Goal: Task Accomplishment & Management: Complete application form

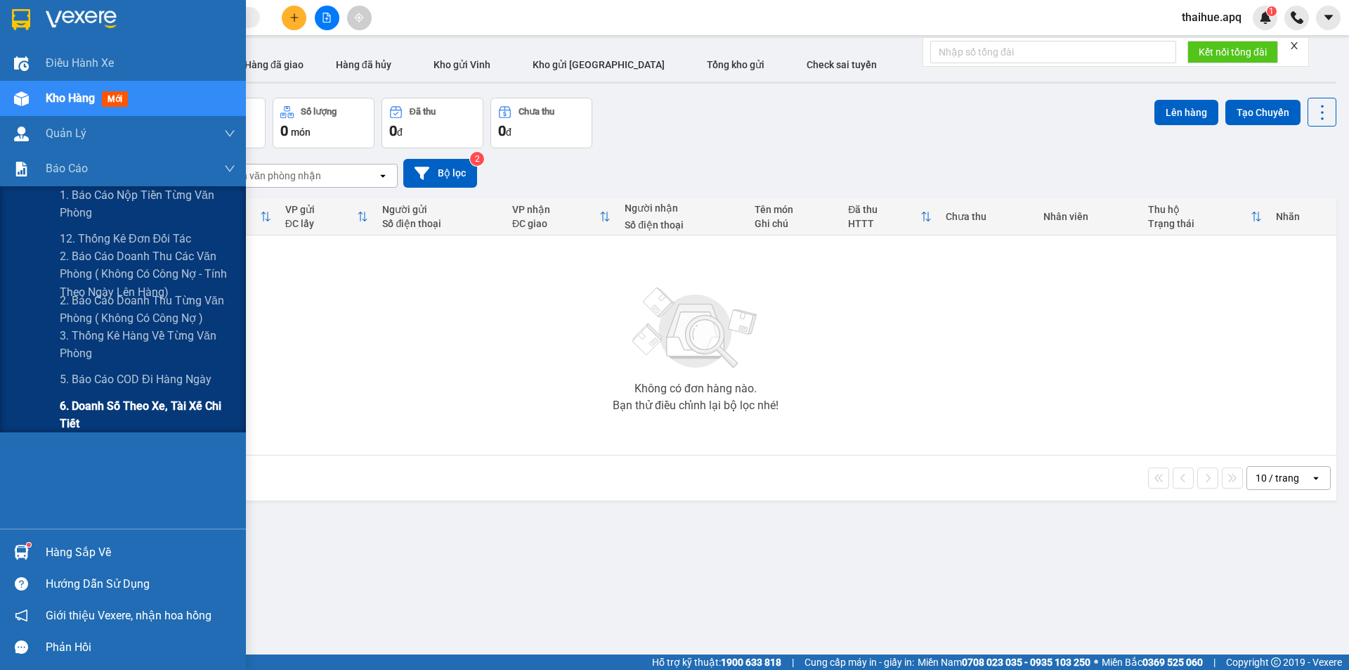
click at [87, 406] on span "6. Doanh số theo xe, tài xế chi tiết" at bounding box center [148, 414] width 176 height 35
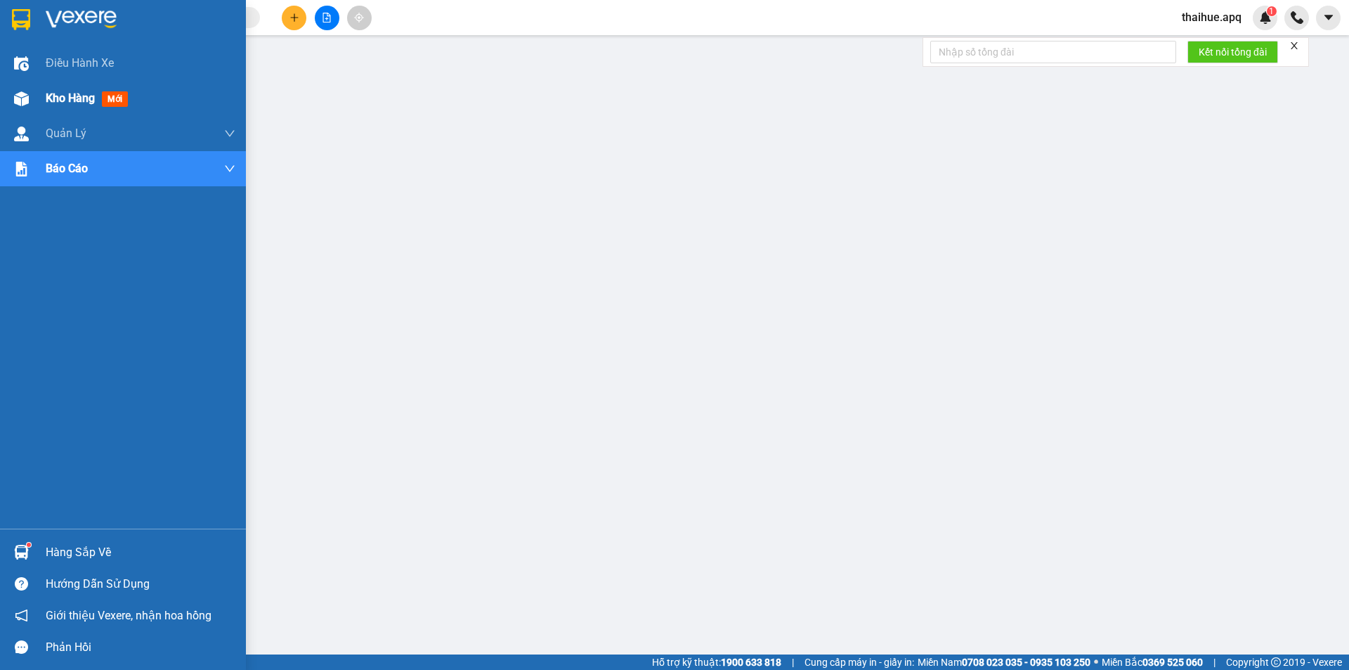
click at [85, 96] on span "Kho hàng" at bounding box center [70, 97] width 49 height 13
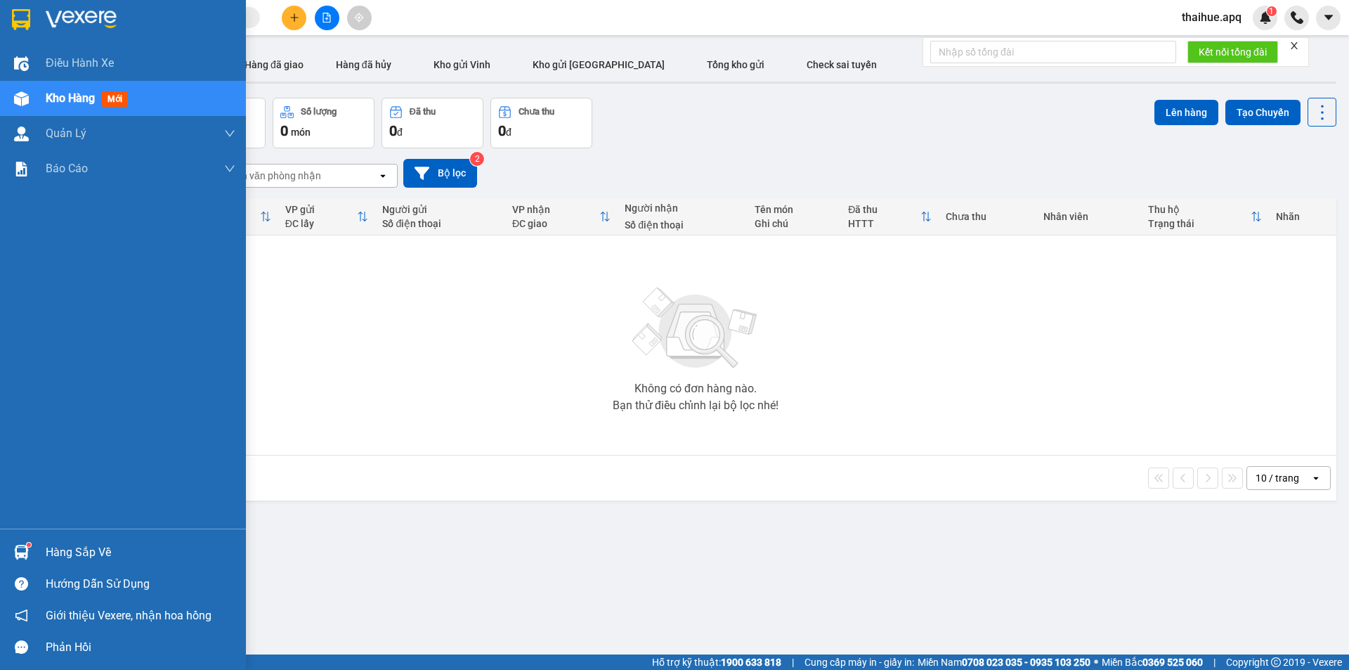
click at [88, 549] on div "Hàng sắp về" at bounding box center [141, 552] width 190 height 21
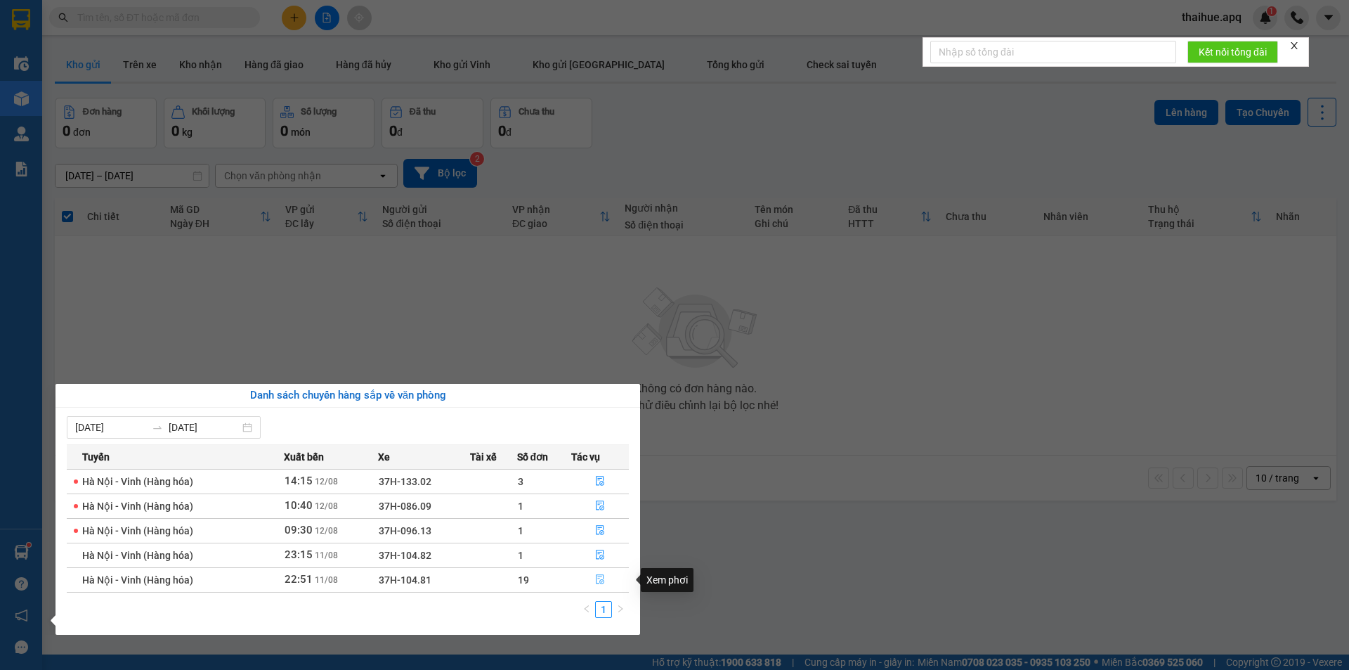
click at [601, 579] on icon "file-done" at bounding box center [600, 579] width 10 height 10
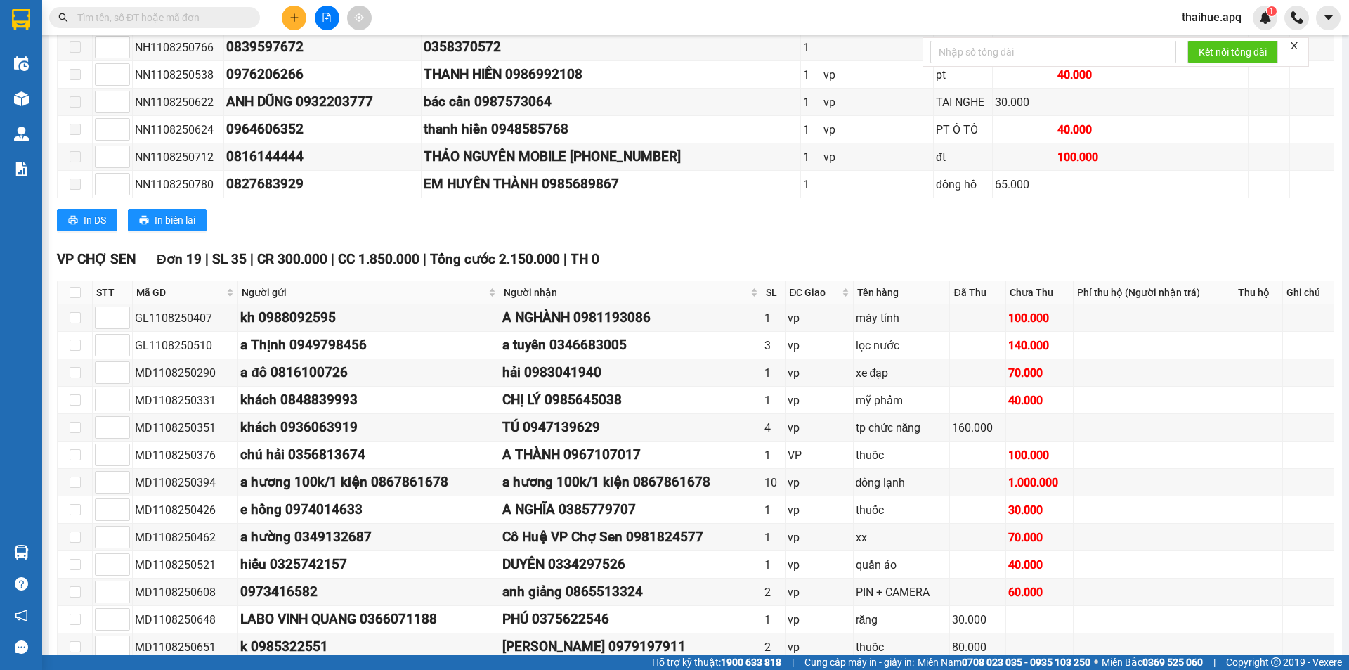
scroll to position [632, 0]
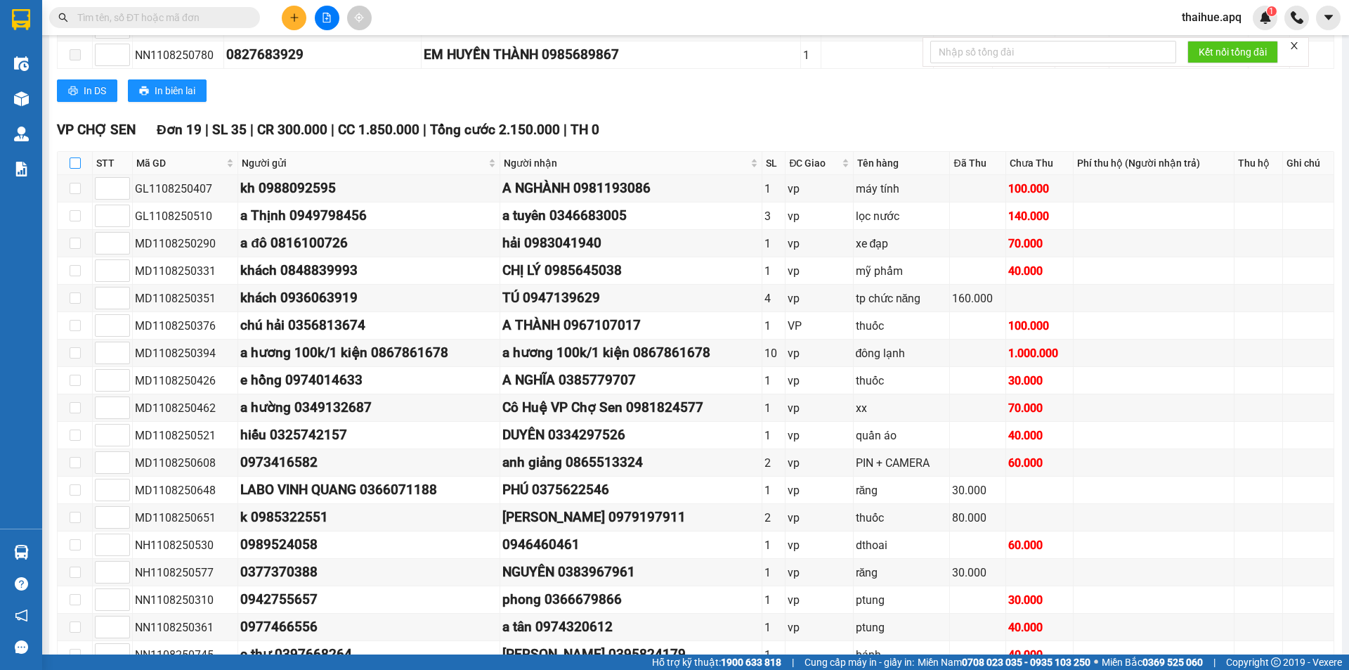
click at [72, 162] on input "checkbox" at bounding box center [75, 162] width 11 height 11
checkbox input "true"
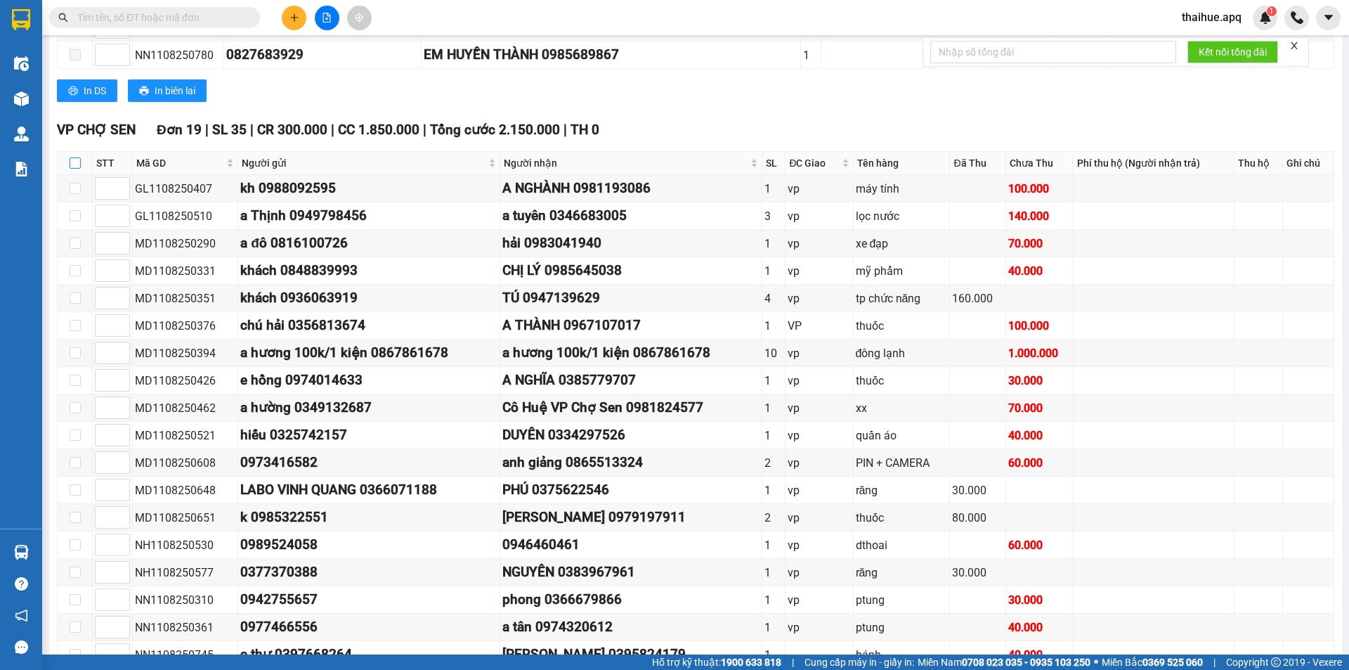
checkbox input "true"
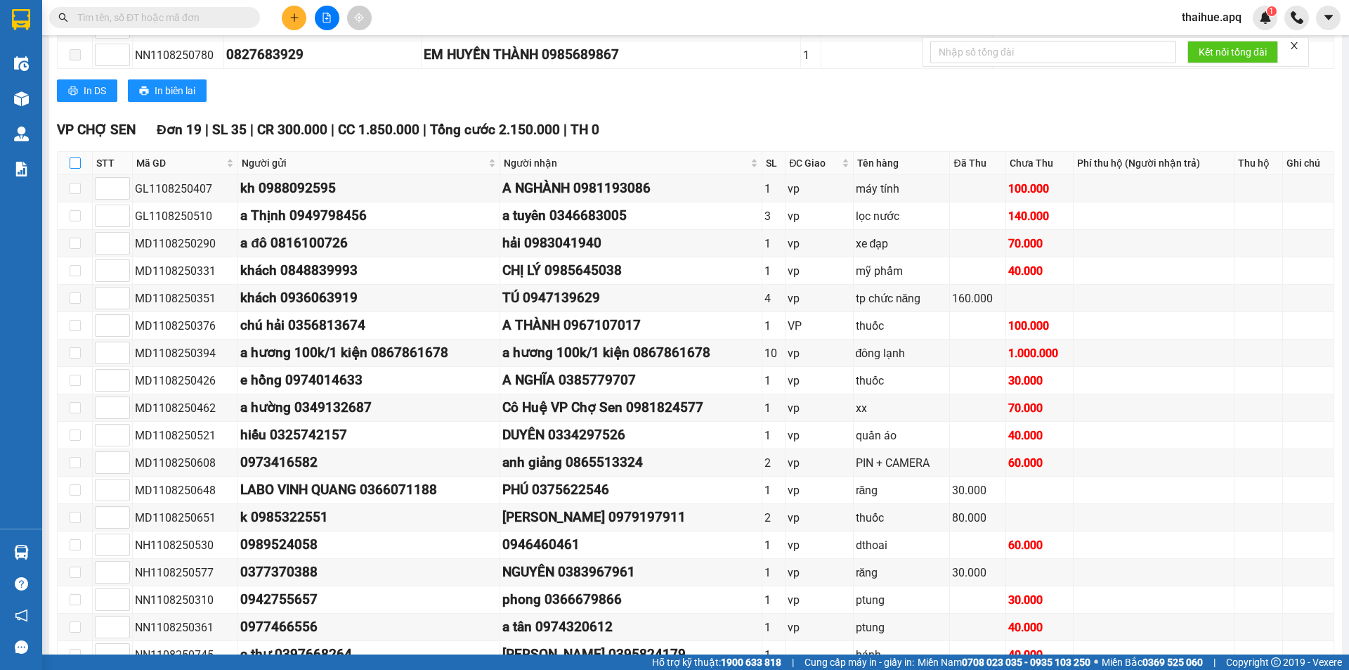
checkbox input "true"
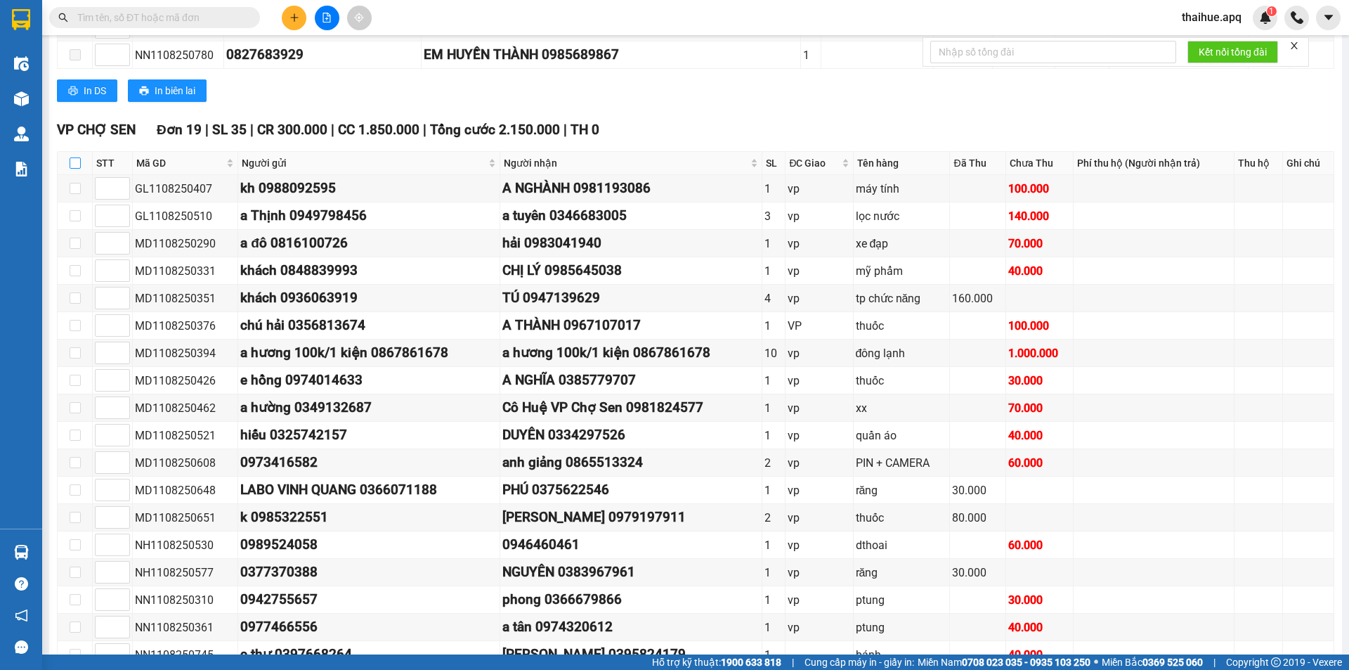
checkbox input "true"
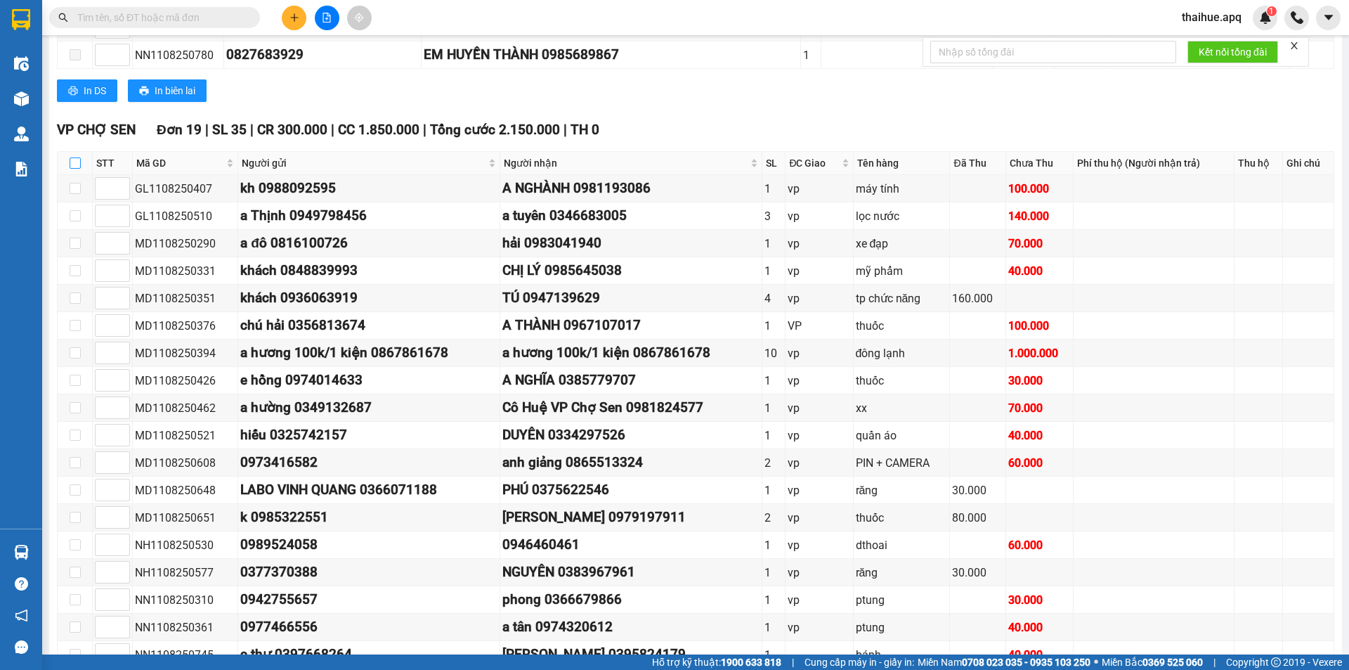
checkbox input "true"
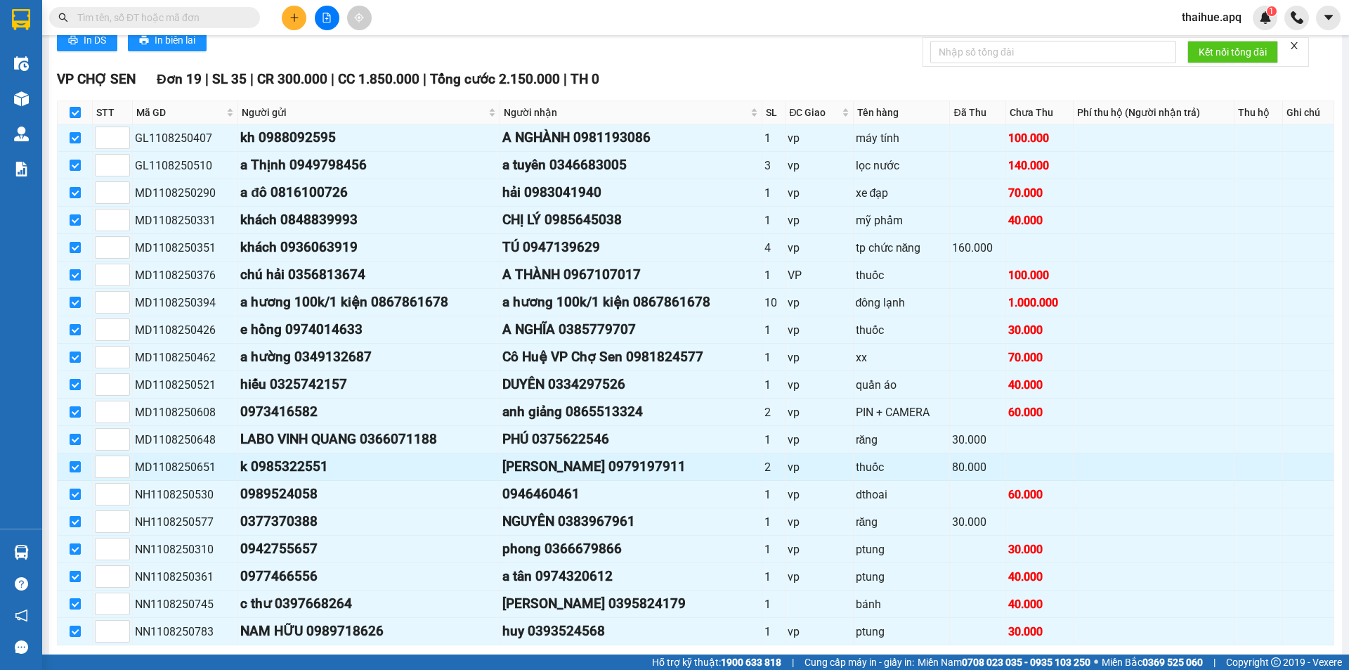
scroll to position [746, 0]
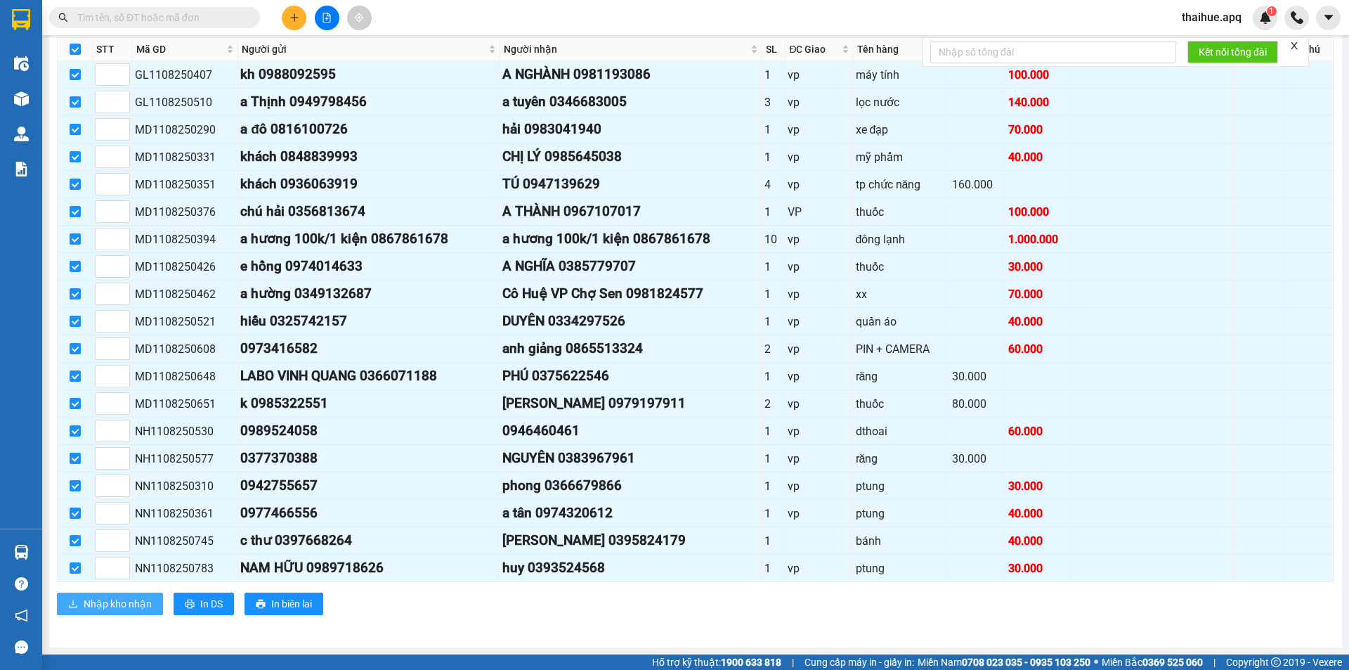
click at [110, 603] on span "Nhập kho nhận" at bounding box center [118, 603] width 68 height 15
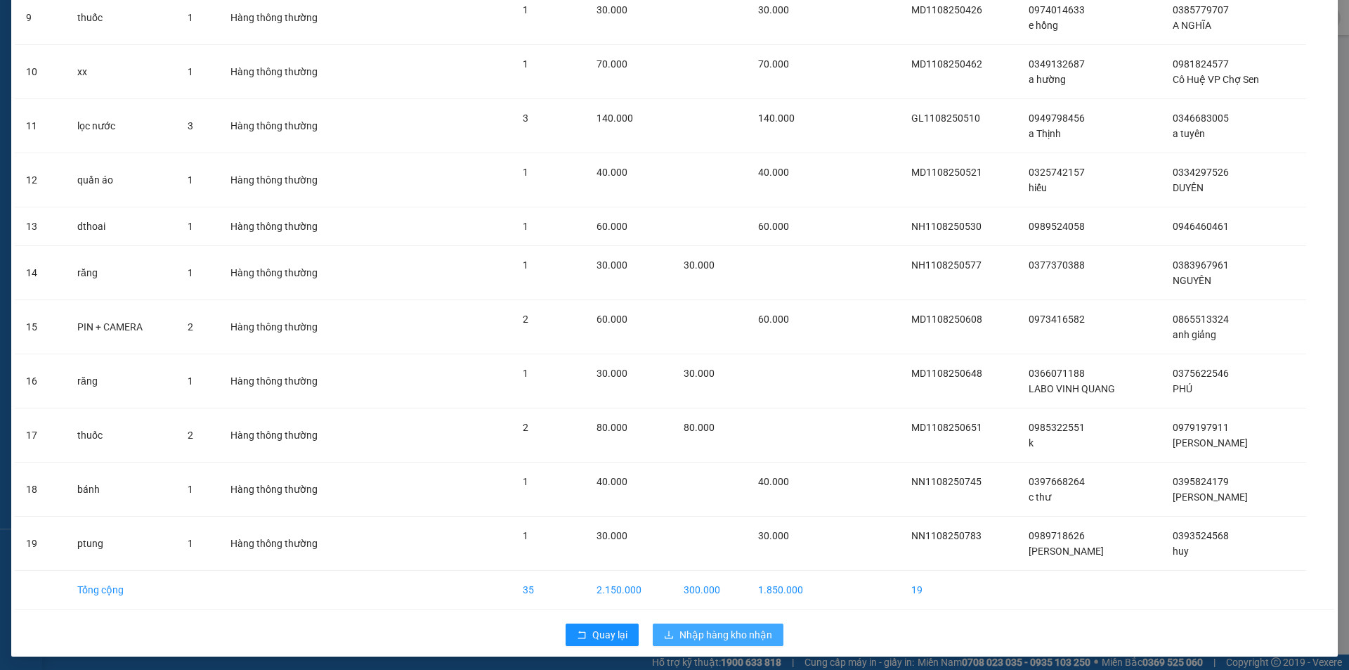
scroll to position [563, 0]
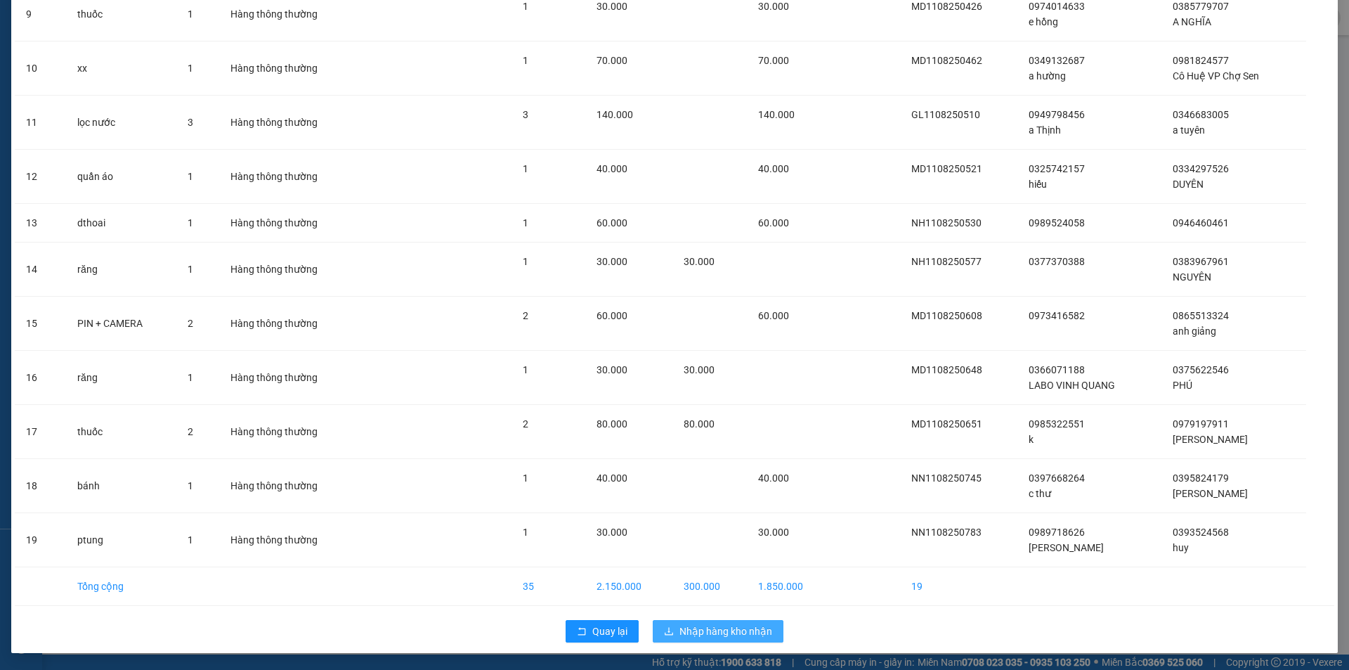
click at [687, 630] on span "Nhập hàng kho nhận" at bounding box center [725, 630] width 93 height 15
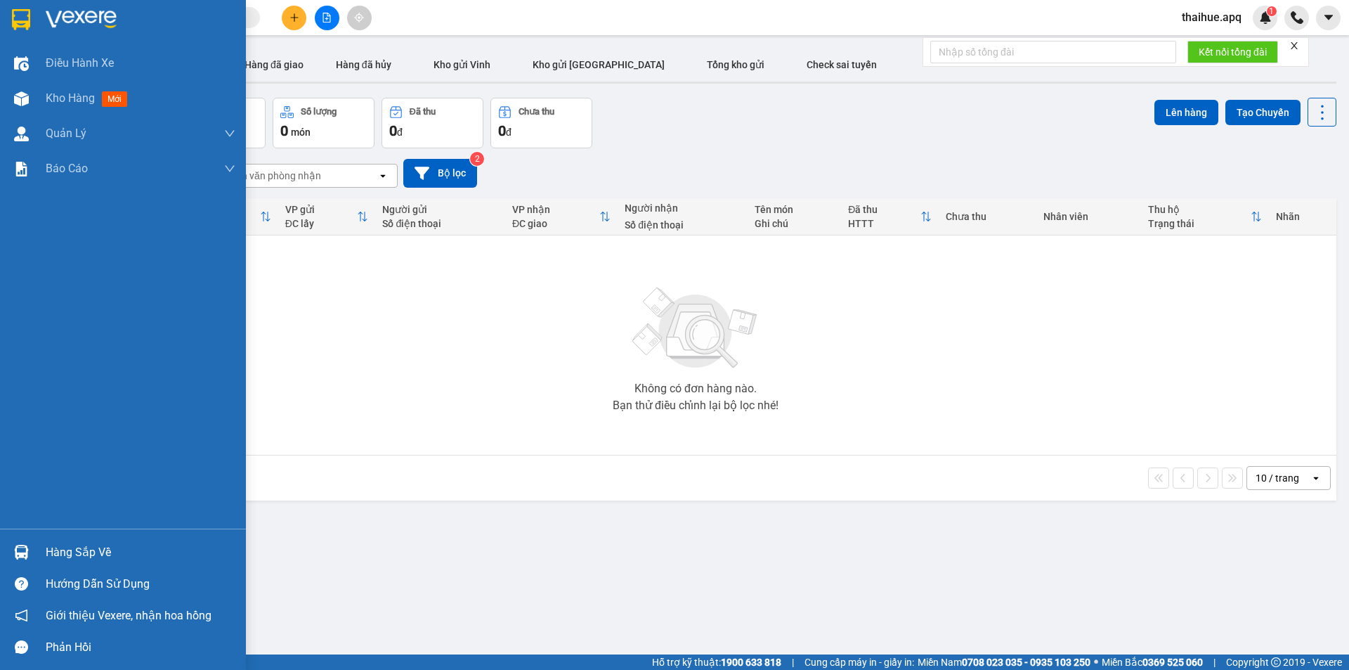
click at [59, 552] on div "Hàng sắp về" at bounding box center [141, 552] width 190 height 21
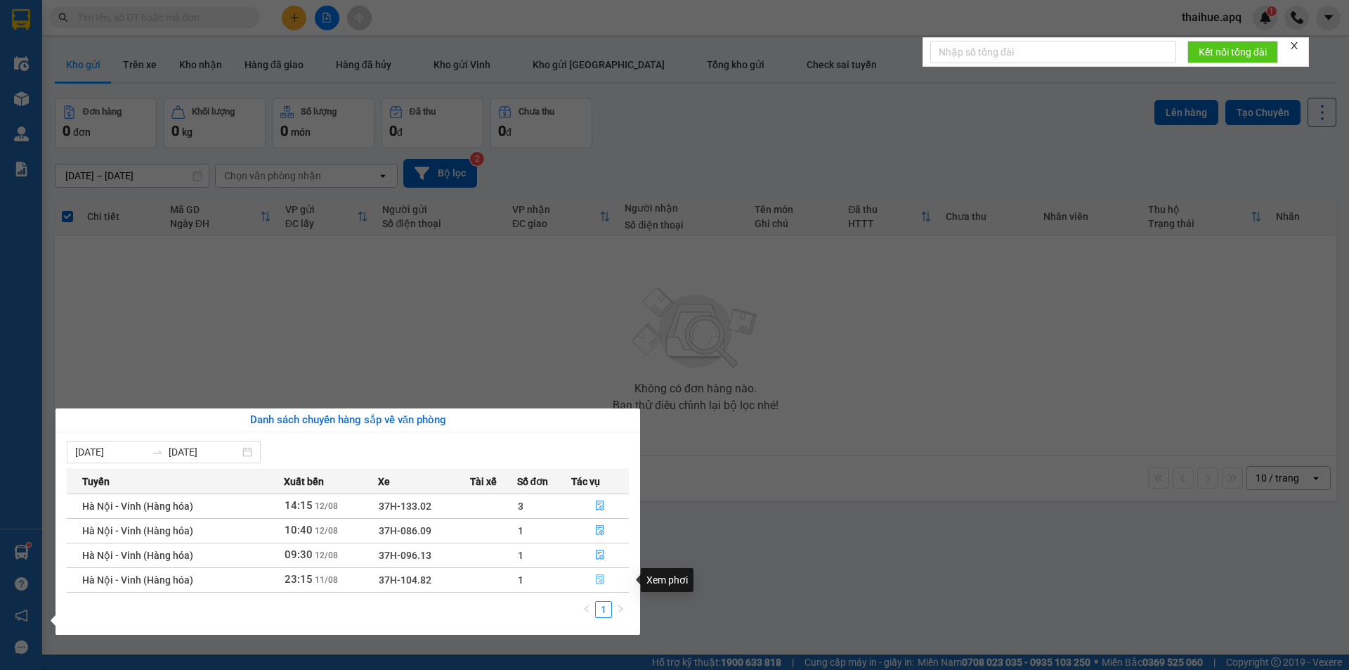
click at [592, 578] on button "button" at bounding box center [600, 579] width 56 height 22
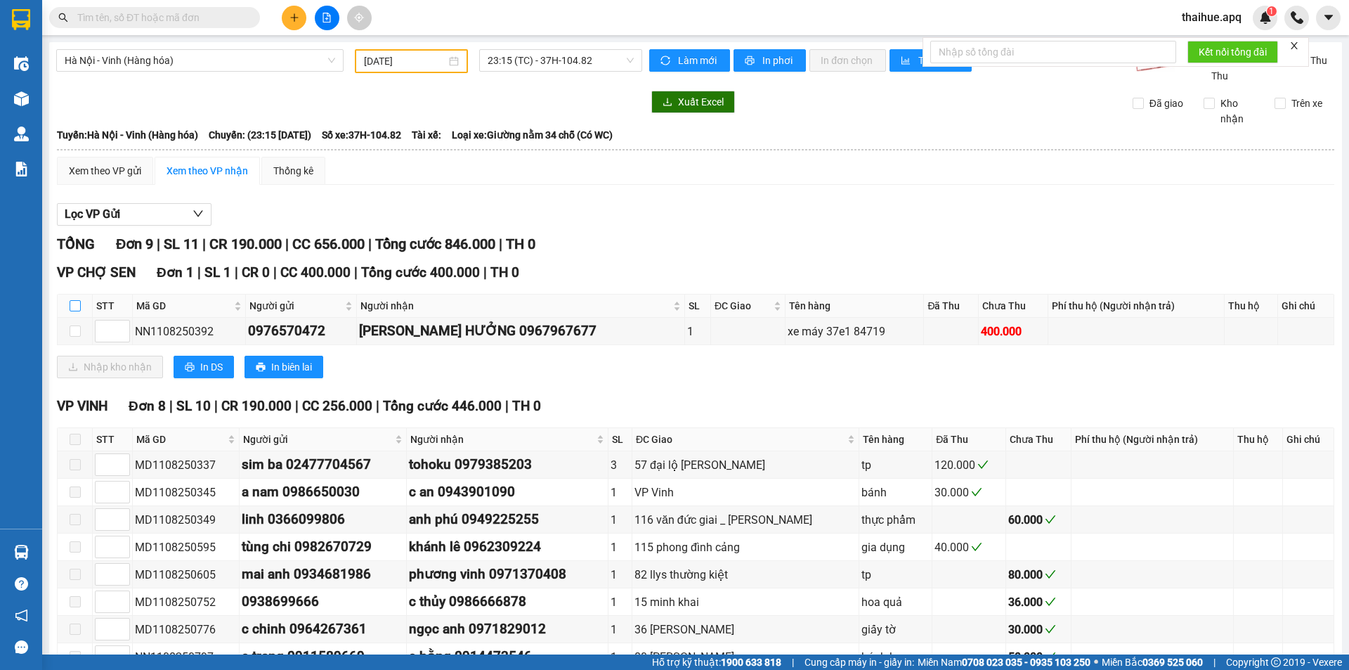
click at [74, 306] on input "checkbox" at bounding box center [75, 305] width 11 height 11
checkbox input "true"
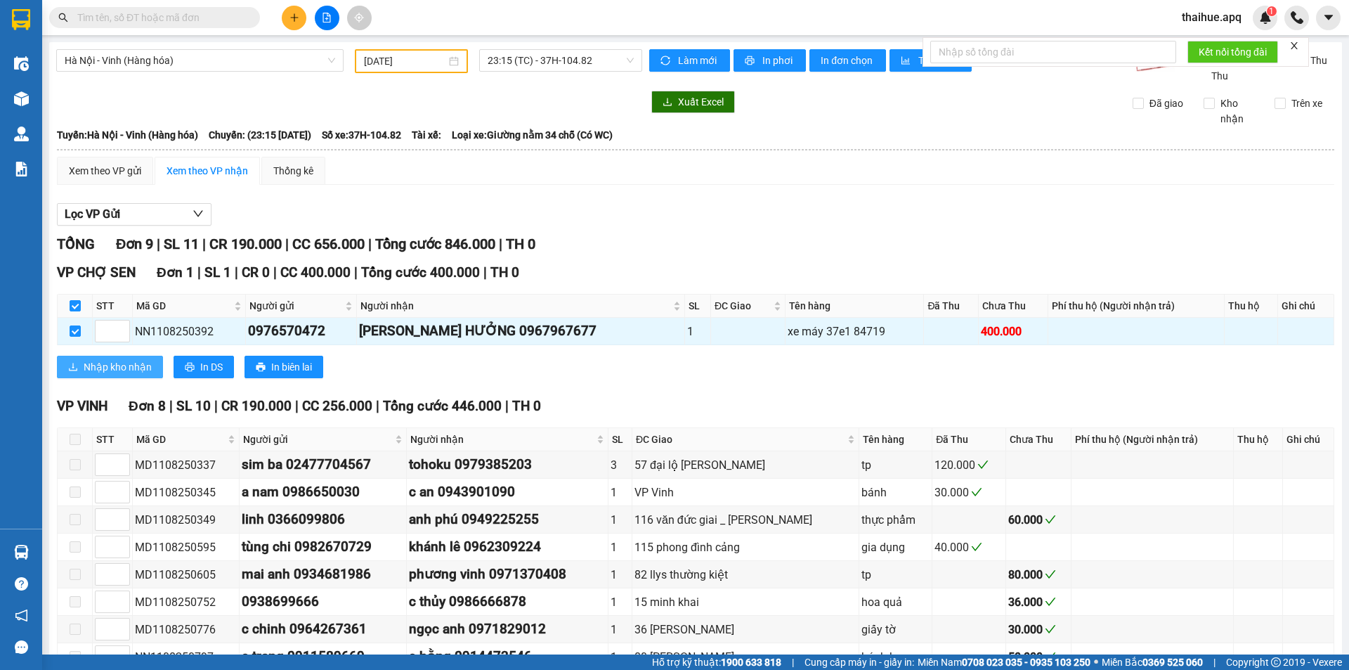
click at [95, 366] on span "Nhập kho nhận" at bounding box center [118, 366] width 68 height 15
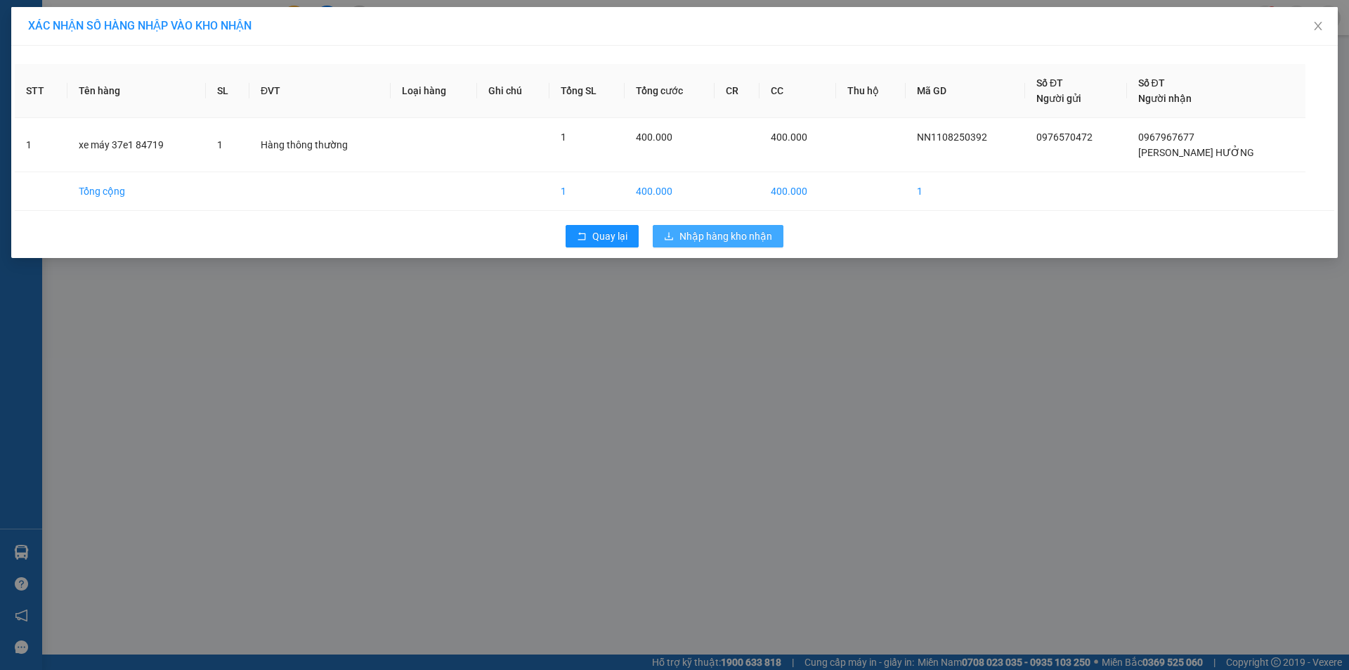
click at [731, 234] on span "Nhập hàng kho nhận" at bounding box center [725, 235] width 93 height 15
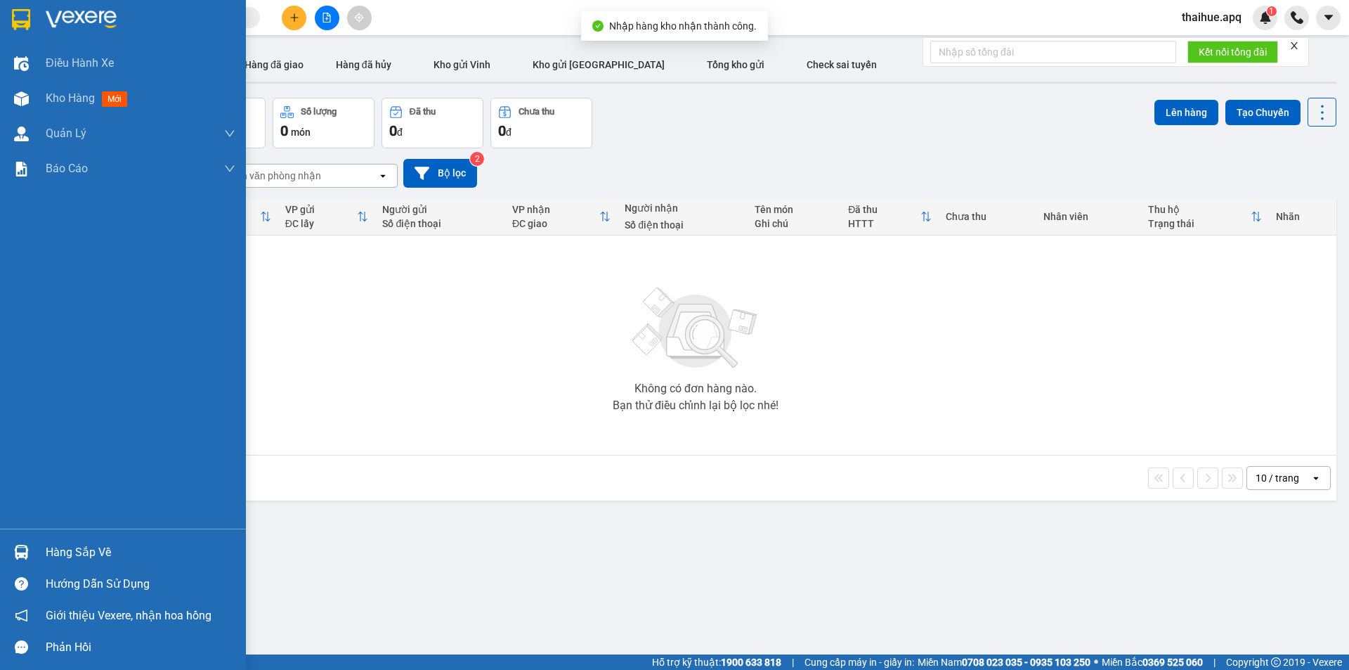
click at [58, 555] on div "Hàng sắp về" at bounding box center [141, 552] width 190 height 21
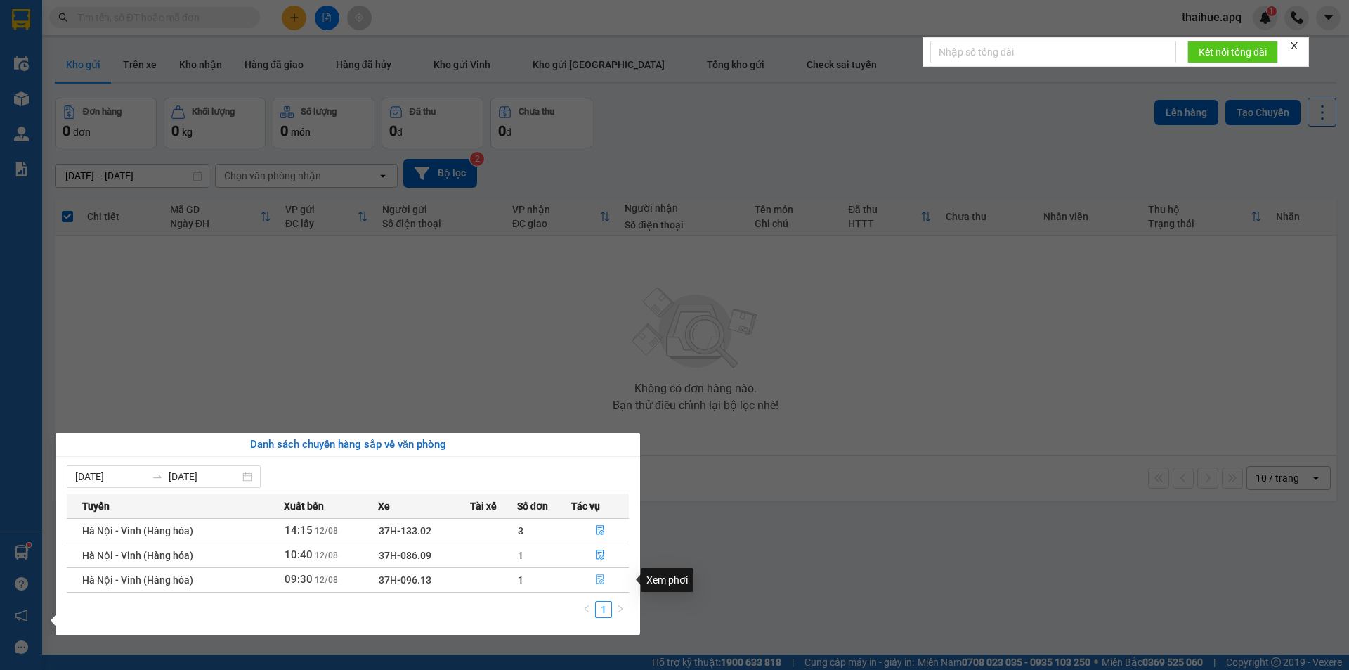
click at [600, 575] on icon "file-done" at bounding box center [600, 579] width 10 height 10
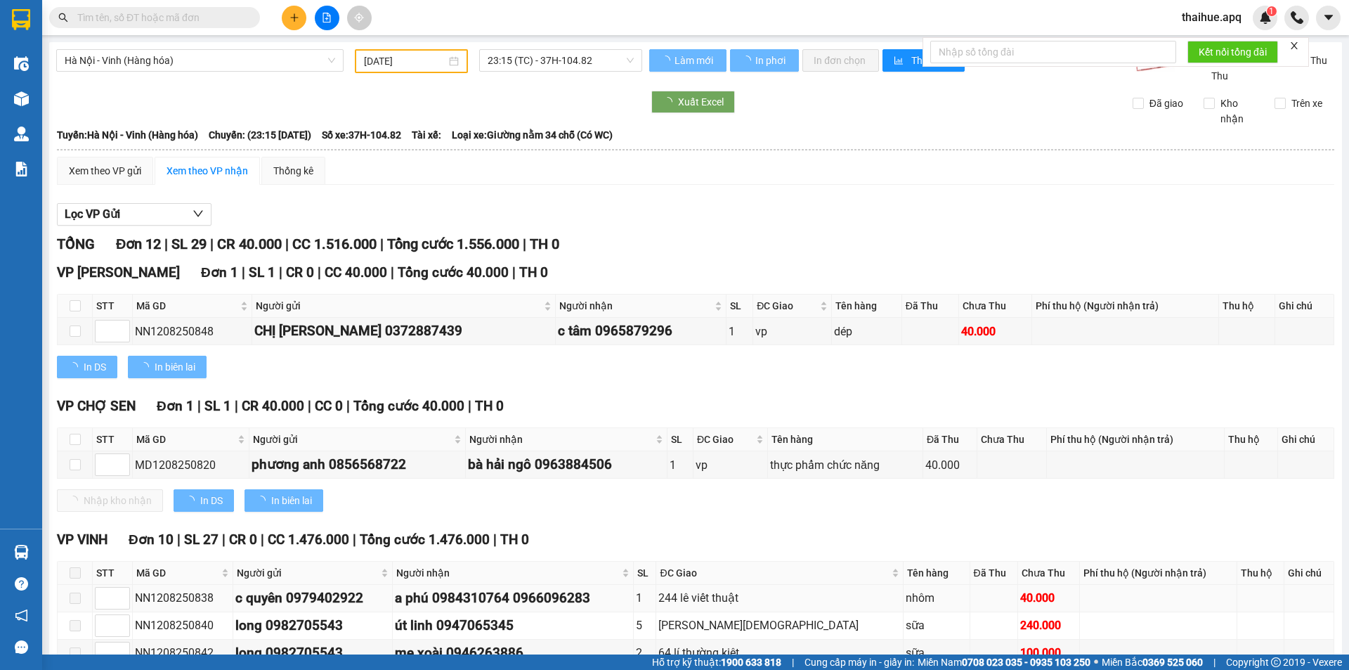
type input "[DATE]"
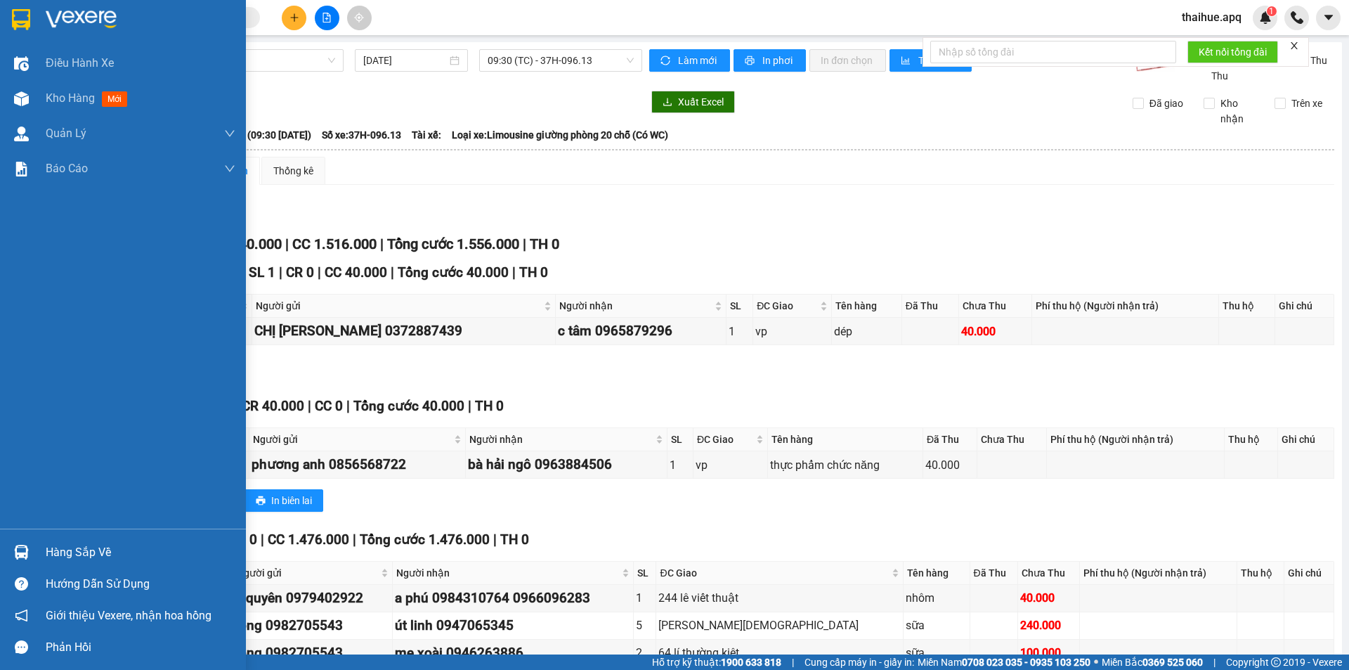
click at [71, 559] on div "Hàng sắp về" at bounding box center [141, 552] width 190 height 21
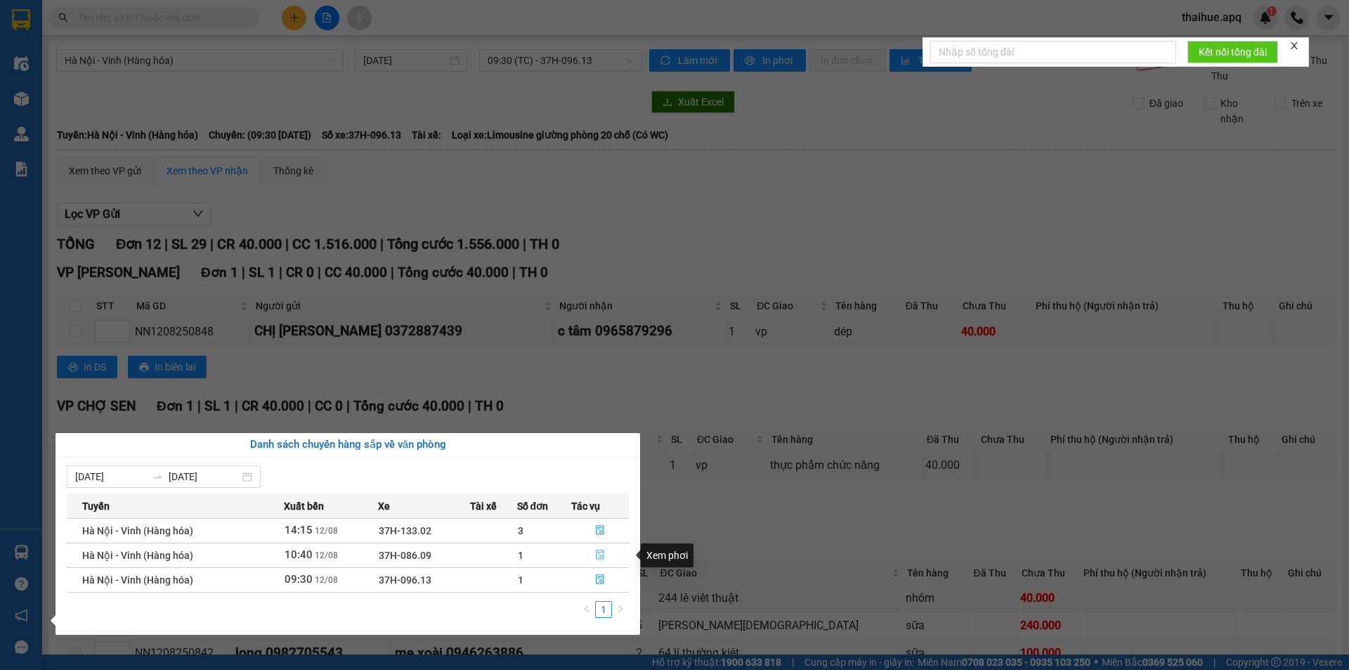
click at [600, 551] on icon "file-done" at bounding box center [600, 554] width 10 height 10
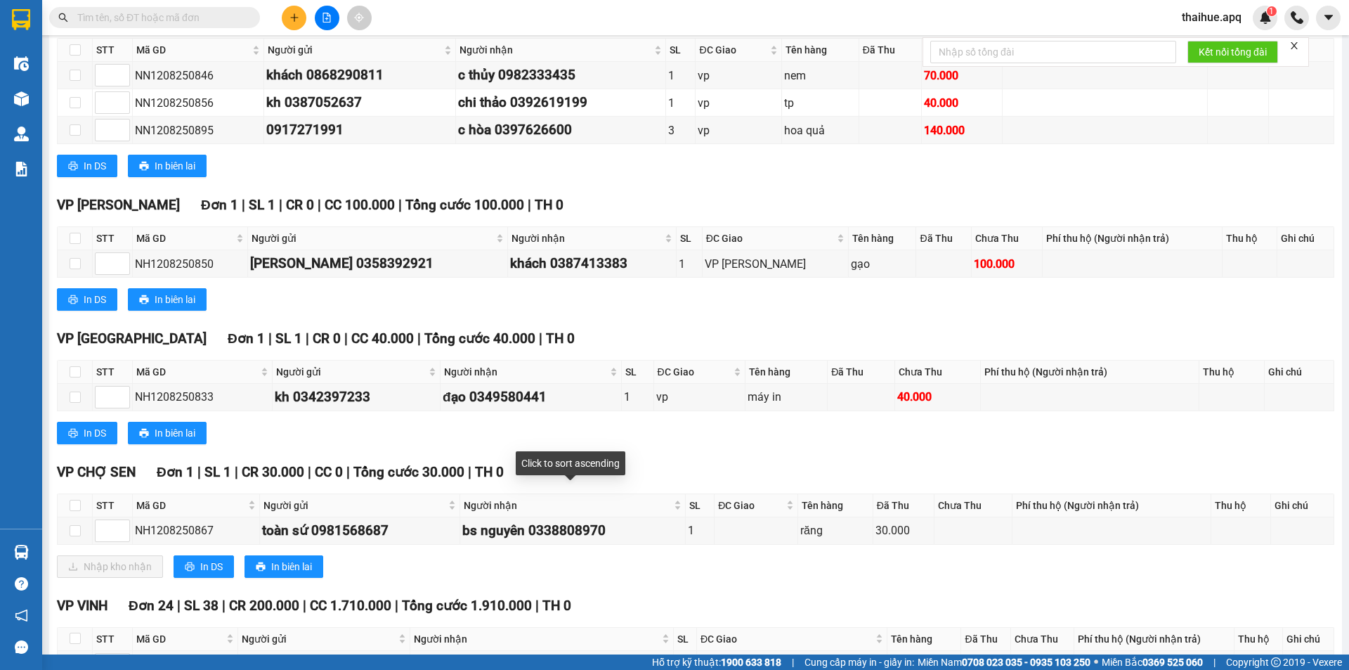
scroll to position [281, 0]
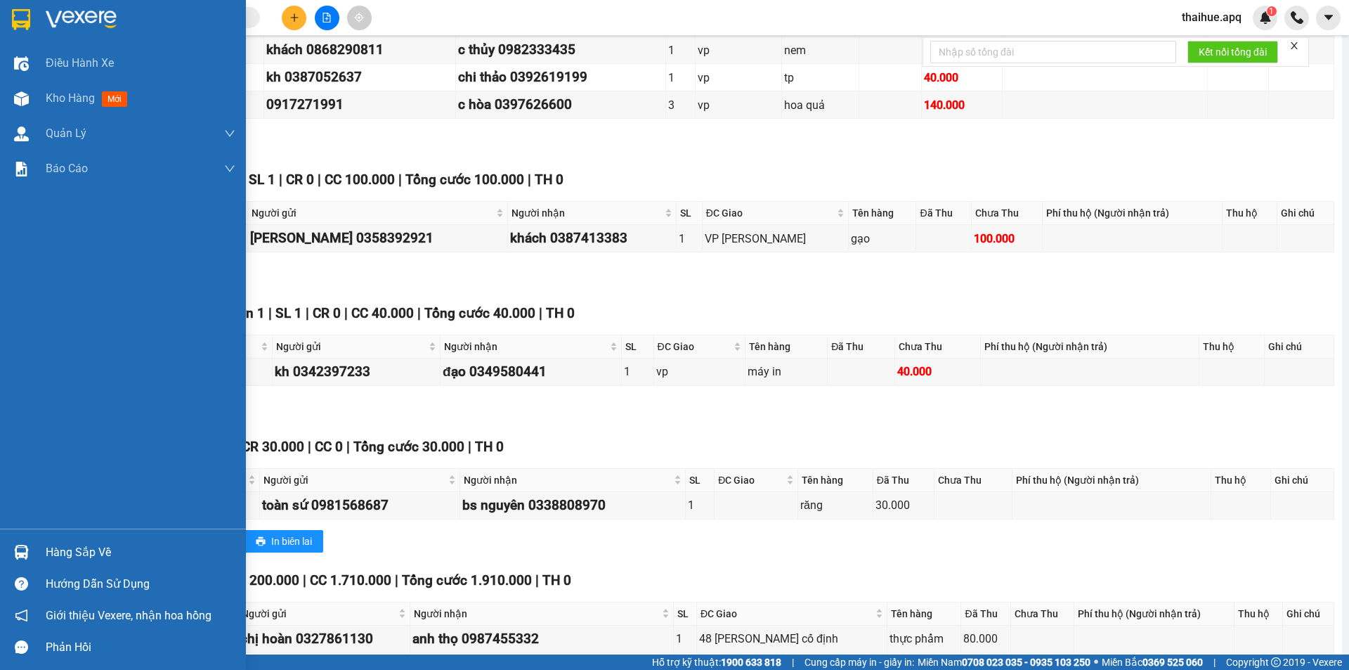
click at [51, 554] on div "Hàng sắp về" at bounding box center [141, 552] width 190 height 21
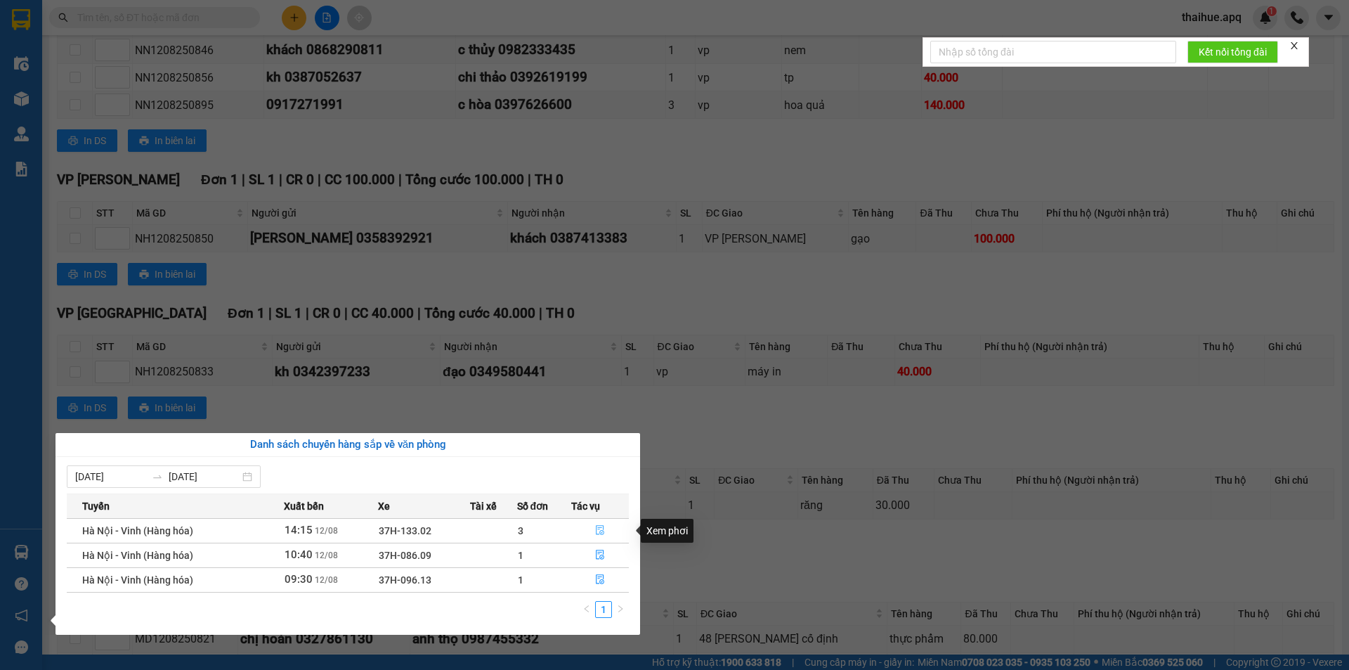
click at [601, 530] on icon "file-done" at bounding box center [600, 530] width 10 height 10
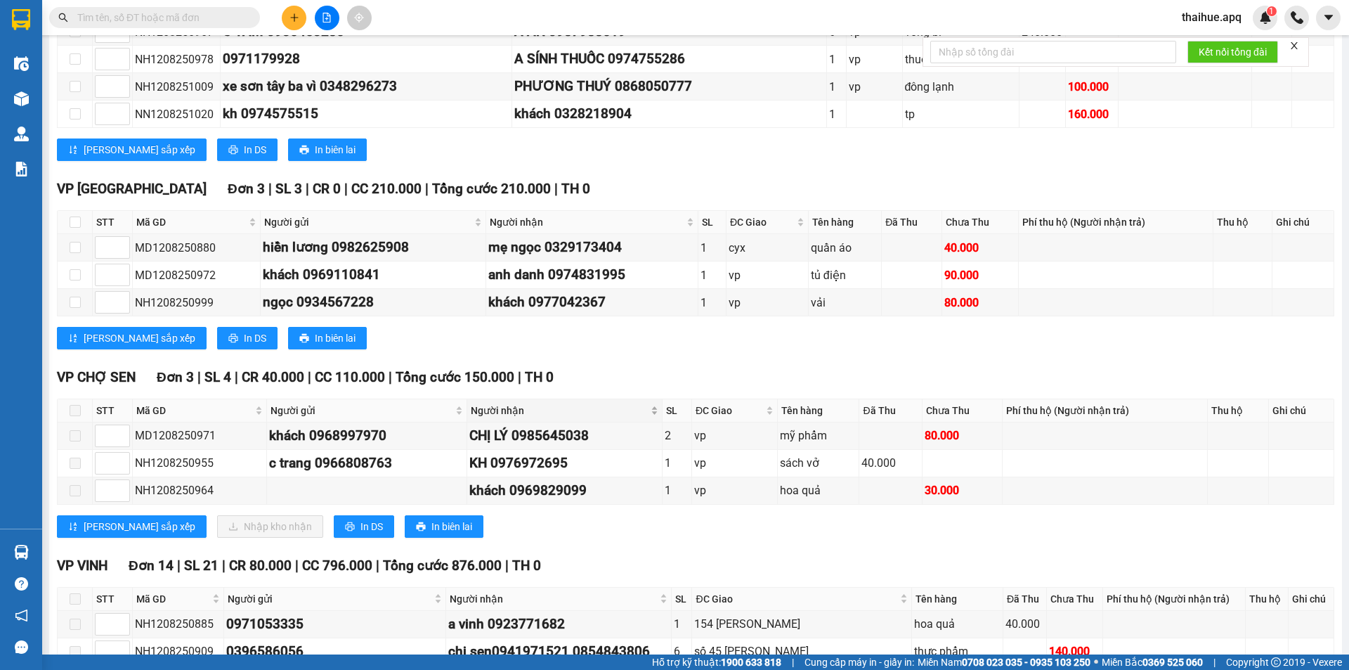
scroll to position [422, 0]
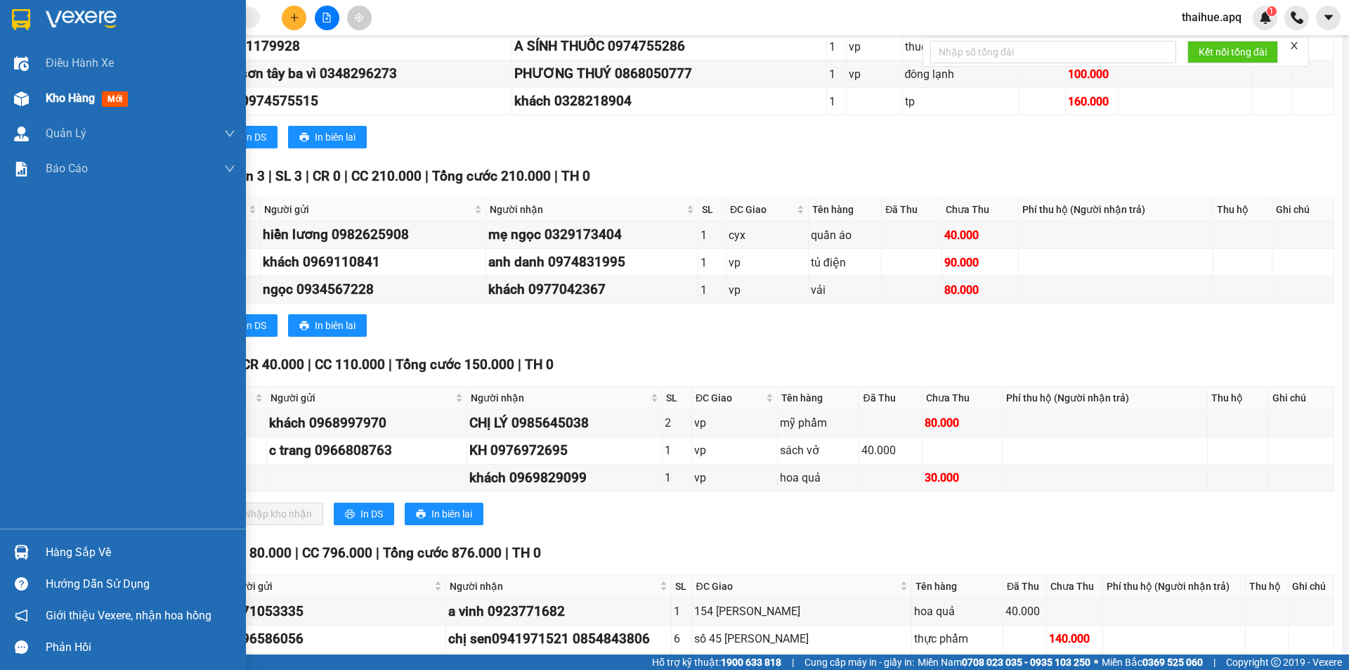
click at [76, 98] on span "Kho hàng" at bounding box center [70, 97] width 49 height 13
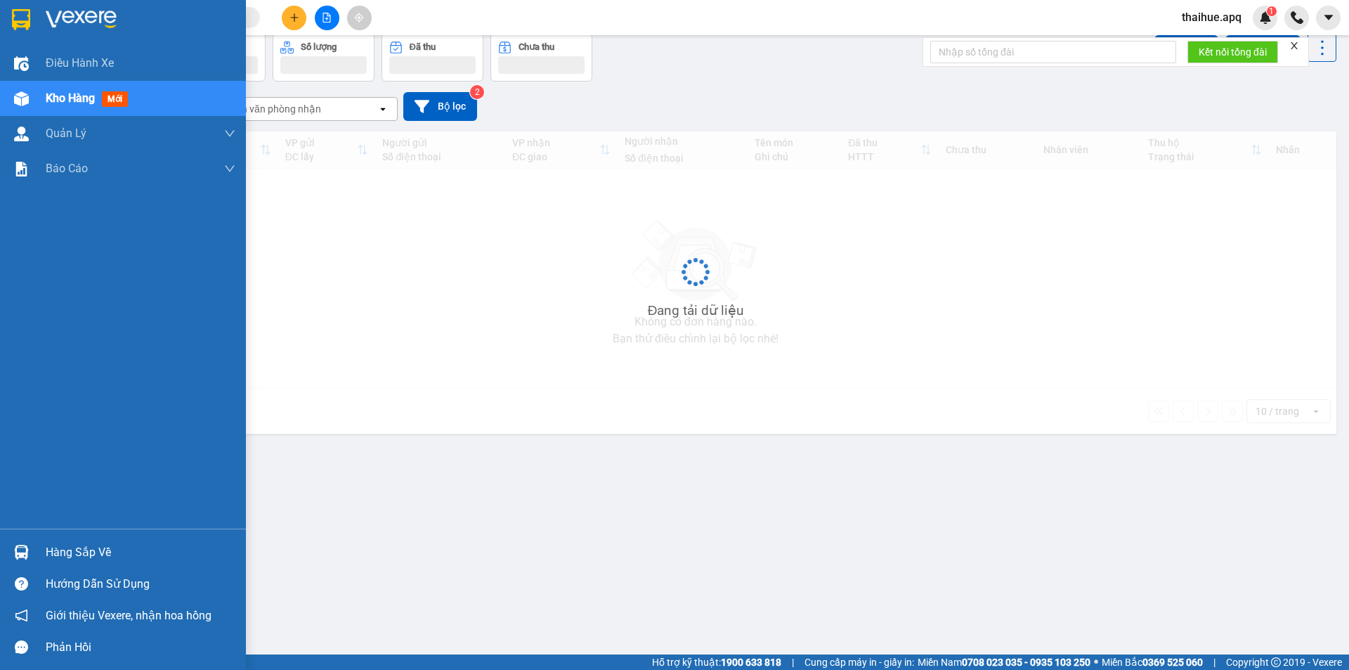
scroll to position [65, 0]
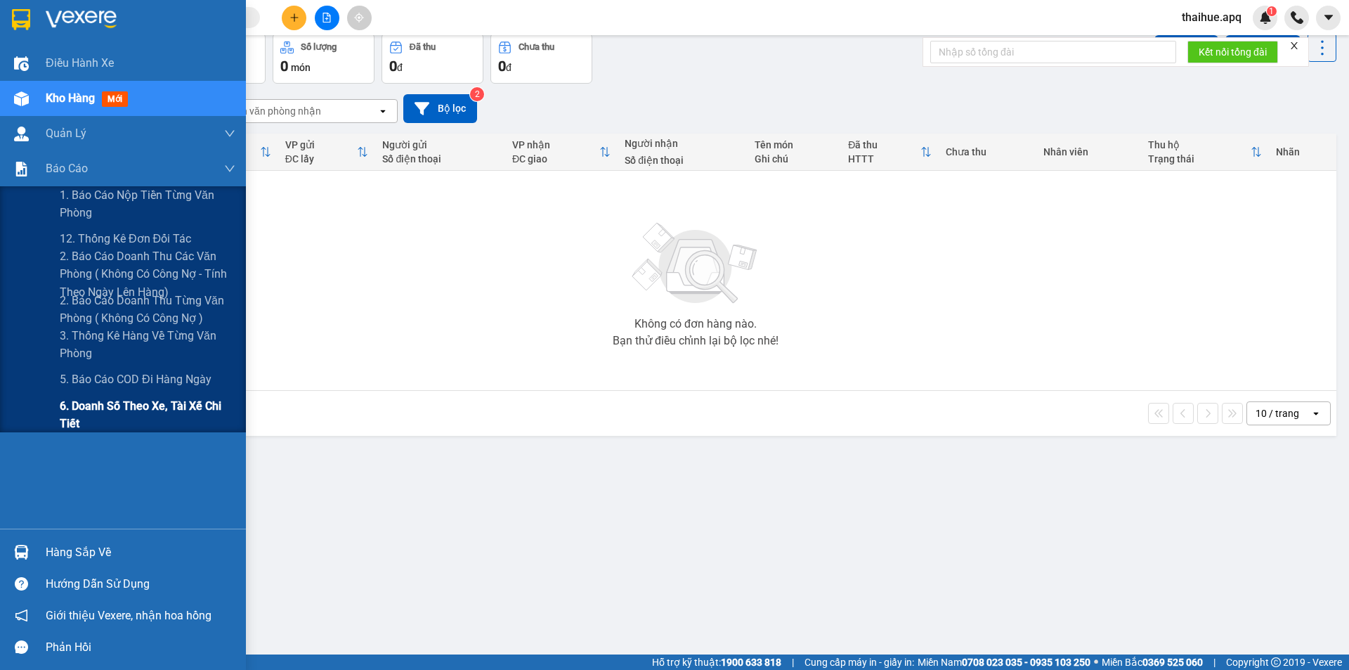
click at [77, 411] on span "6. Doanh số theo xe, tài xế chi tiết" at bounding box center [148, 414] width 176 height 35
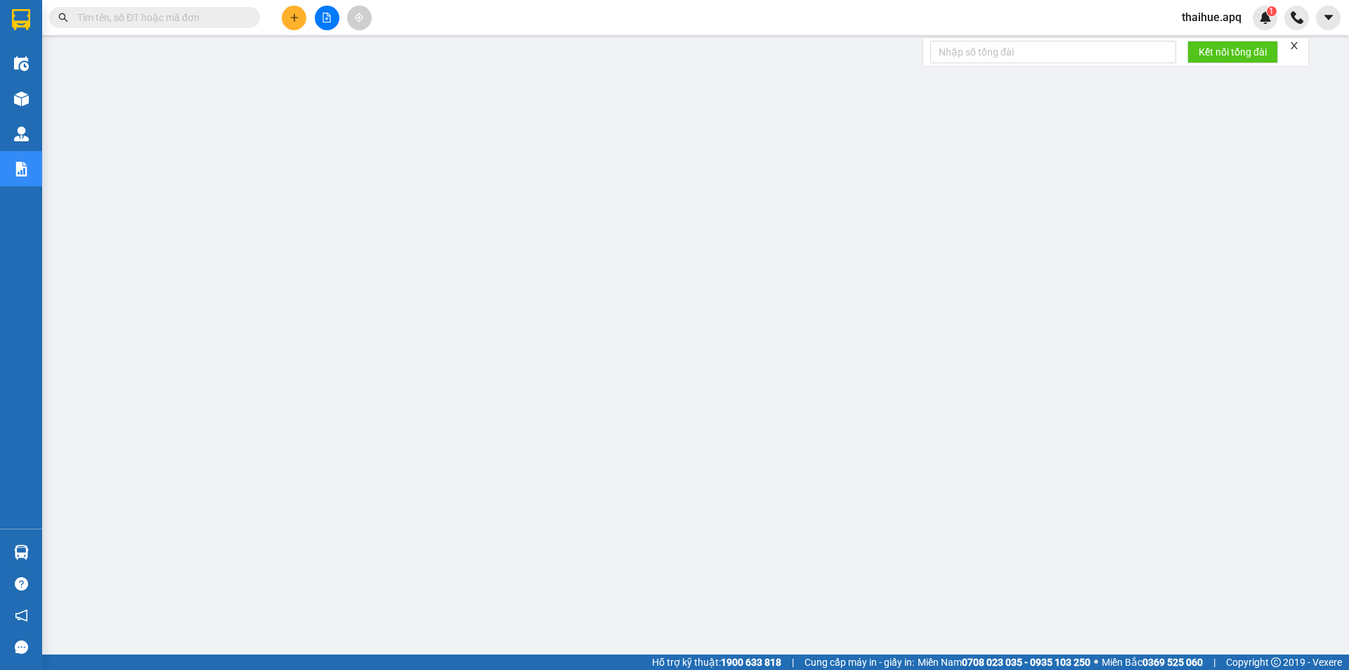
scroll to position [27, 0]
click at [78, 13] on input "text" at bounding box center [160, 17] width 166 height 15
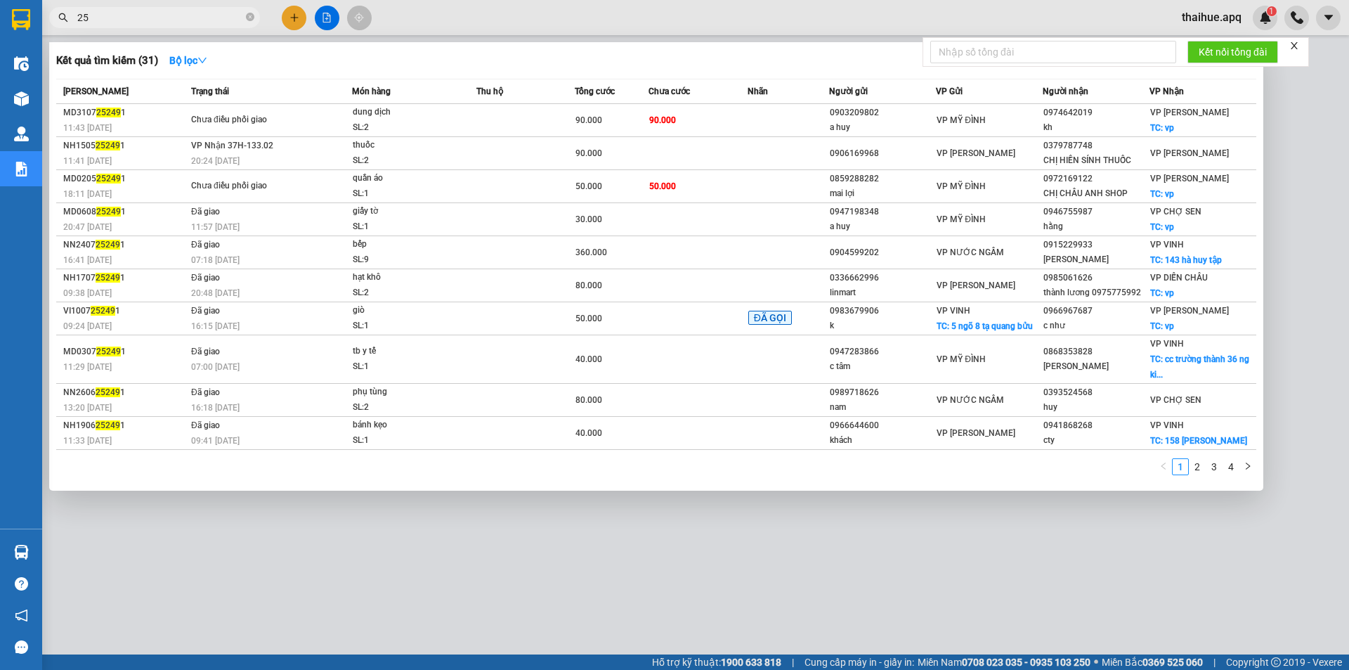
type input "2"
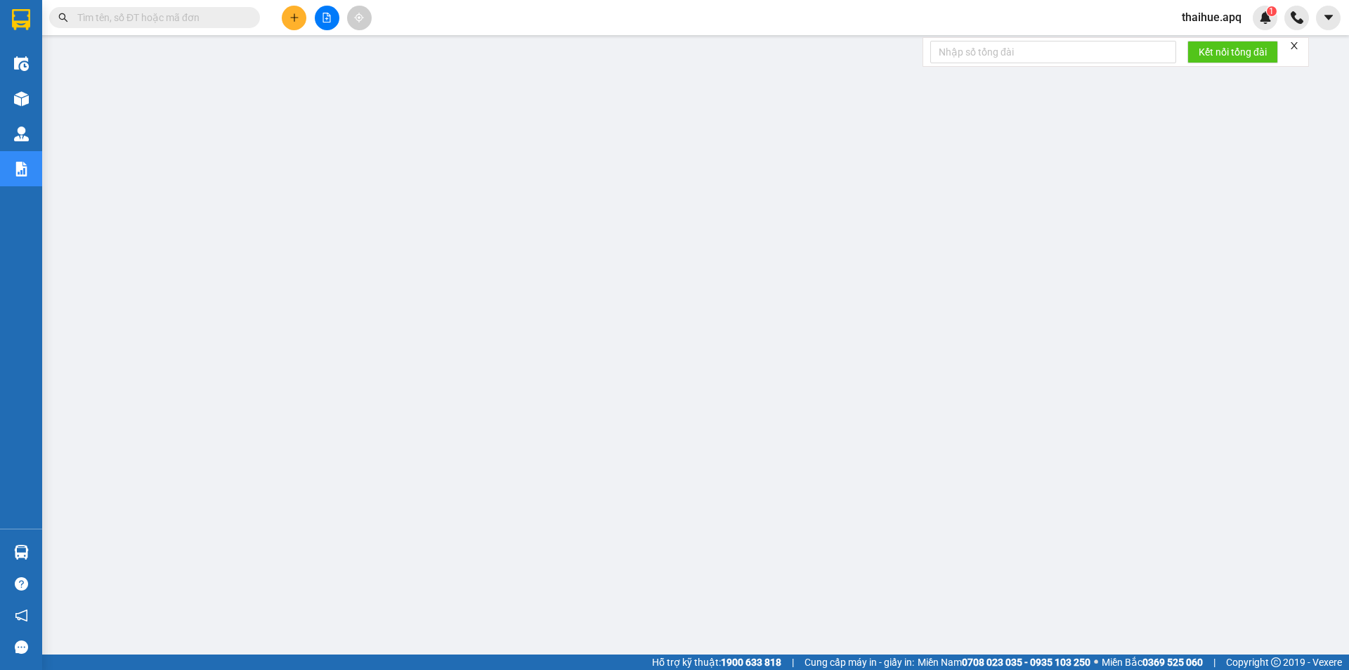
scroll to position [0, 0]
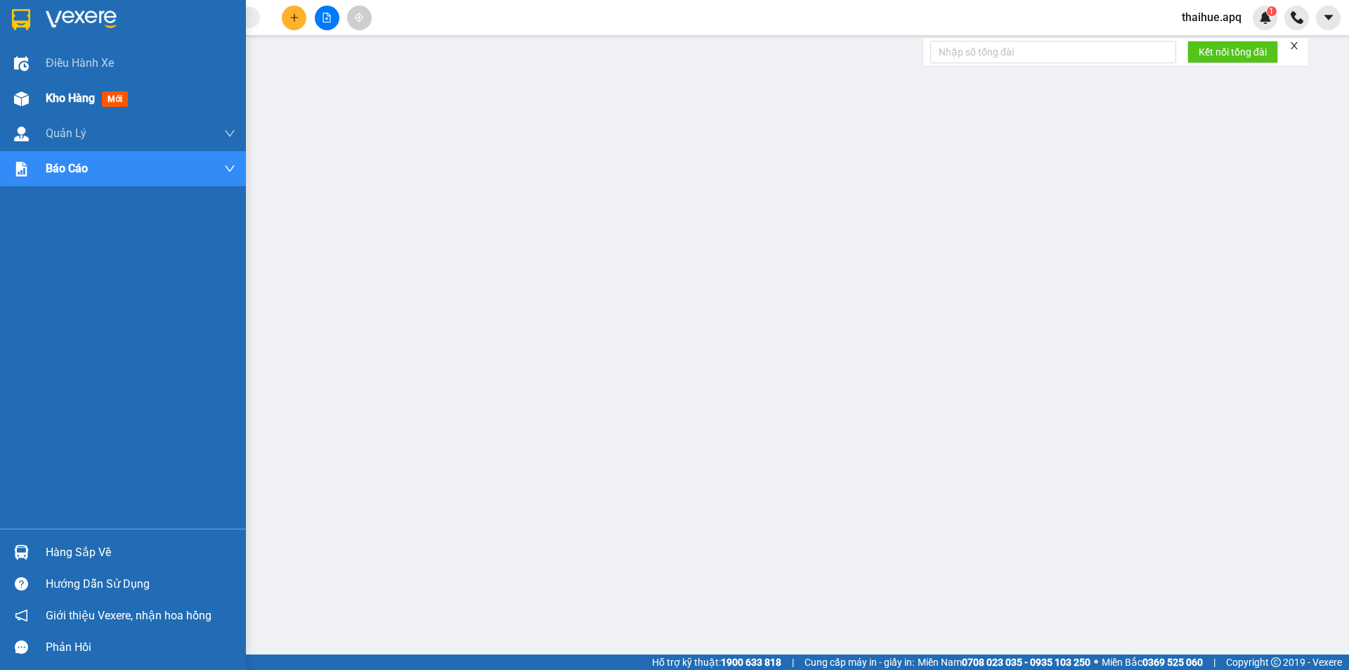
click at [49, 102] on span "Kho hàng" at bounding box center [70, 97] width 49 height 13
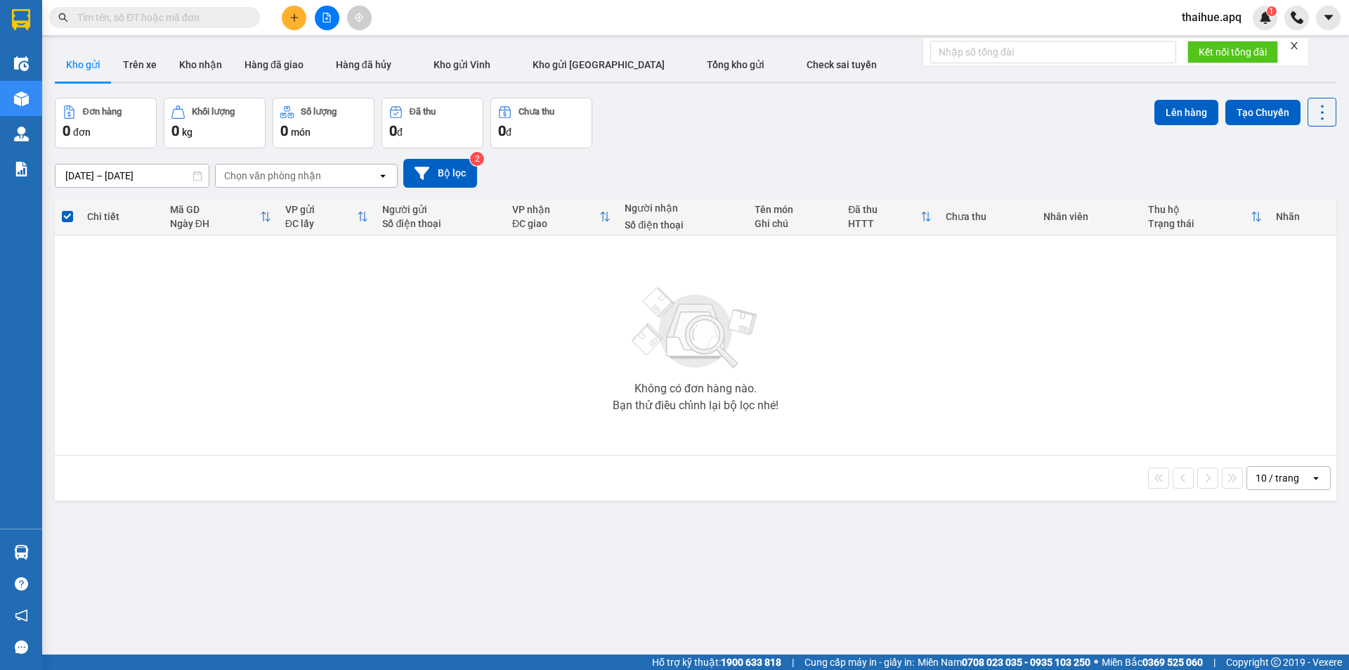
click at [96, 12] on input "text" at bounding box center [160, 17] width 166 height 15
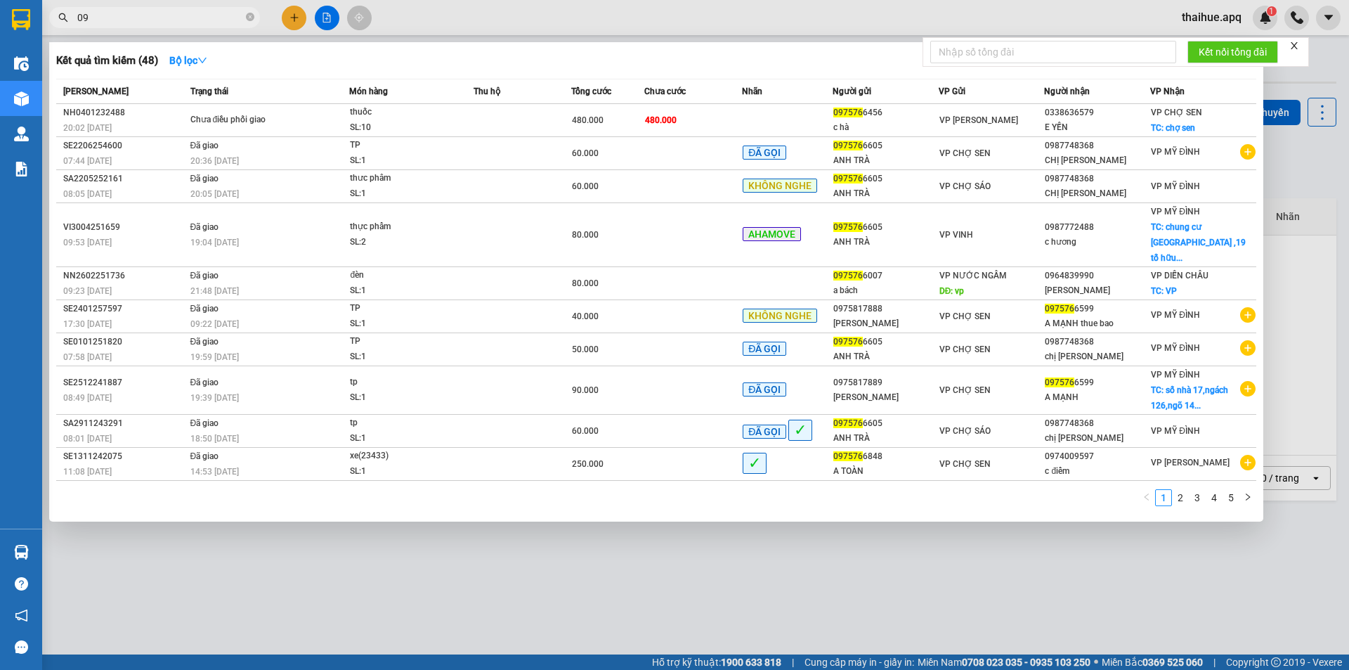
type input "0"
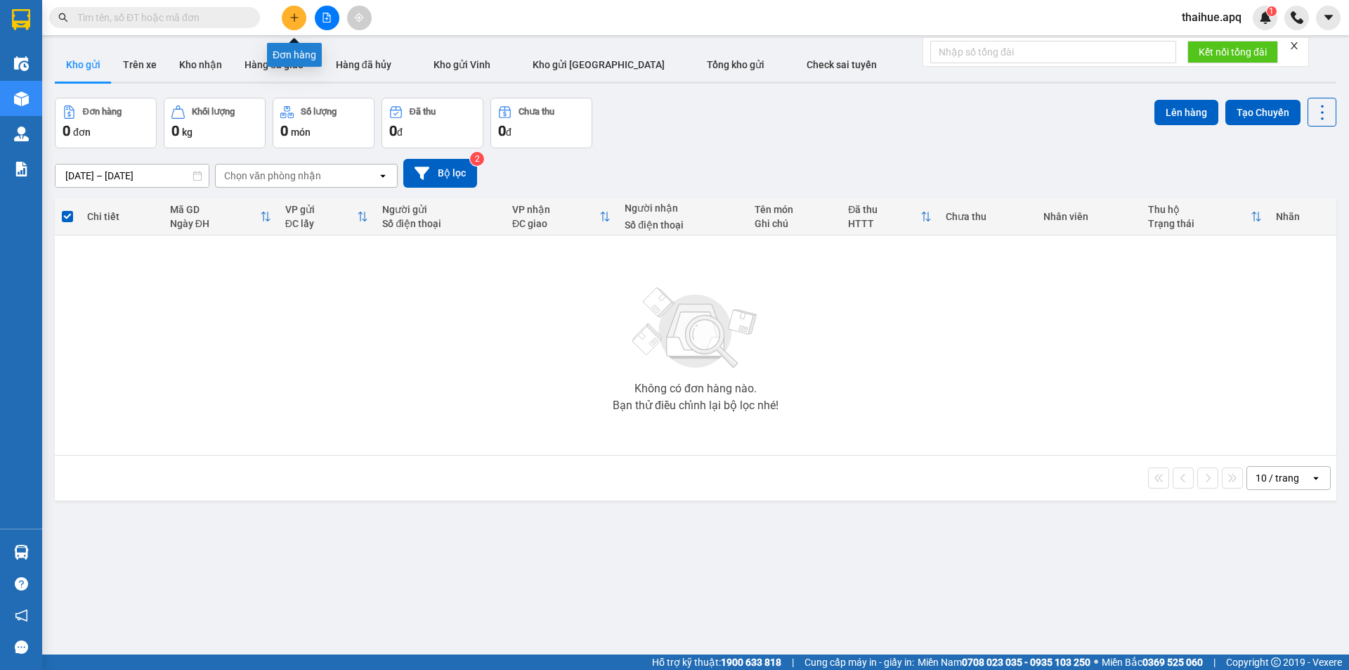
click at [297, 9] on button at bounding box center [294, 18] width 25 height 25
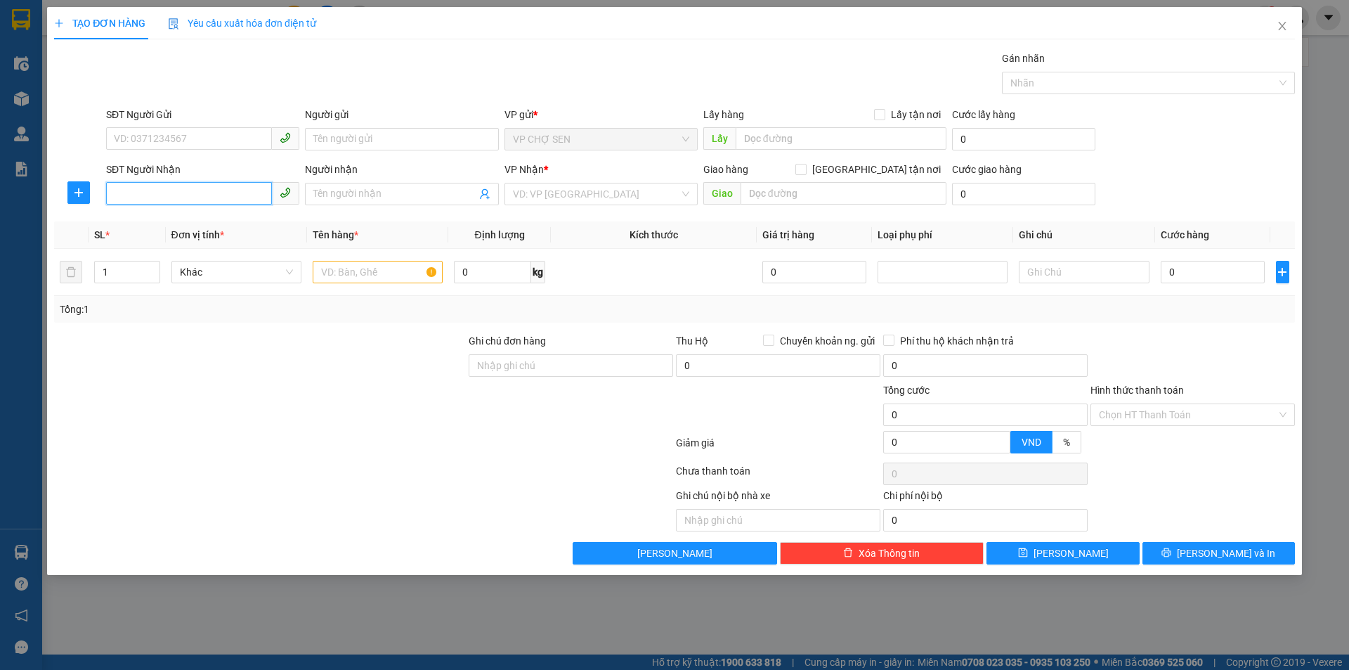
click at [136, 193] on input "SĐT Người Nhận" at bounding box center [189, 193] width 166 height 22
type input "0974009597"
click at [190, 220] on div "0974009597 - c điểm" at bounding box center [203, 221] width 176 height 15
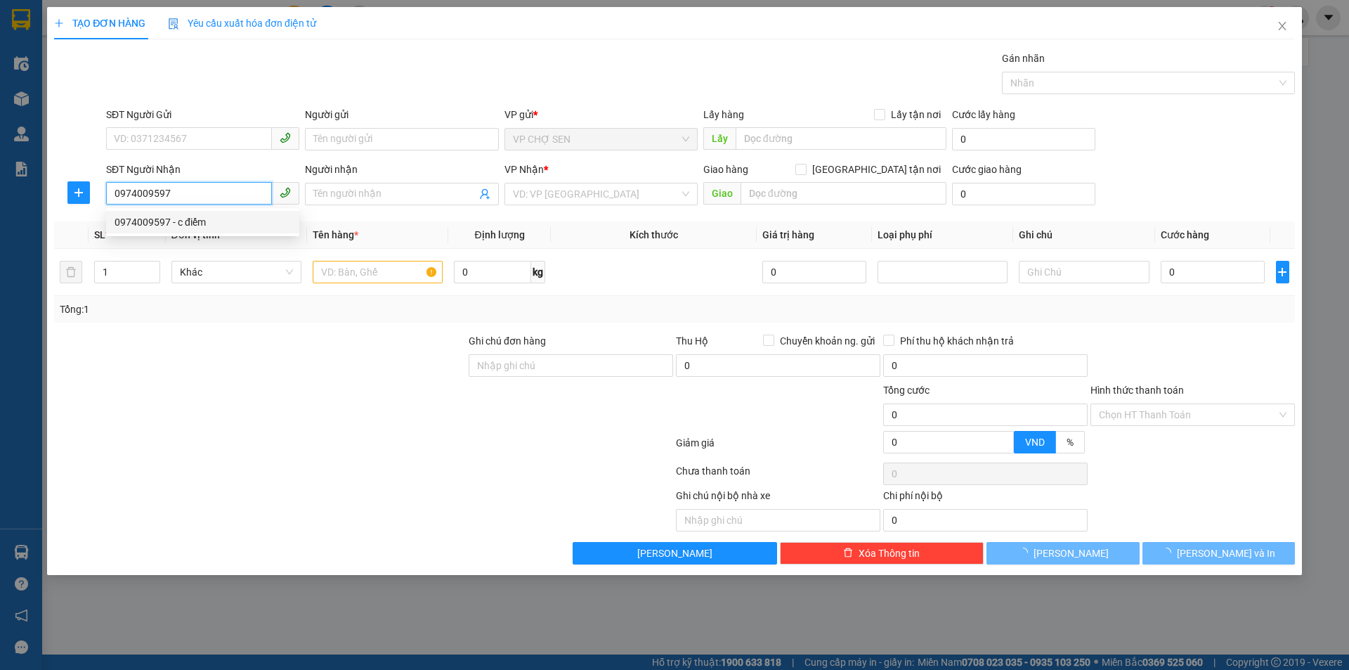
type input "c điểm"
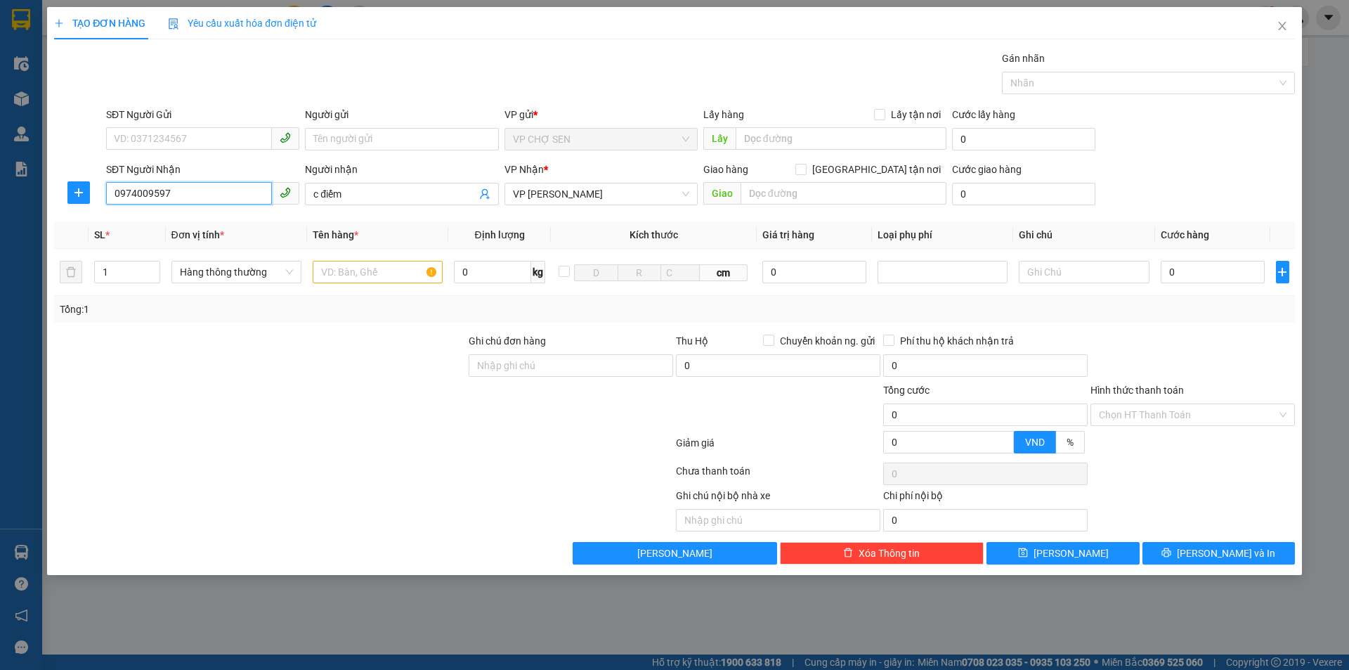
type input "0974009597"
click at [184, 125] on div "SĐT Người Gửi" at bounding box center [202, 117] width 193 height 21
click at [176, 140] on input "SĐT Người Gửi" at bounding box center [189, 138] width 166 height 22
click at [161, 176] on div "0975766848 - A TOÀN" at bounding box center [202, 167] width 193 height 22
type input "0975766848"
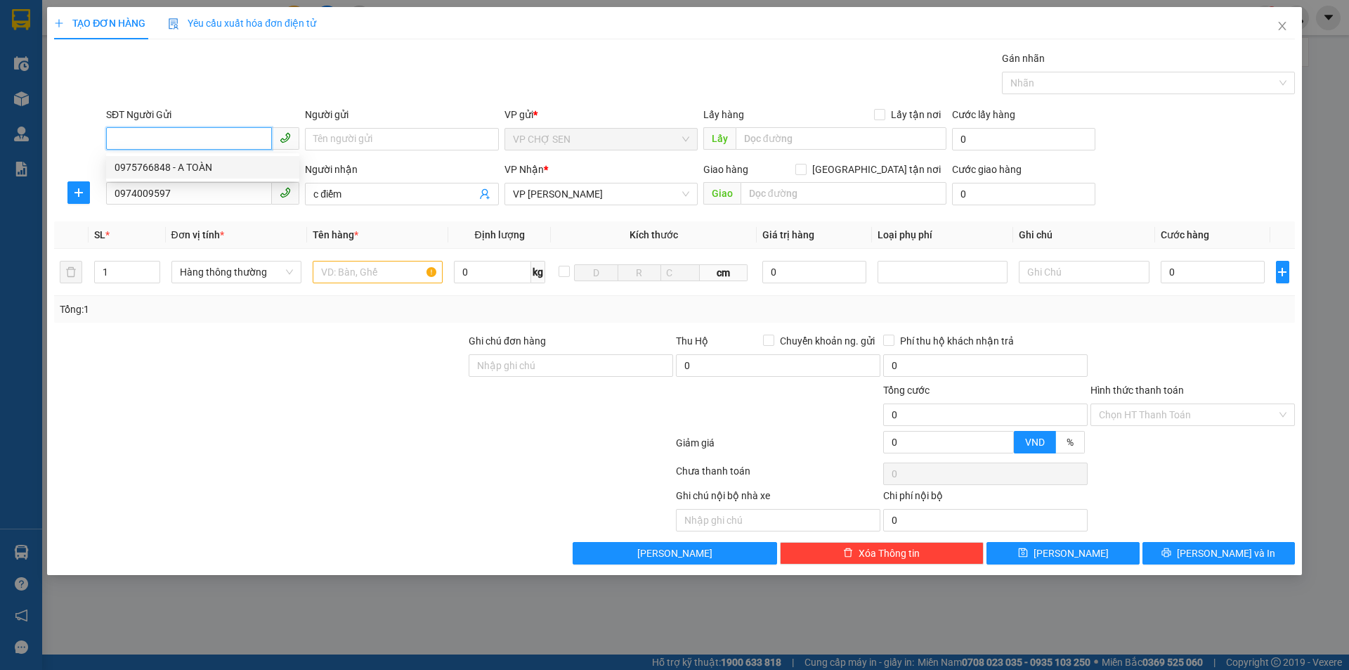
type input "A TOÀN"
click at [352, 269] on input "text" at bounding box center [378, 272] width 130 height 22
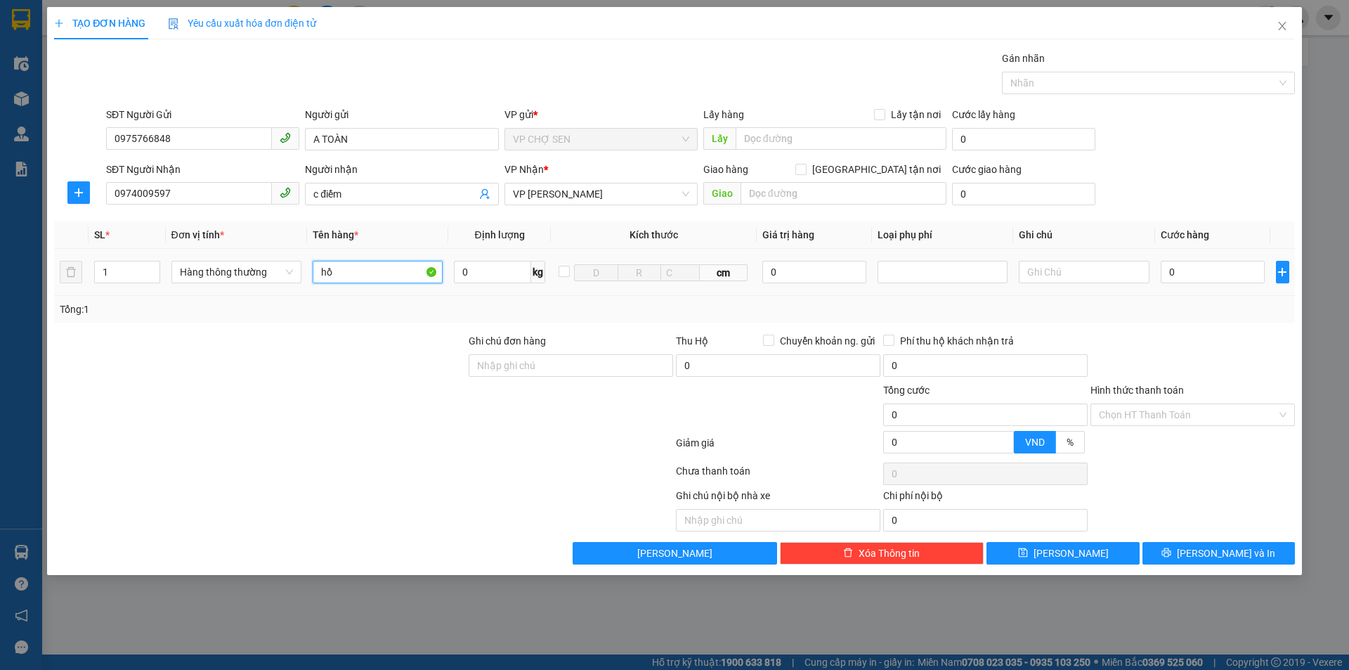
type input "h"
type input "HỒ SƠ"
click at [1171, 266] on input "0" at bounding box center [1213, 272] width 105 height 22
type input "3"
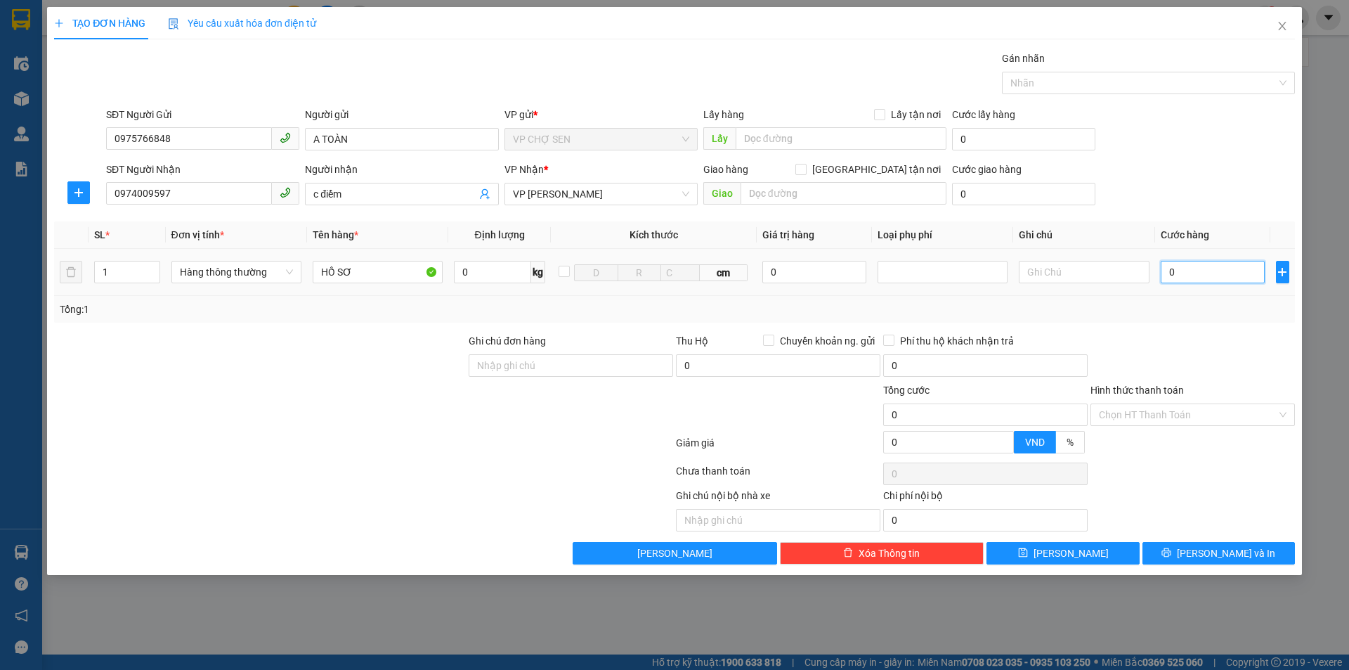
type input "3"
type input "30"
type input "300"
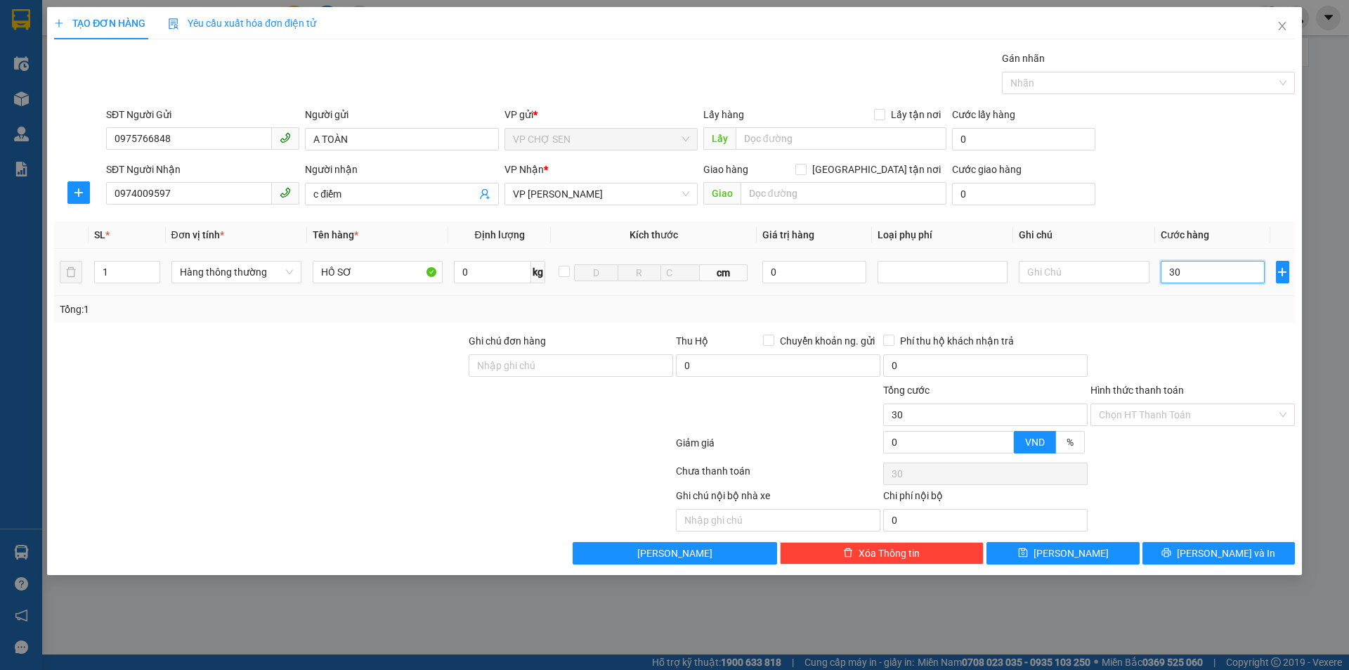
type input "300"
type input "3.000"
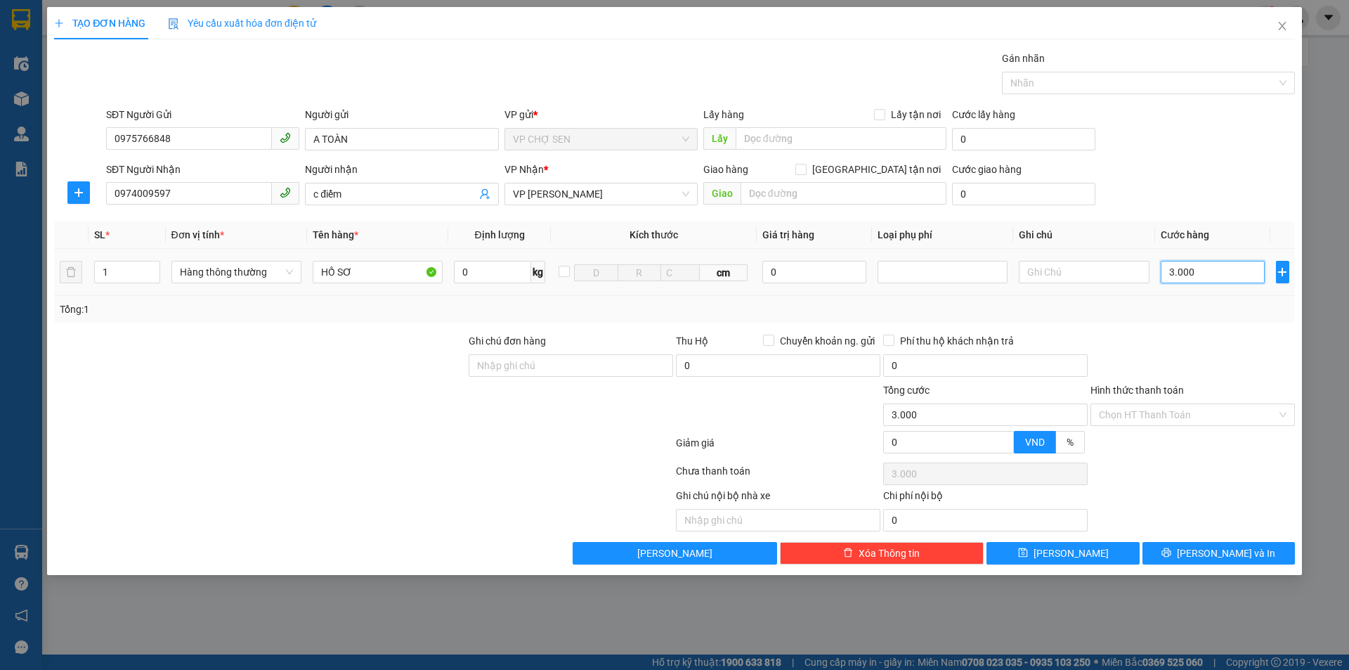
type input "30.000"
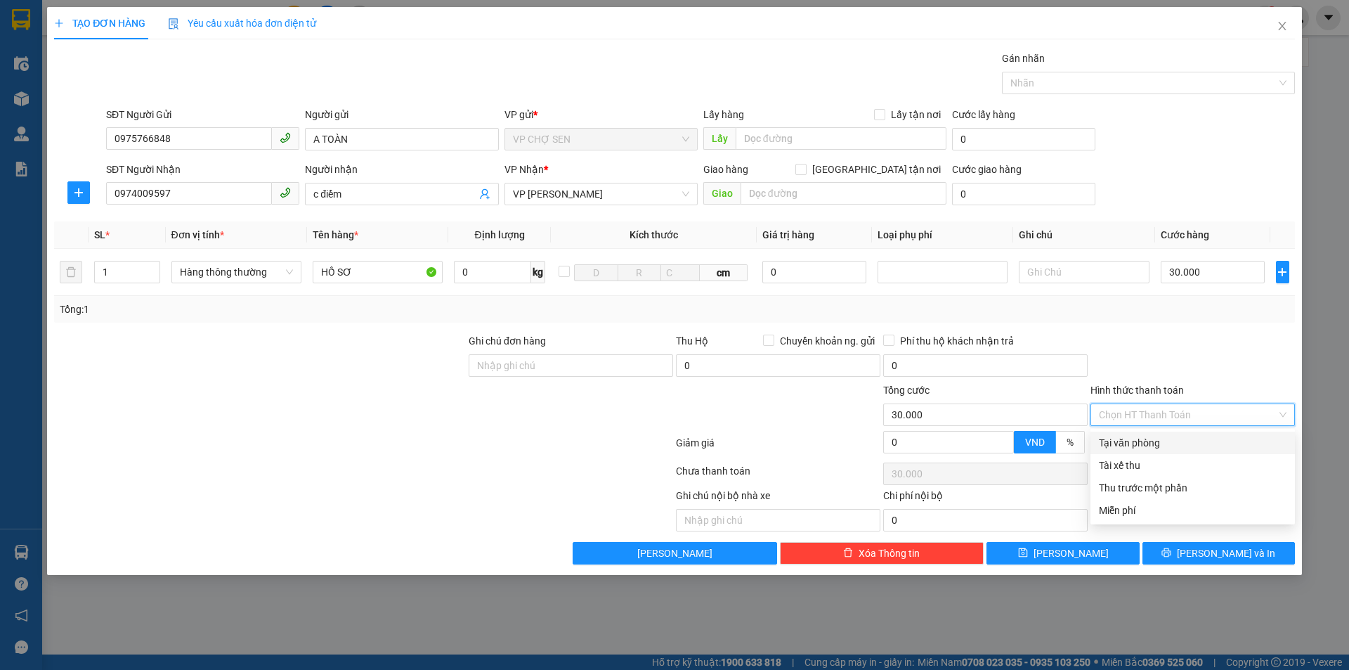
click at [1159, 415] on input "Hình thức thanh toán" at bounding box center [1188, 414] width 178 height 21
click at [1154, 439] on div "Tại văn phòng" at bounding box center [1193, 442] width 188 height 15
type input "0"
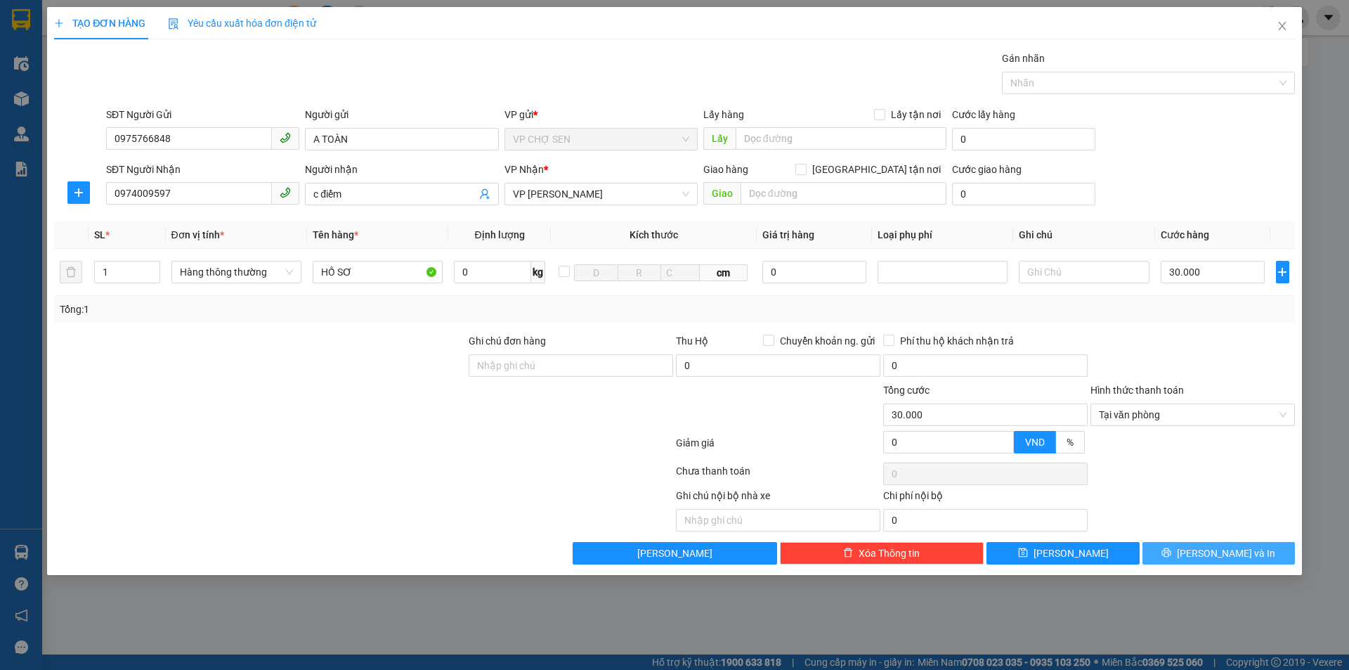
click at [1215, 548] on span "[PERSON_NAME] và In" at bounding box center [1226, 552] width 98 height 15
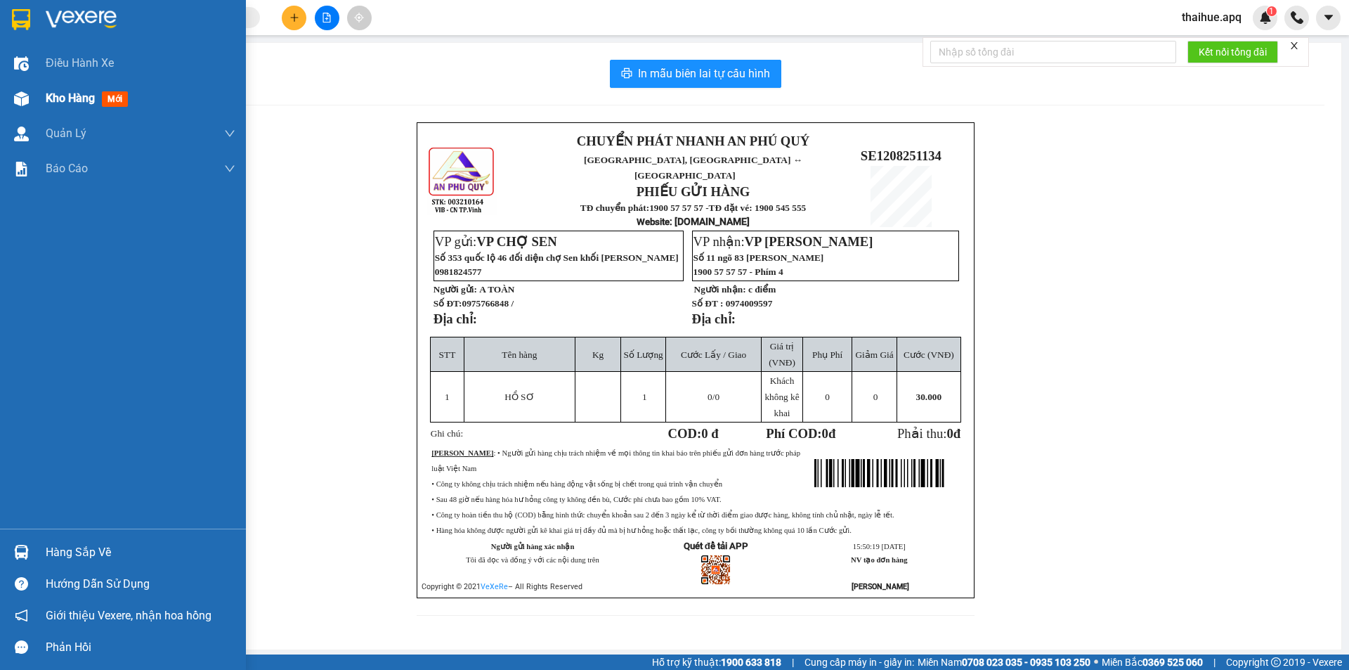
click at [74, 94] on span "Kho hàng" at bounding box center [70, 97] width 49 height 13
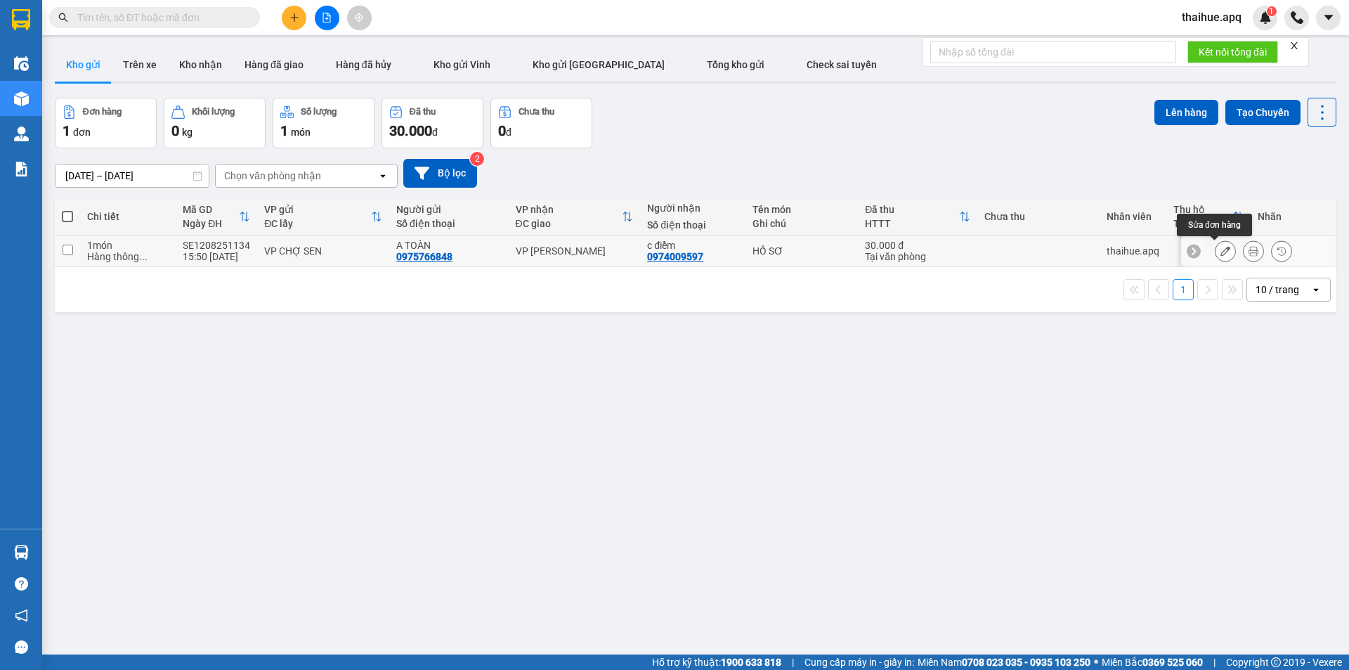
click at [1220, 248] on icon at bounding box center [1225, 251] width 10 height 10
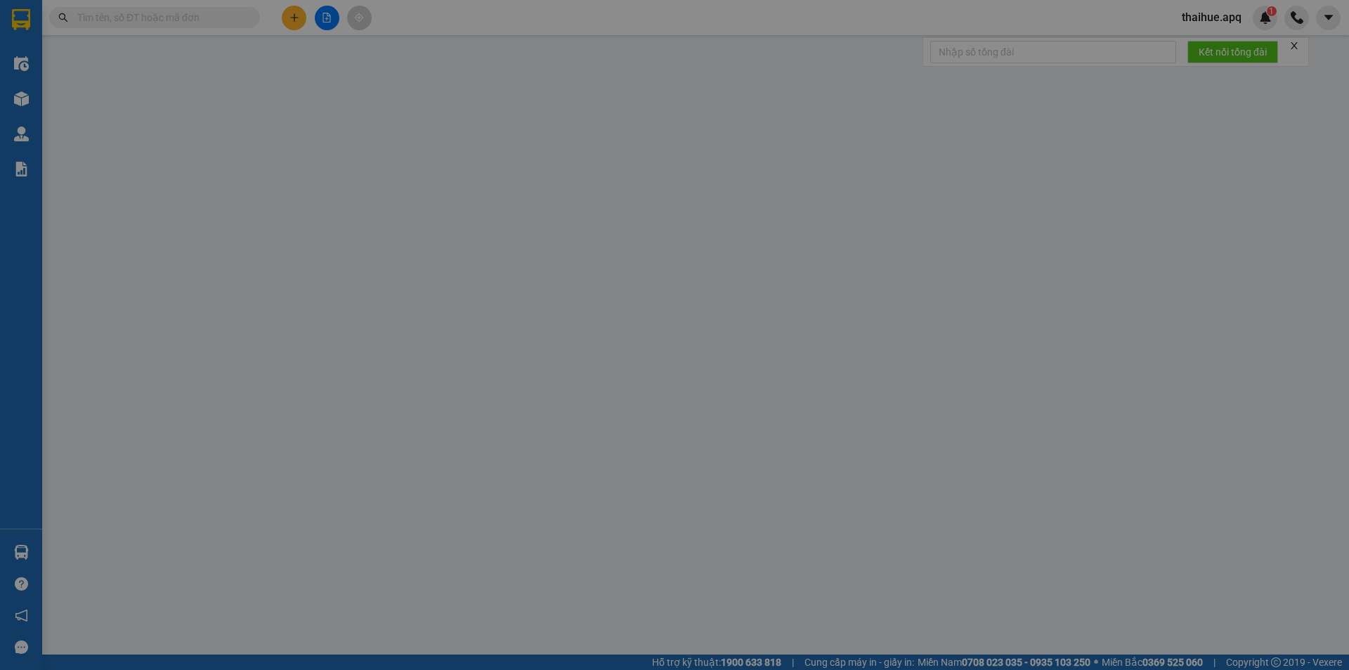
type input "0975766848"
type input "A TOÀN"
type input "0974009597"
type input "c điểm"
type input "30.000"
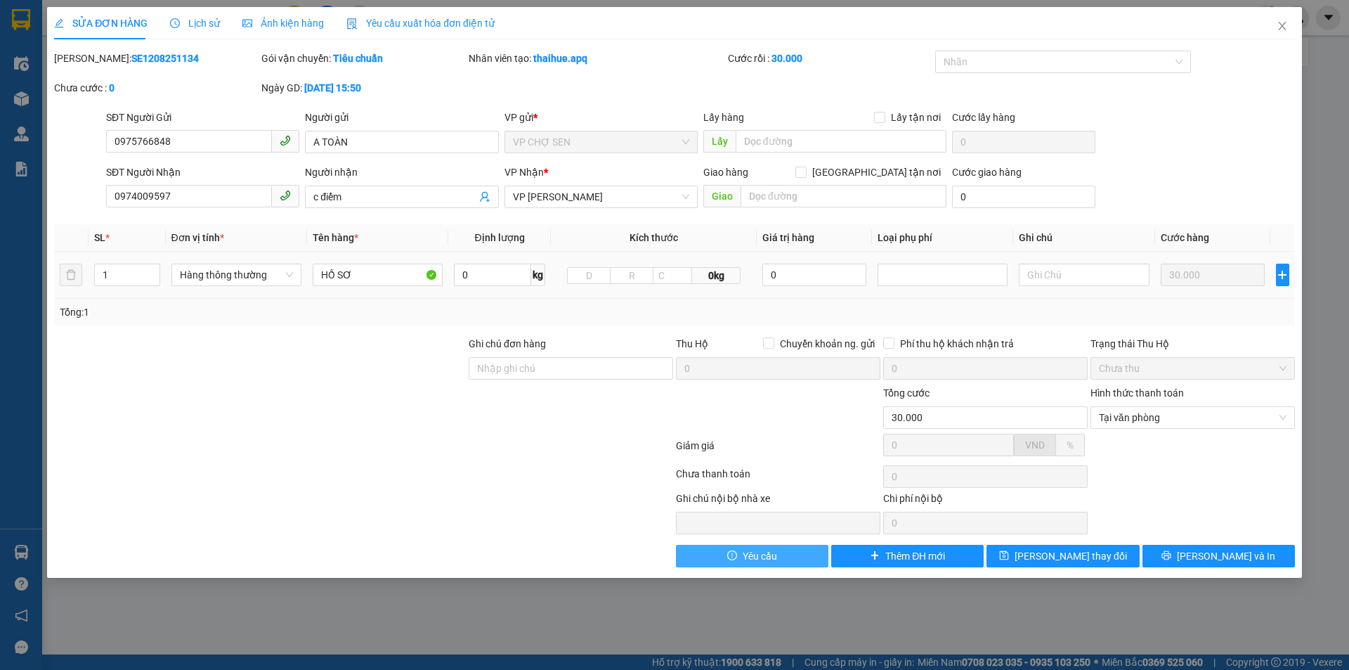
click at [771, 556] on span "Yêu cầu" at bounding box center [760, 555] width 34 height 15
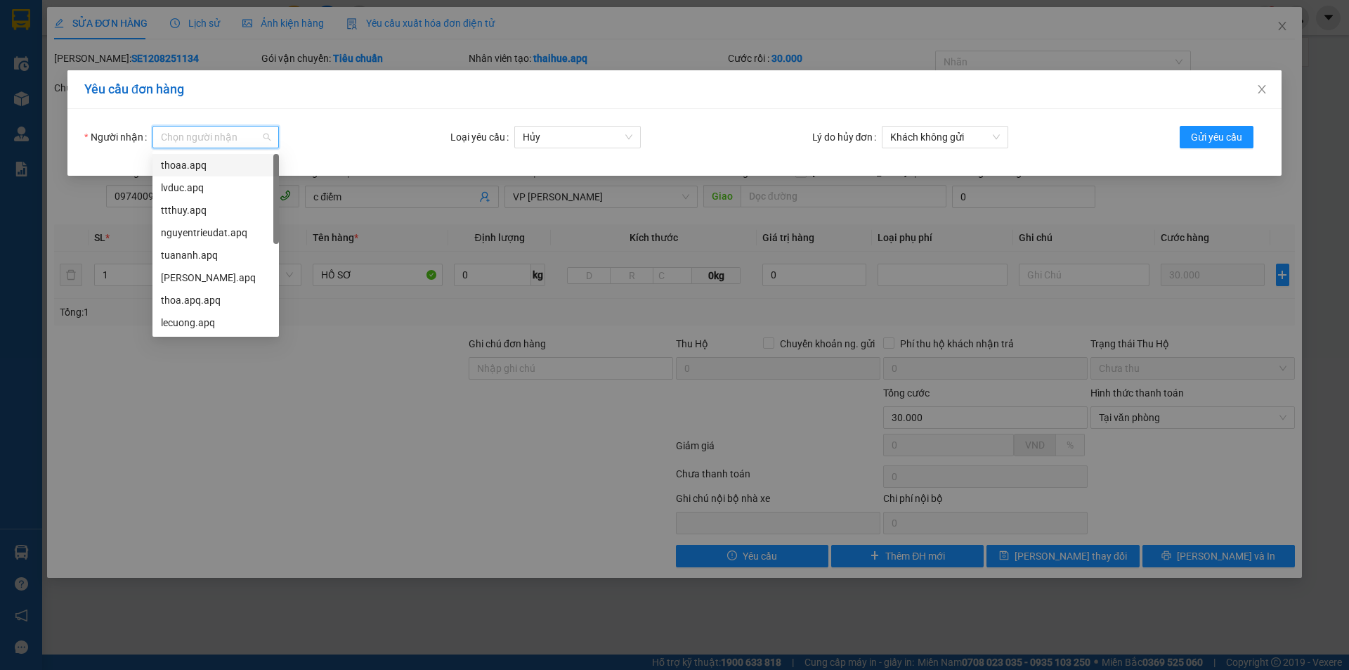
click at [194, 129] on input "Người nhận" at bounding box center [211, 136] width 100 height 21
click at [186, 303] on div "son.apq" at bounding box center [216, 299] width 110 height 15
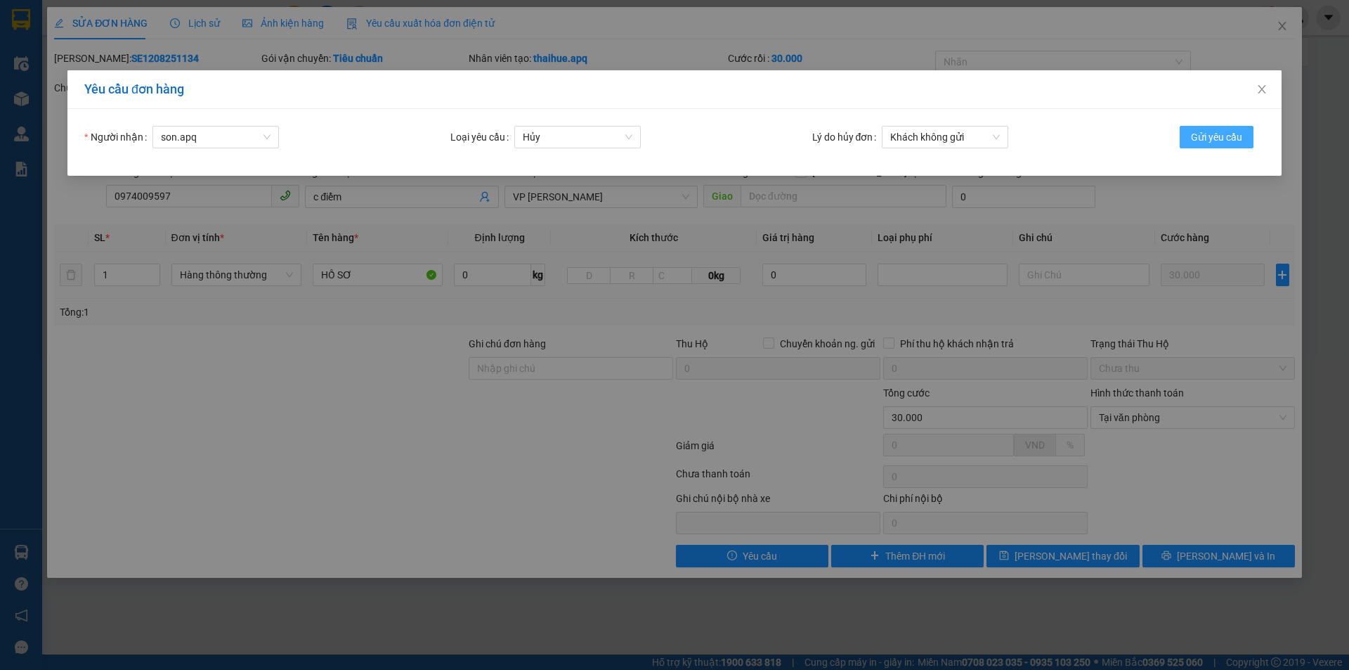
click at [1220, 133] on span "Gửi yêu cầu" at bounding box center [1216, 136] width 51 height 15
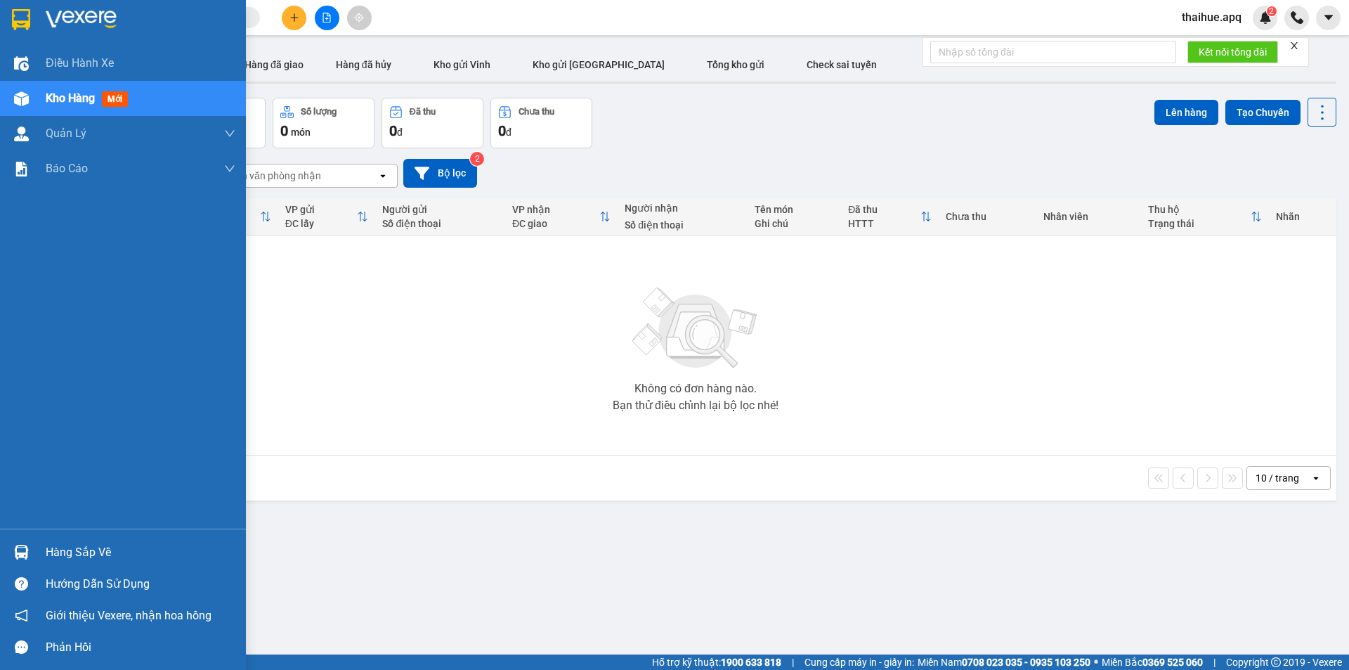
click at [50, 557] on div "Hàng sắp về" at bounding box center [141, 552] width 190 height 21
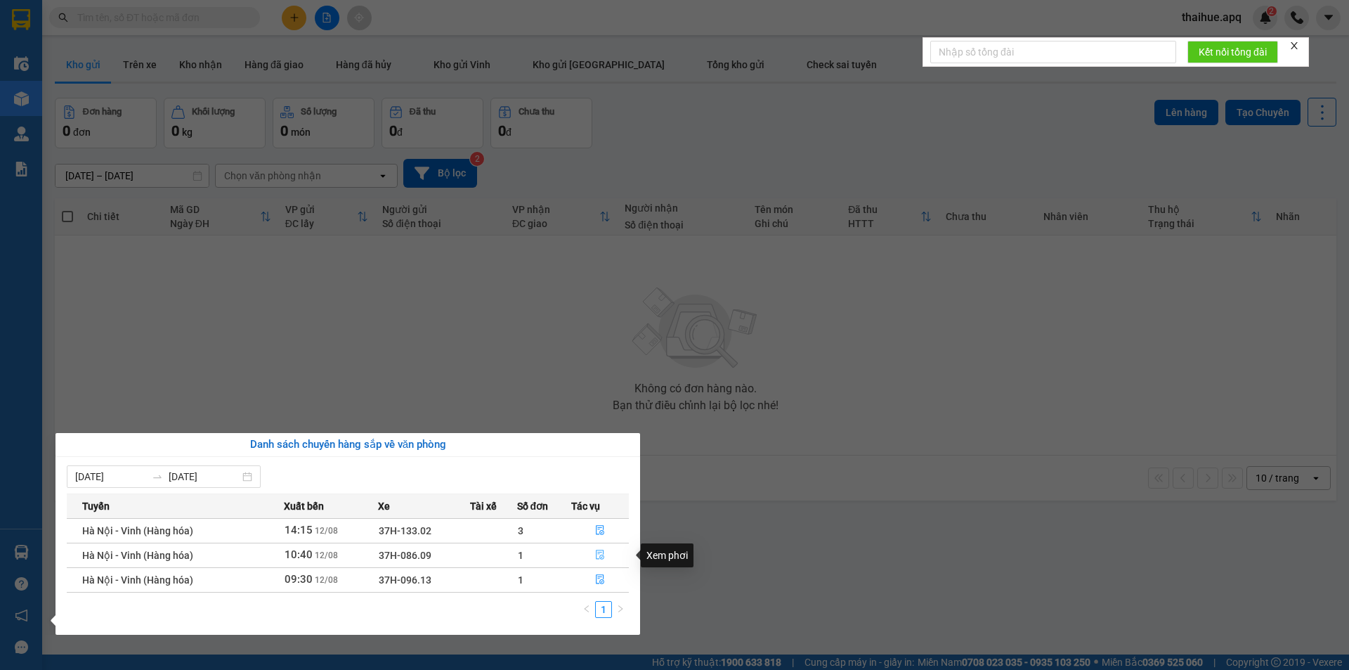
click at [600, 556] on icon "file-done" at bounding box center [600, 555] width 8 height 10
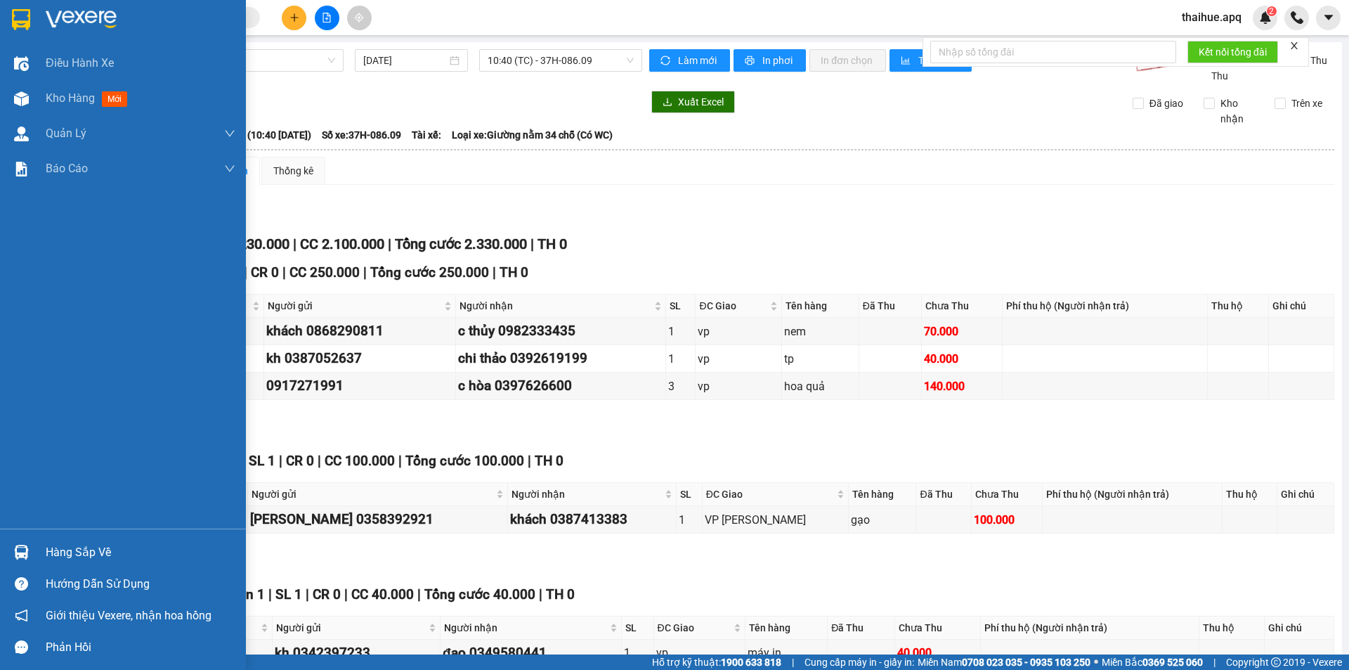
click at [93, 549] on div "Hàng sắp về" at bounding box center [141, 552] width 190 height 21
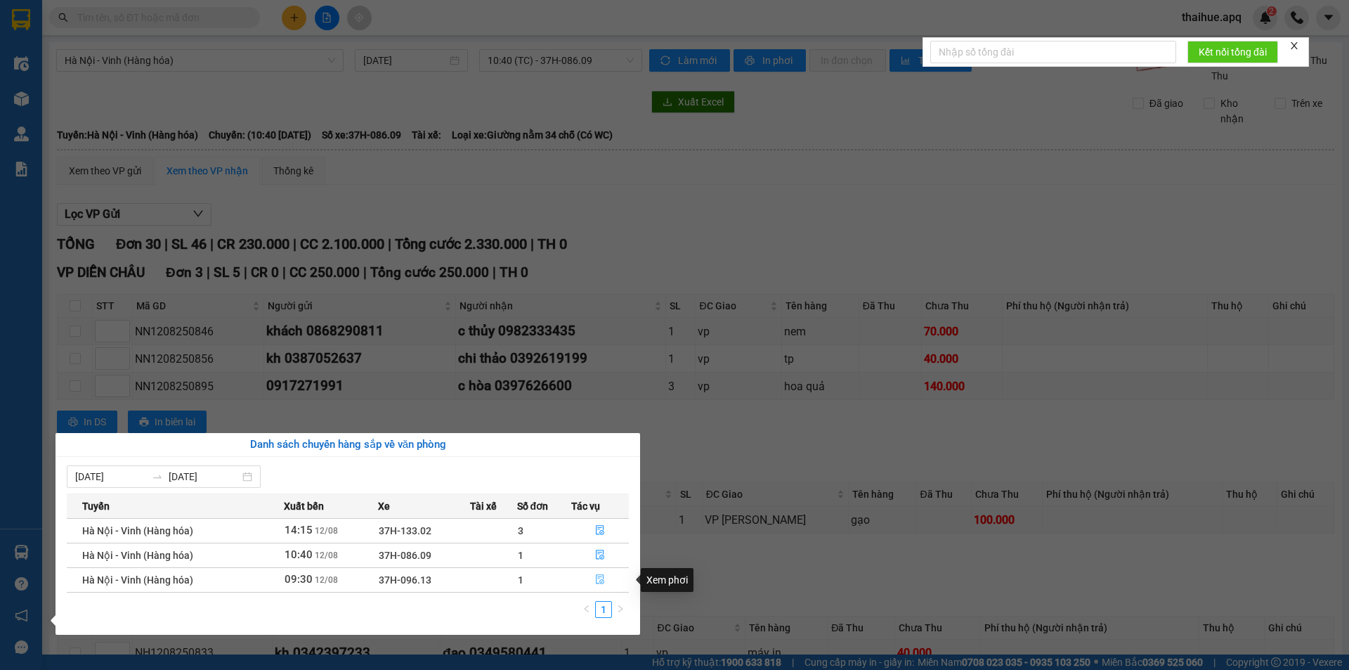
click at [603, 580] on icon "file-done" at bounding box center [600, 580] width 8 height 10
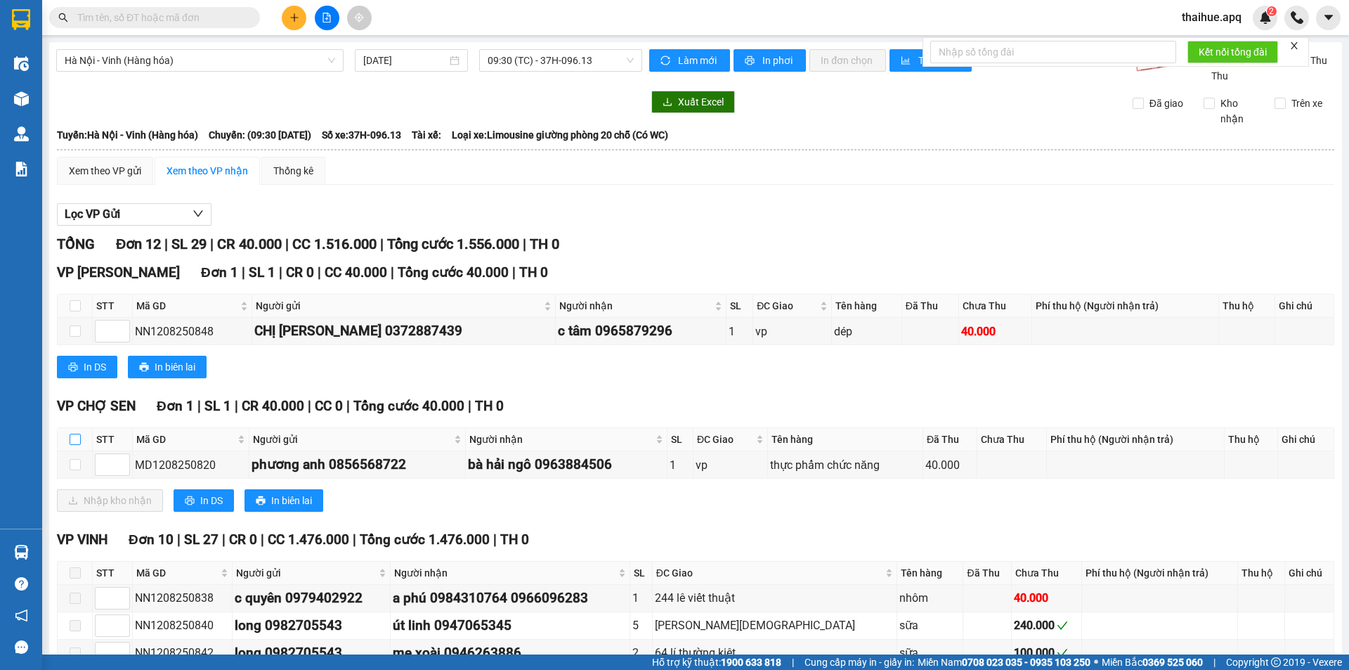
click at [74, 436] on input "checkbox" at bounding box center [75, 438] width 11 height 11
checkbox input "true"
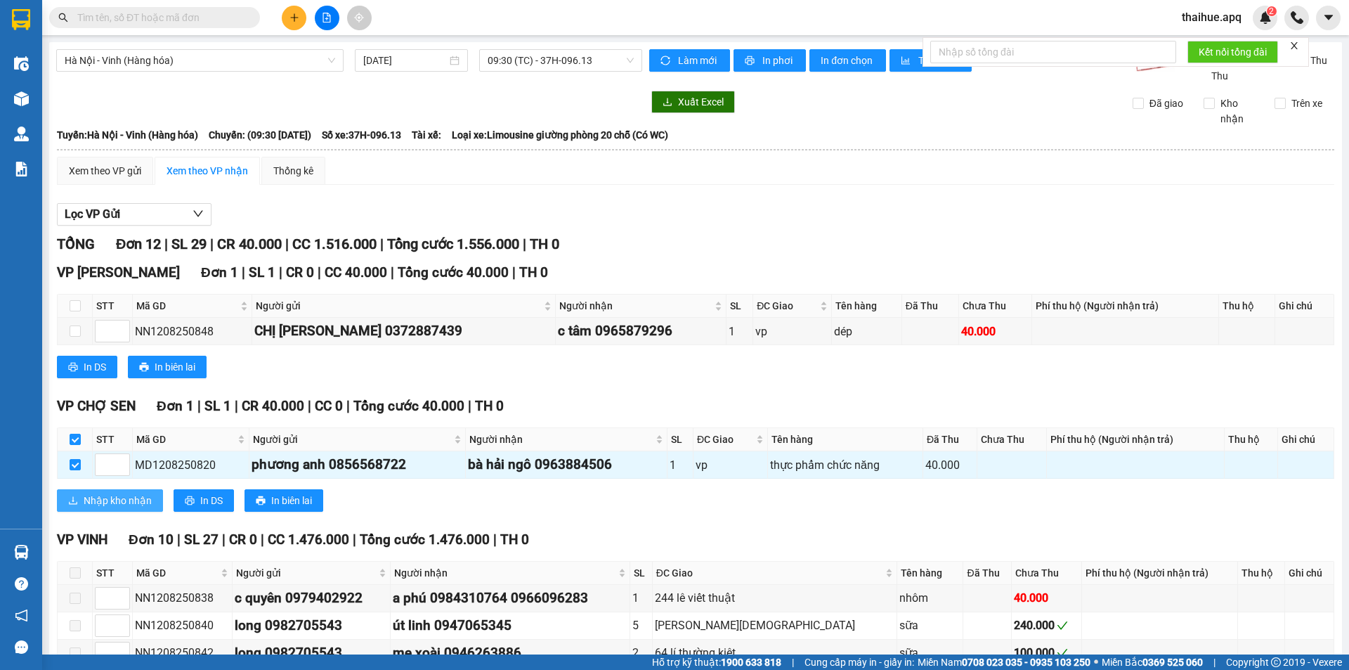
click at [117, 497] on span "Nhập kho nhận" at bounding box center [118, 500] width 68 height 15
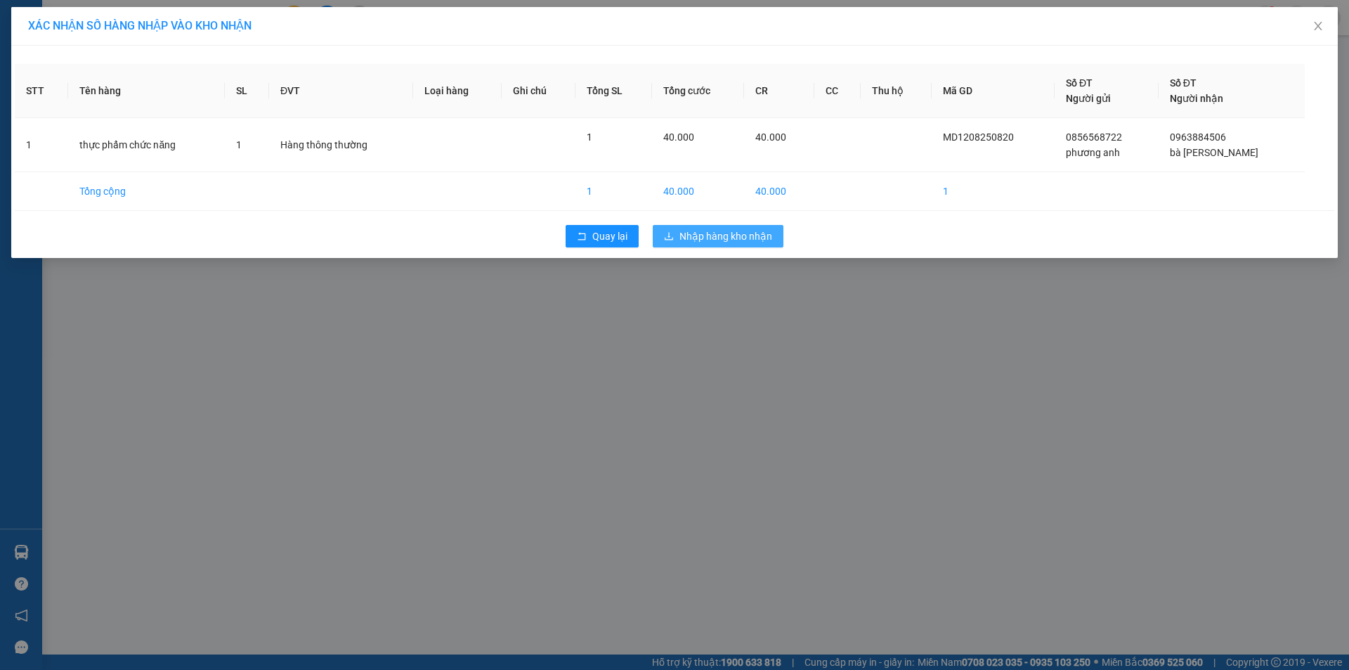
click at [734, 238] on span "Nhập hàng kho nhận" at bounding box center [725, 235] width 93 height 15
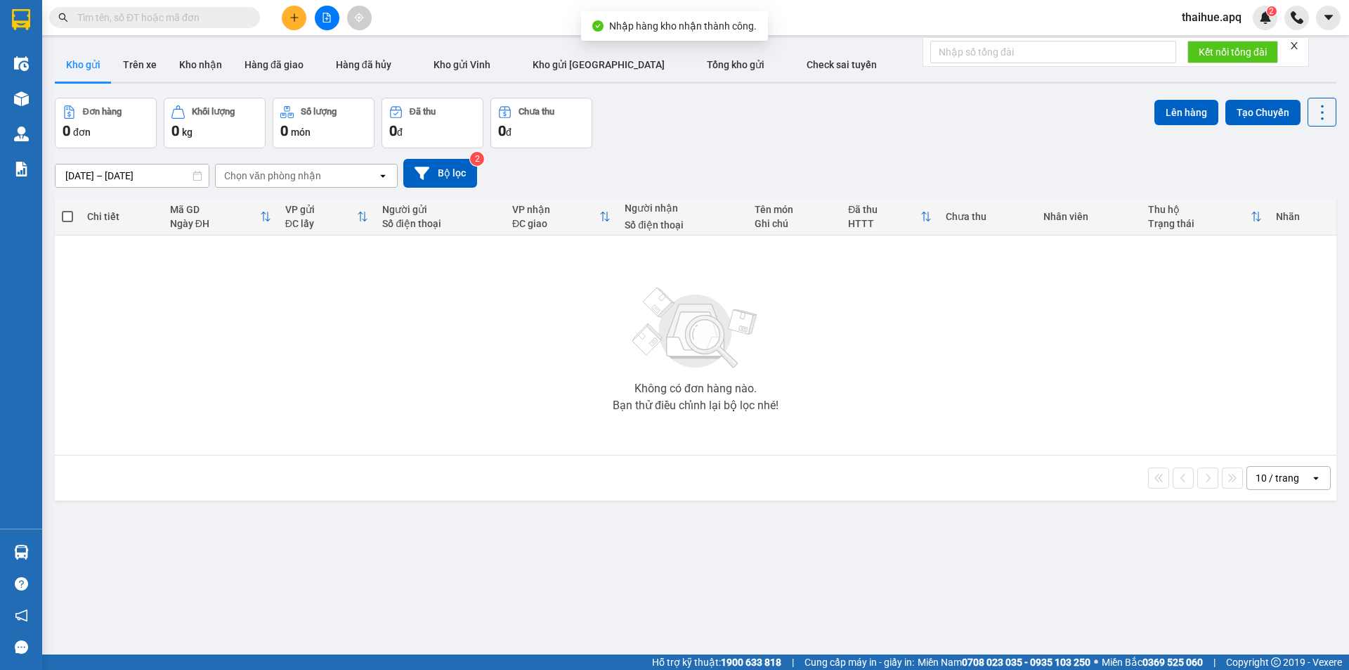
click at [86, 17] on input "text" at bounding box center [160, 17] width 166 height 15
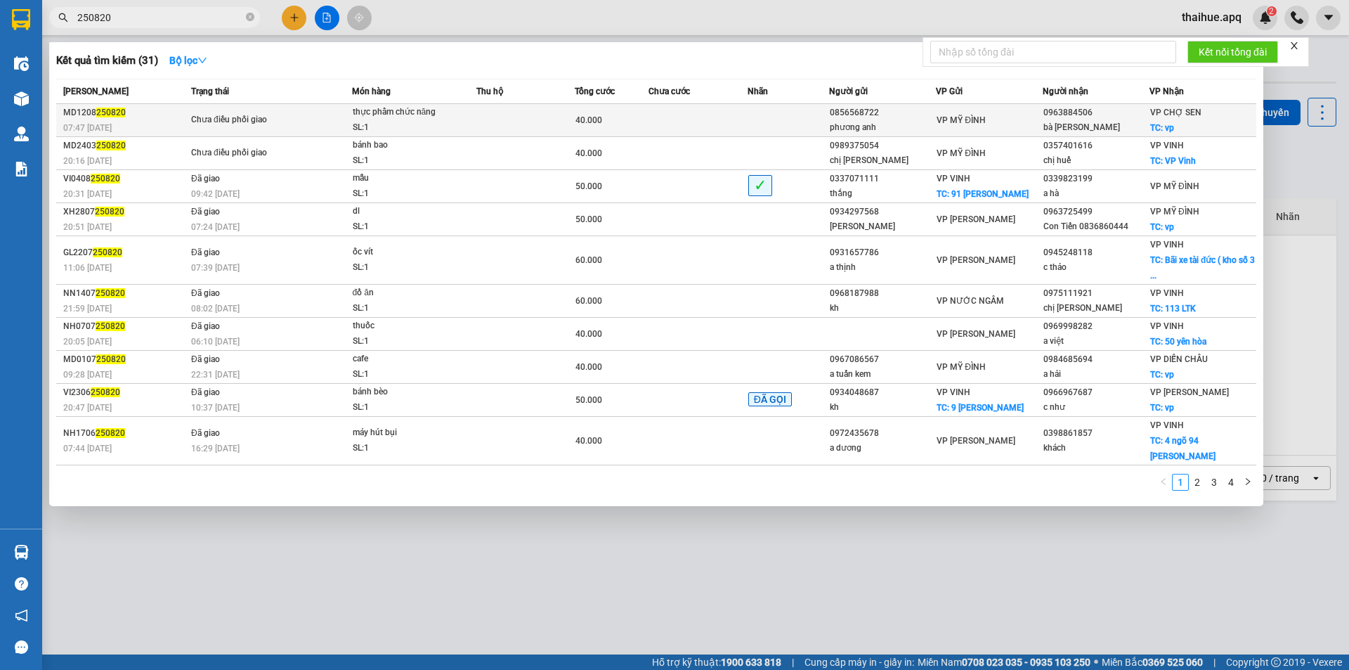
type input "250820"
click at [469, 117] on span "thực phẩm chức năng SL: 1" at bounding box center [415, 120] width 124 height 30
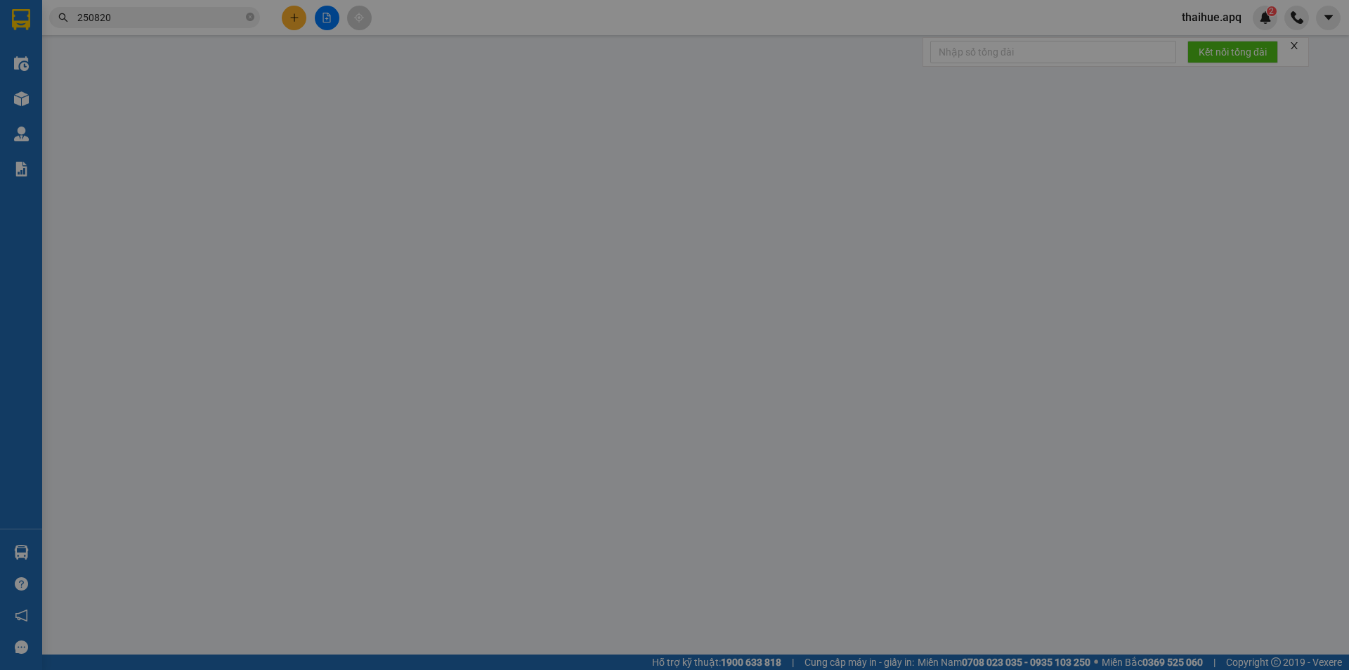
type input "0856568722"
type input "phương anh"
type input "0963884506"
type input "bà hải ngô"
checkbox input "true"
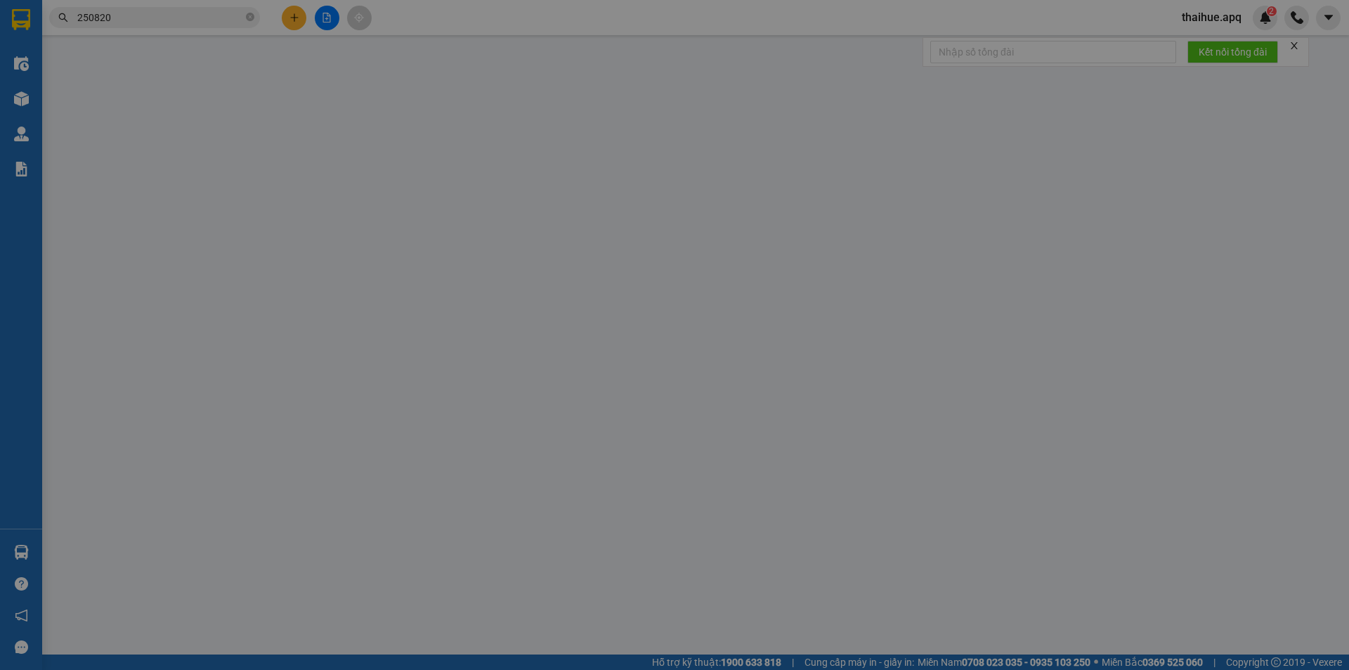
type input "vp"
type input "40.000"
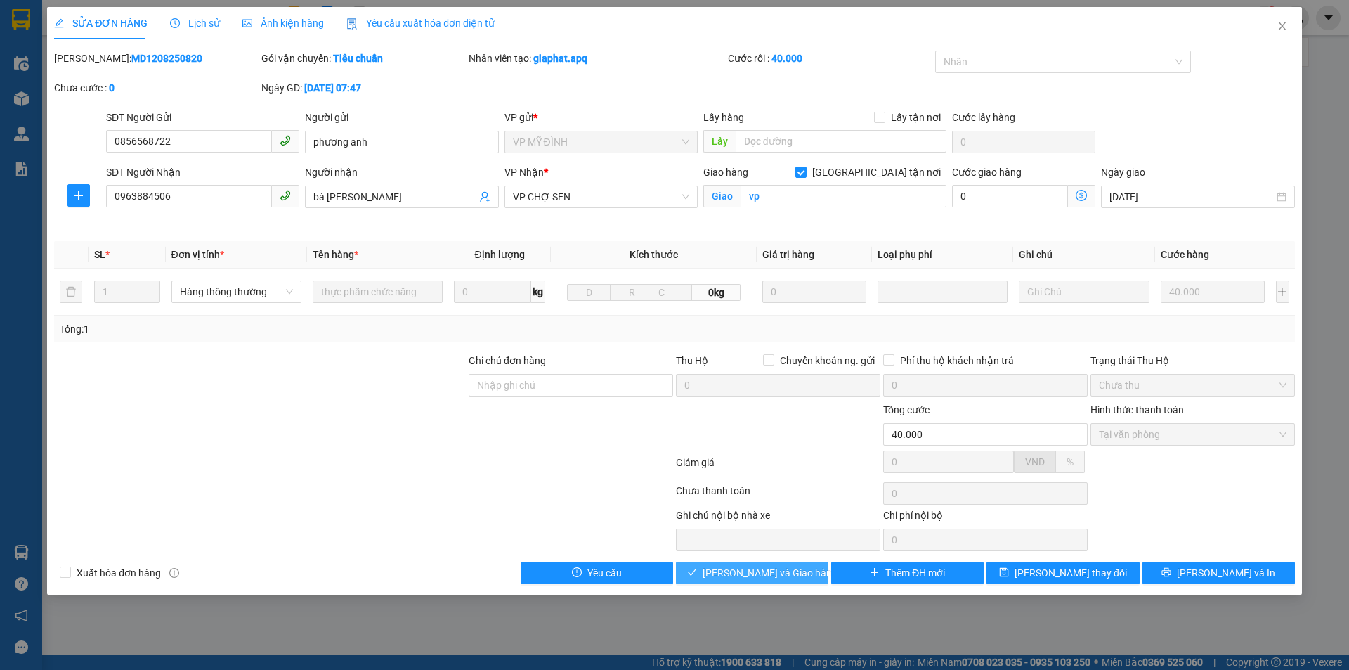
click at [761, 572] on span "Lưu và Giao hàng" at bounding box center [770, 572] width 135 height 15
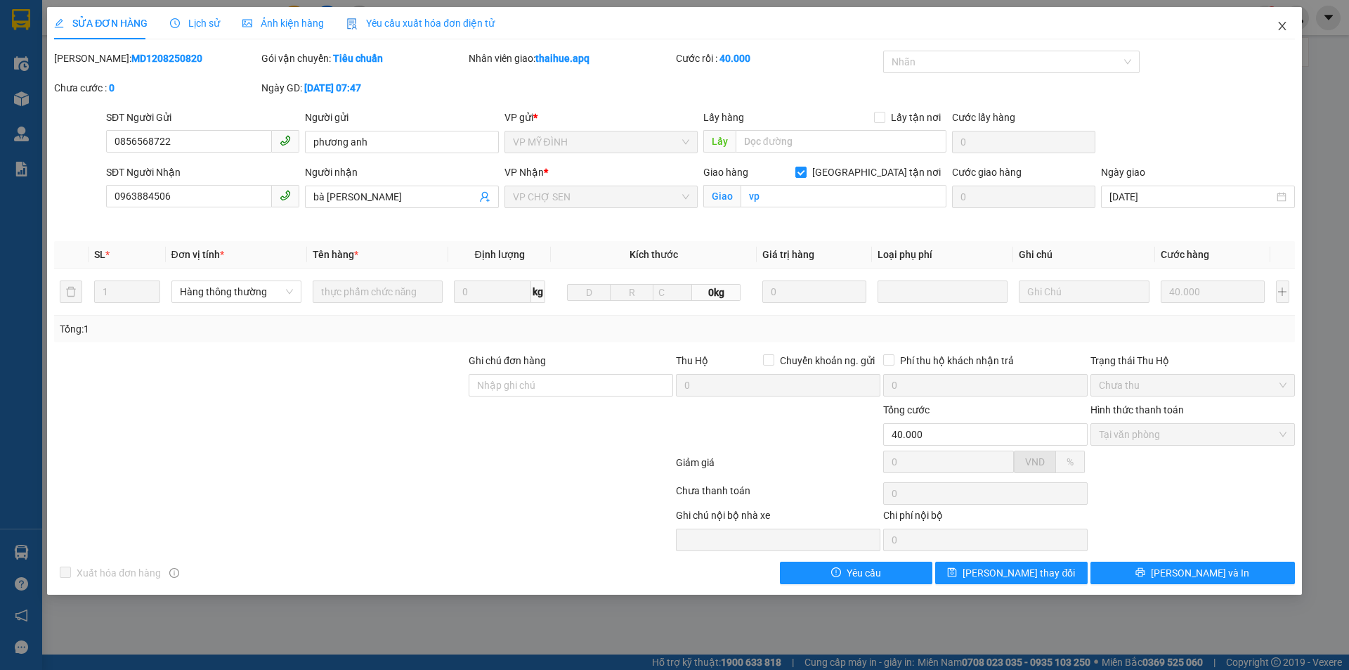
click at [1278, 21] on icon "close" at bounding box center [1282, 25] width 11 height 11
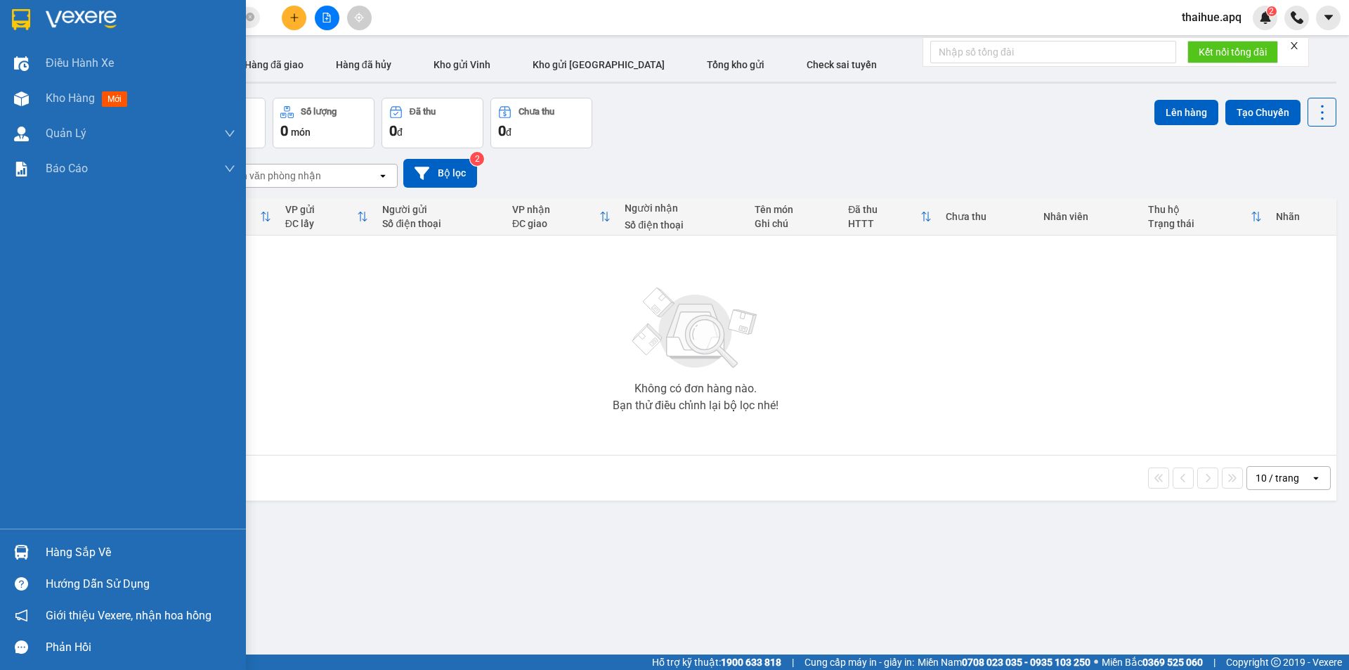
click at [56, 555] on div "Hàng sắp về" at bounding box center [141, 552] width 190 height 21
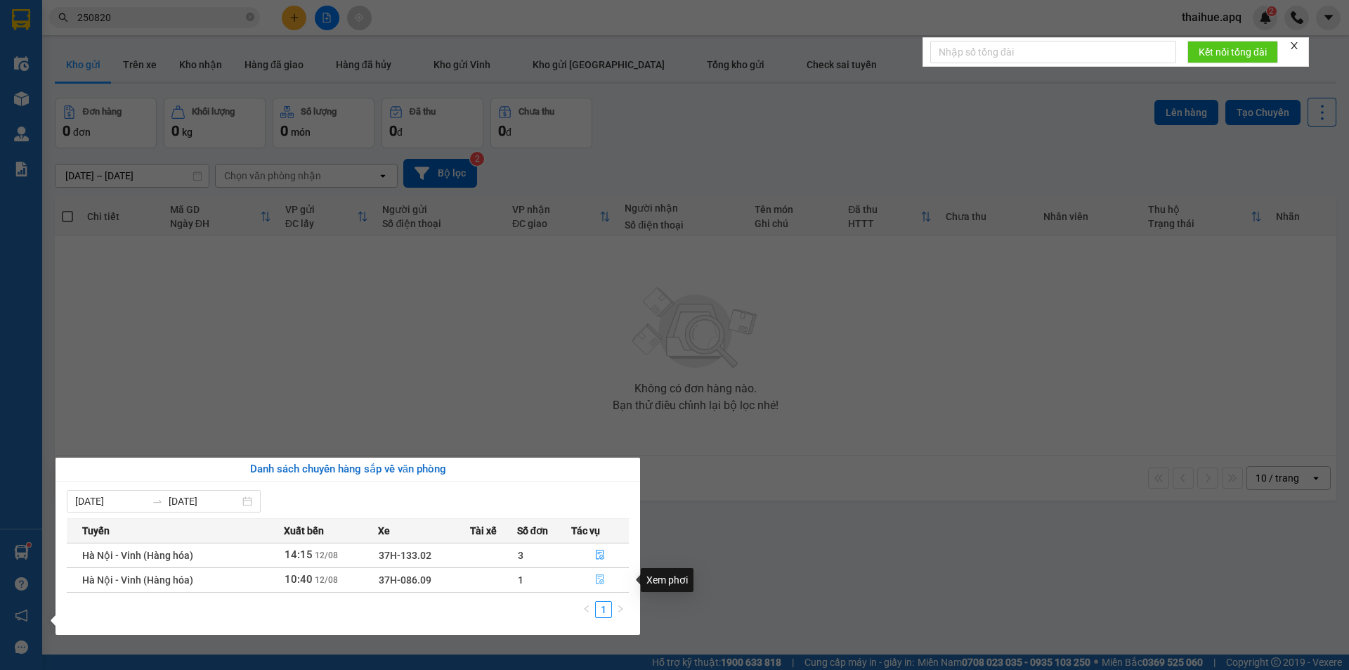
click at [601, 577] on icon "file-done" at bounding box center [600, 580] width 8 height 10
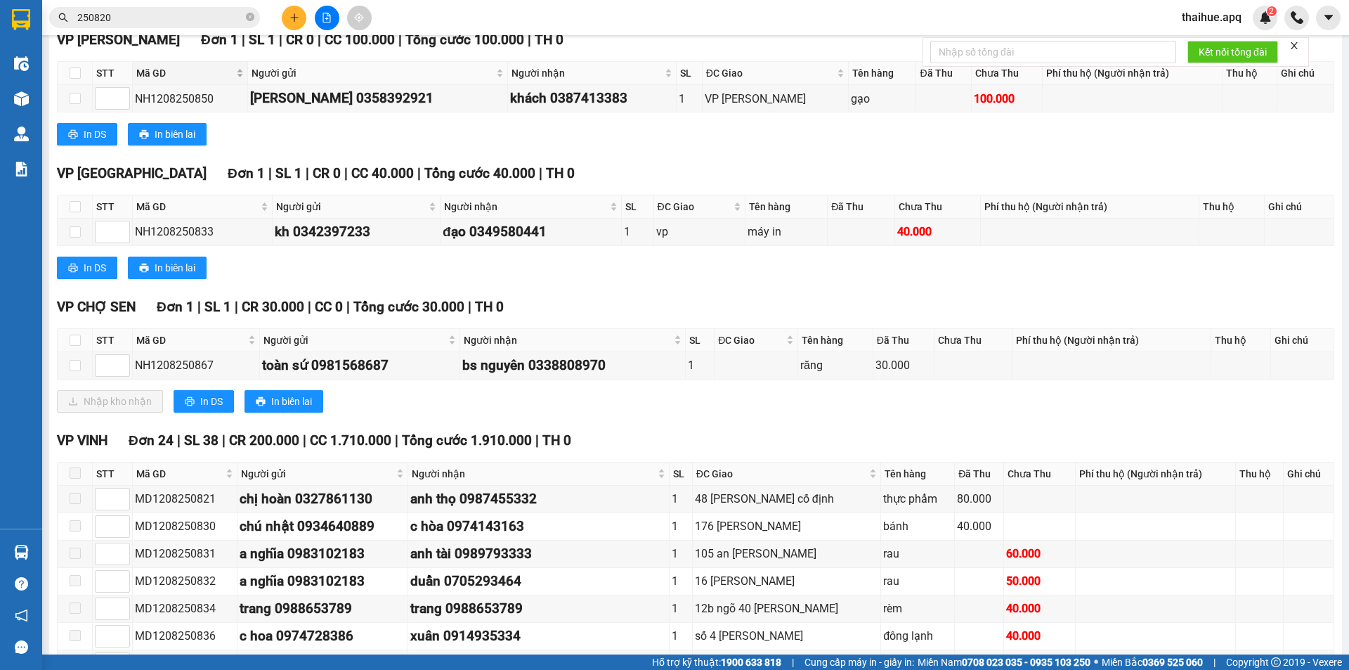
scroll to position [422, 0]
click at [74, 339] on input "checkbox" at bounding box center [75, 339] width 11 height 11
checkbox input "true"
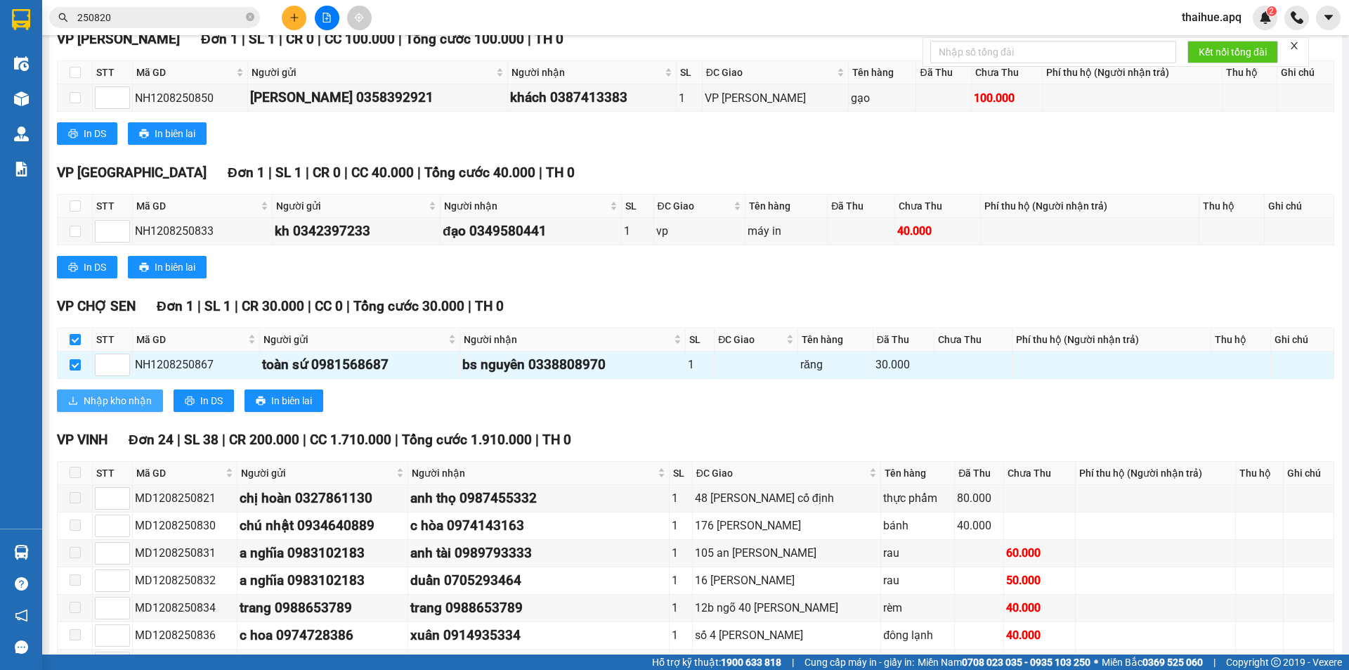
click at [87, 403] on span "Nhập kho nhận" at bounding box center [118, 400] width 68 height 15
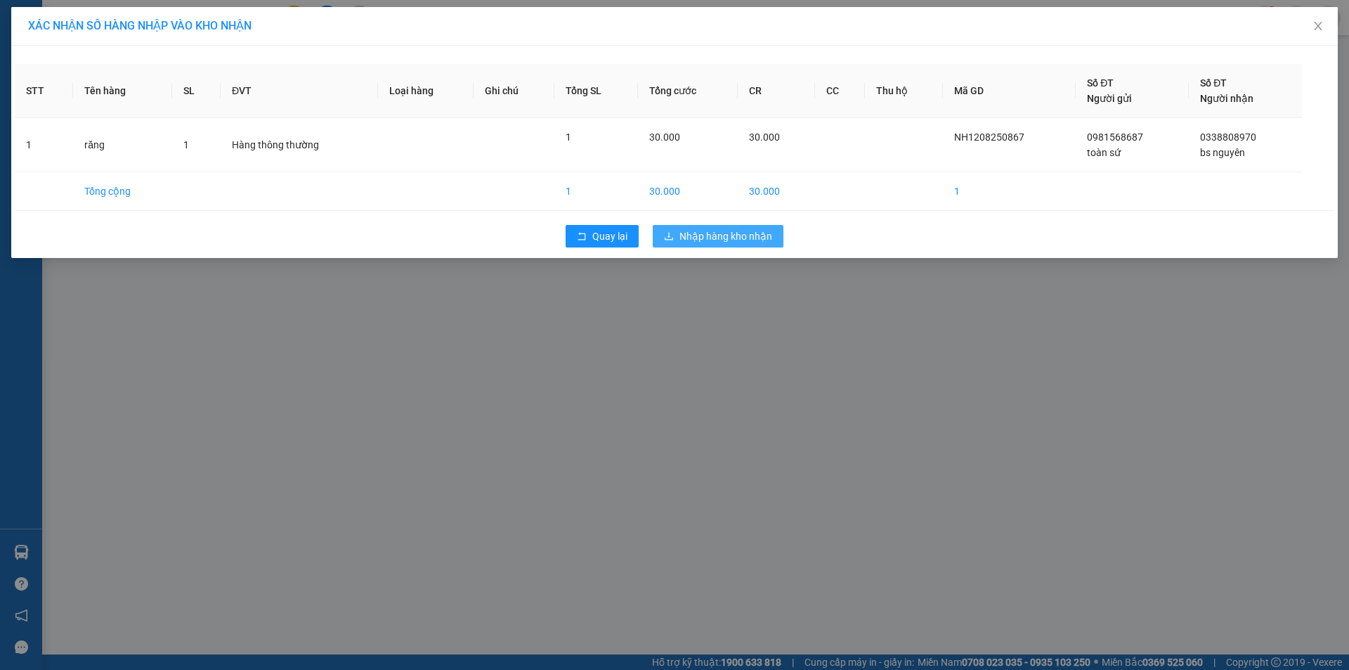
click at [695, 239] on span "Nhập hàng kho nhận" at bounding box center [725, 235] width 93 height 15
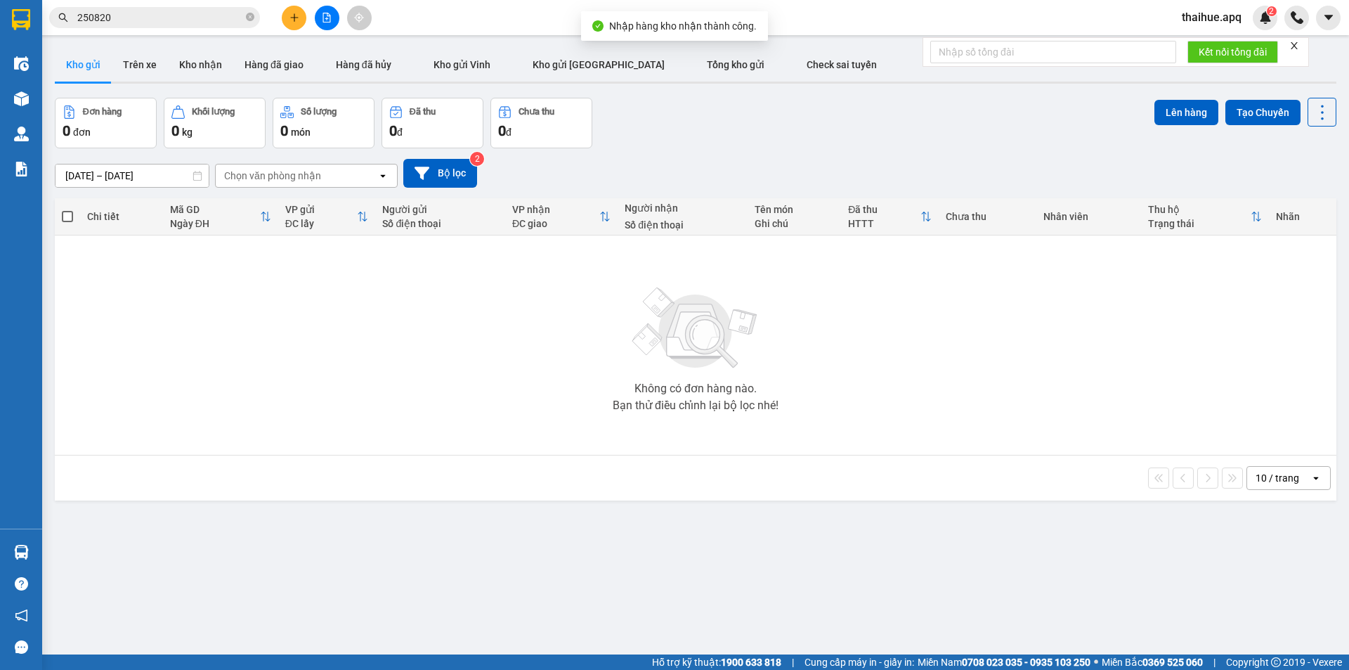
click at [117, 18] on input "250820" at bounding box center [160, 17] width 166 height 15
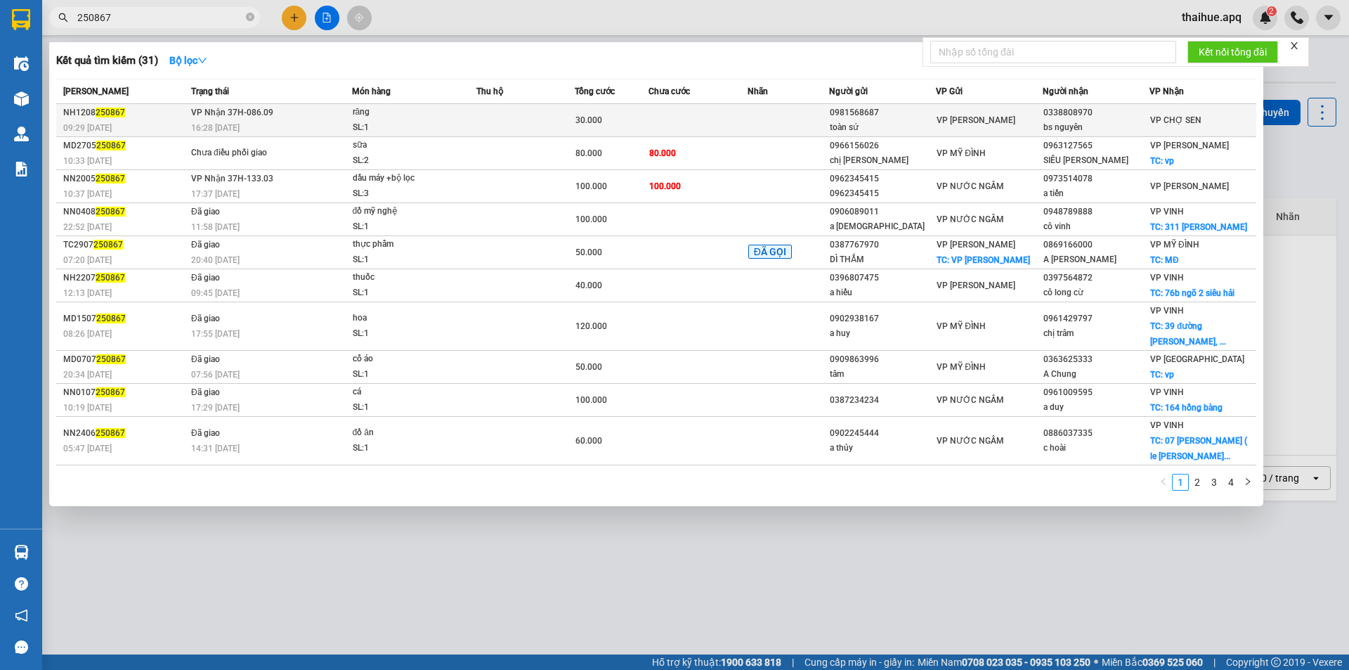
type input "250867"
click at [455, 115] on div "răng" at bounding box center [405, 112] width 105 height 15
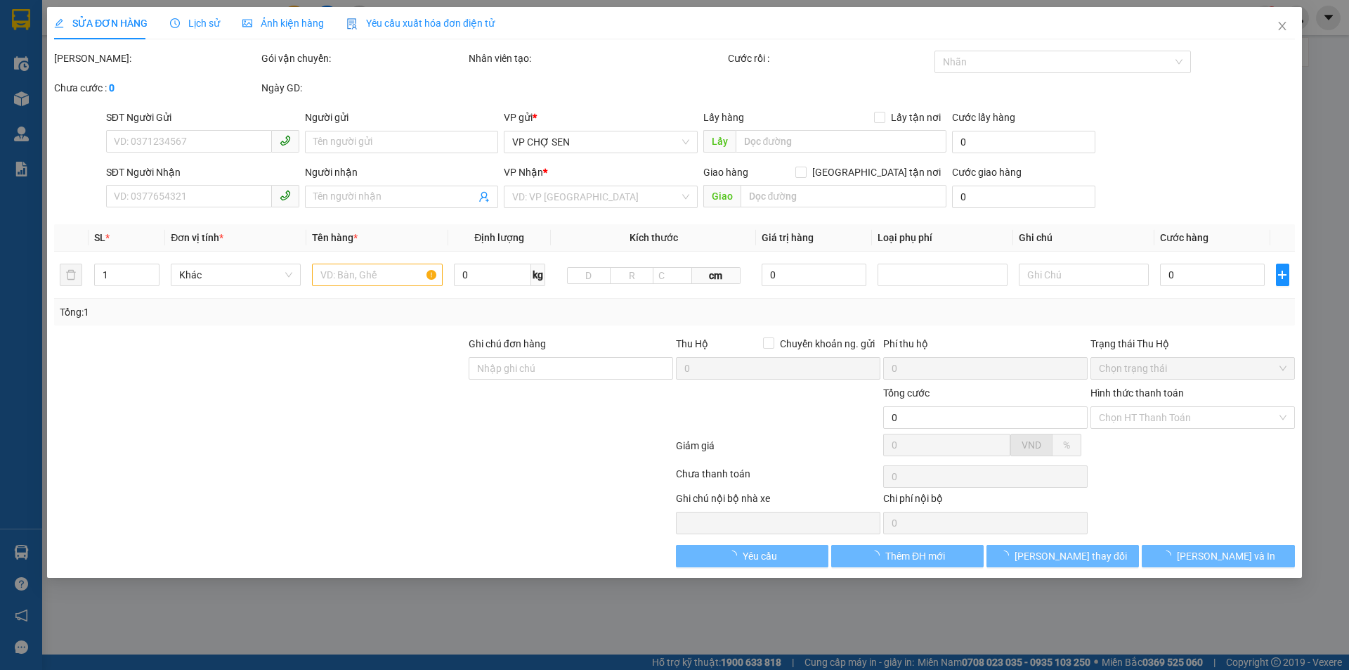
type input "0981568687"
type input "toàn sứ"
type input "0338808970"
type input "bs nguyên"
type input "30.000"
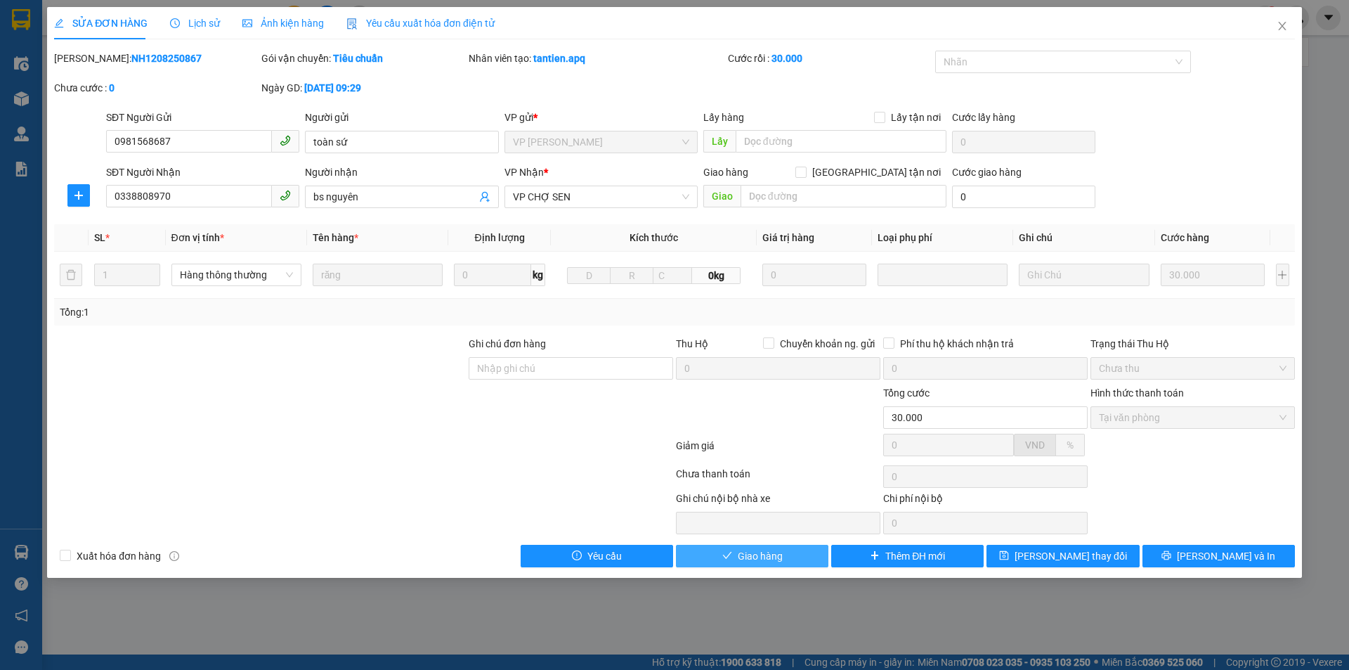
click at [769, 555] on span "Giao hàng" at bounding box center [760, 555] width 45 height 15
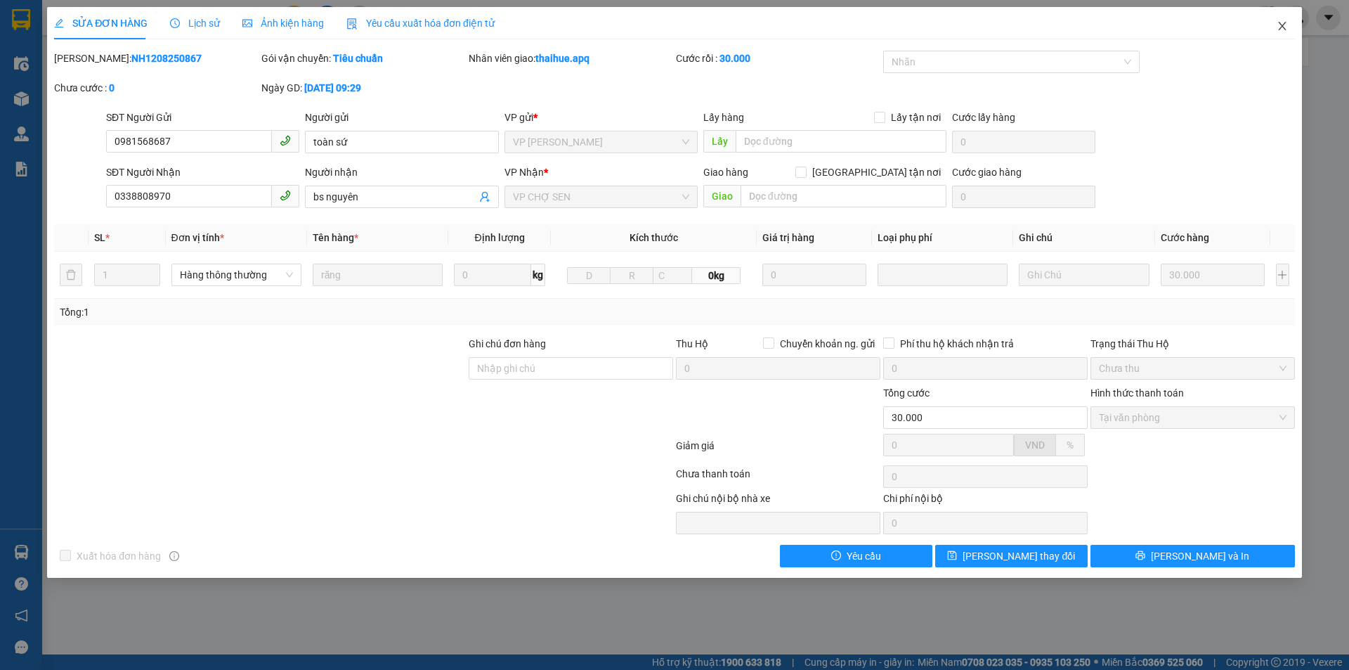
click at [1283, 25] on icon "close" at bounding box center [1282, 26] width 8 height 8
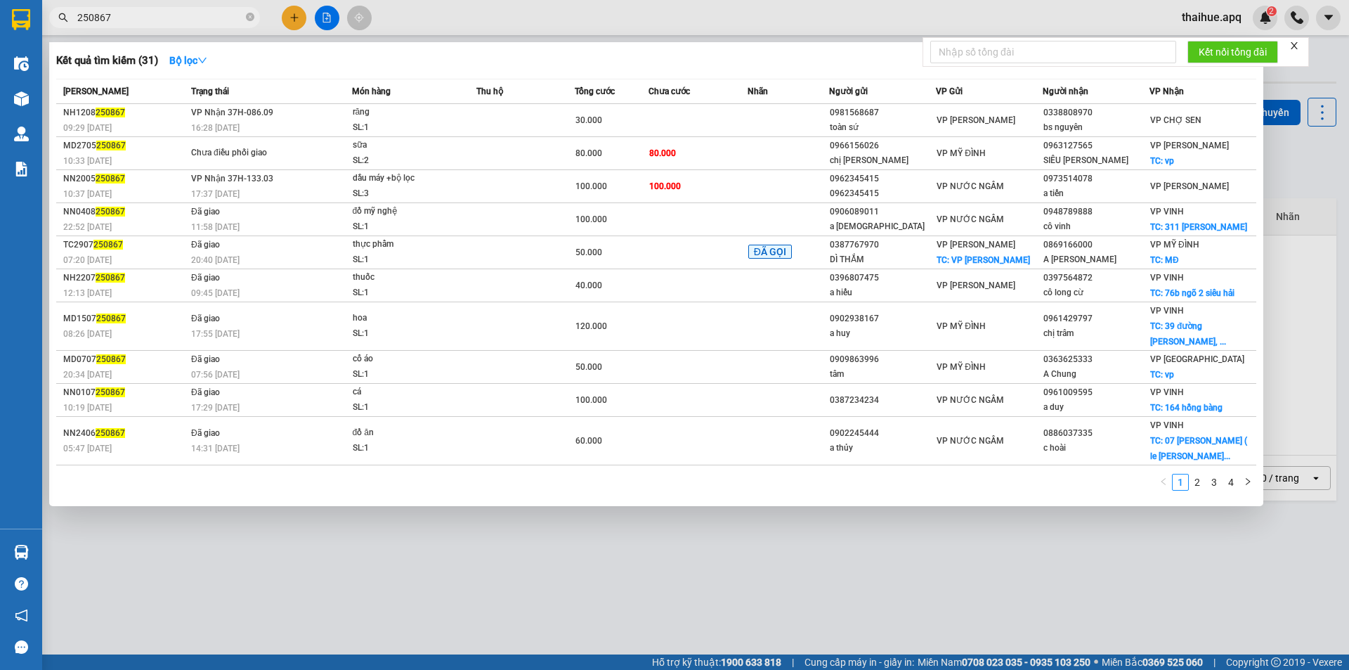
click at [123, 16] on input "250867" at bounding box center [160, 17] width 166 height 15
type input "2"
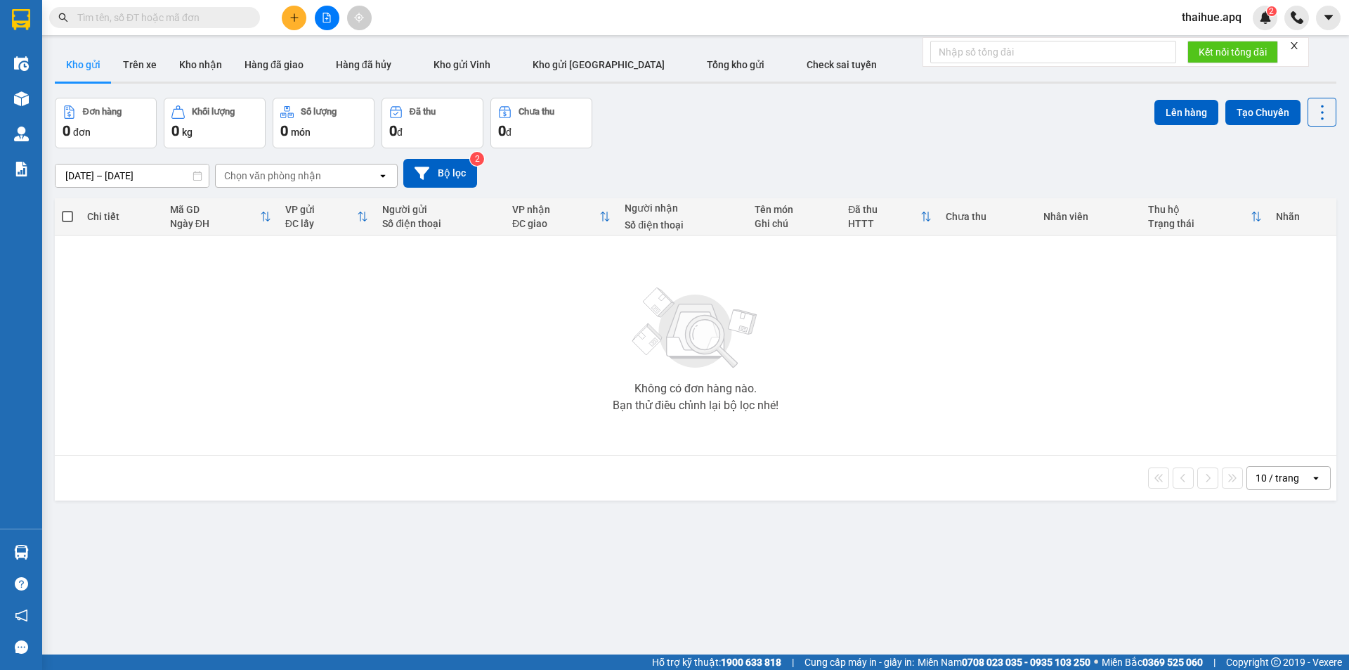
drag, startPoint x: 123, startPoint y: 16, endPoint x: 122, endPoint y: 32, distance: 16.2
click at [122, 32] on div "Kết quả tìm kiếm ( 31 ) Bộ lọc Mã ĐH Trạng thái Món hàng Thu hộ Tổng cước Chưa …" at bounding box center [674, 17] width 1349 height 35
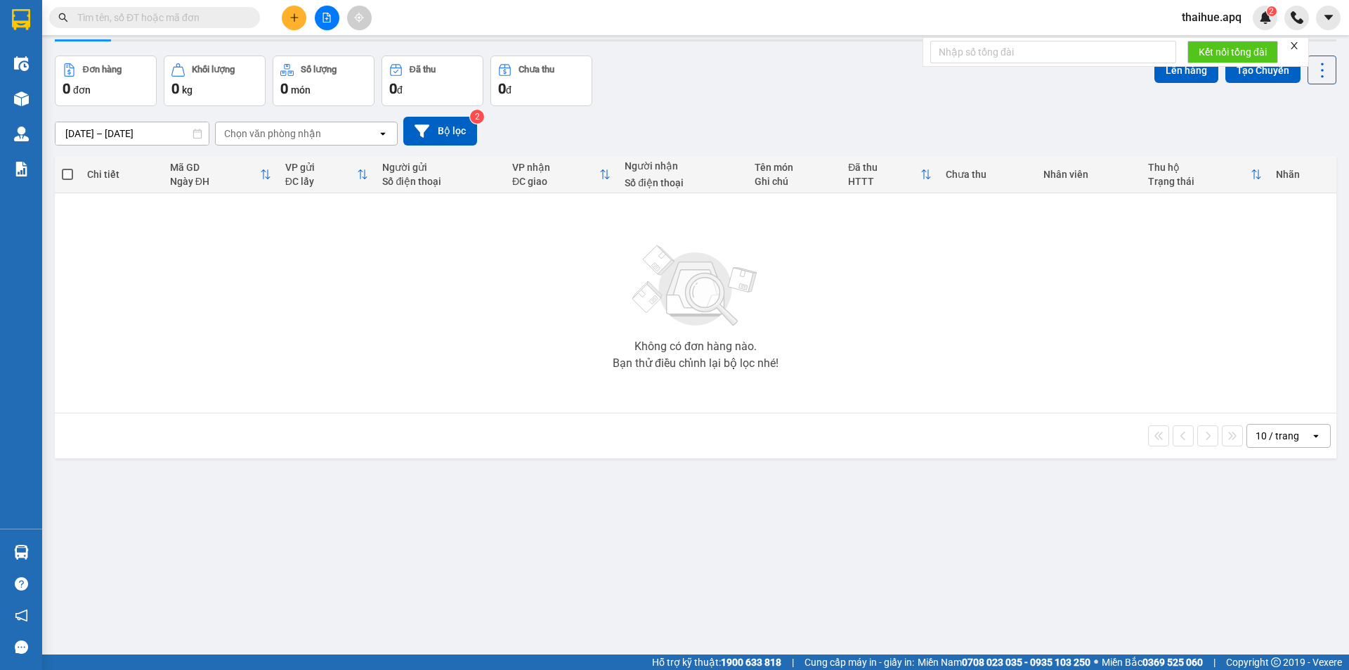
scroll to position [65, 0]
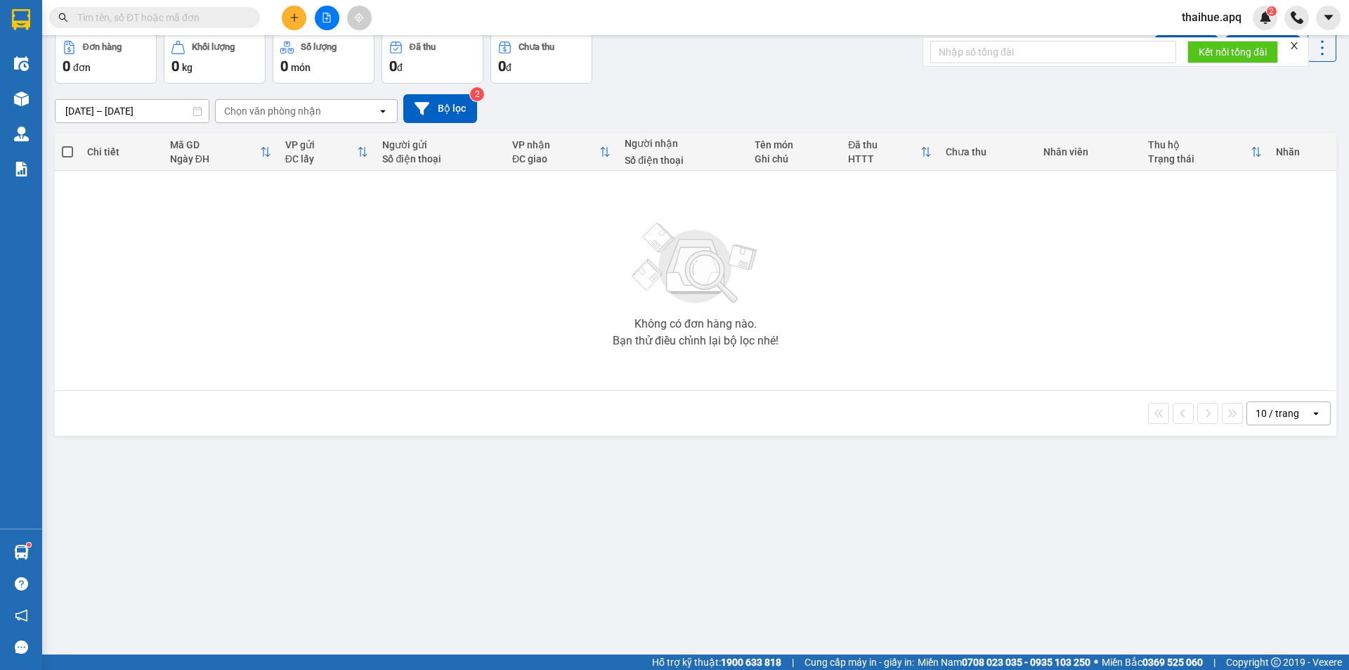
click at [1296, 409] on div "10 / trang" at bounding box center [1278, 413] width 63 height 22
click at [1266, 522] on span "50 / trang" at bounding box center [1269, 518] width 45 height 14
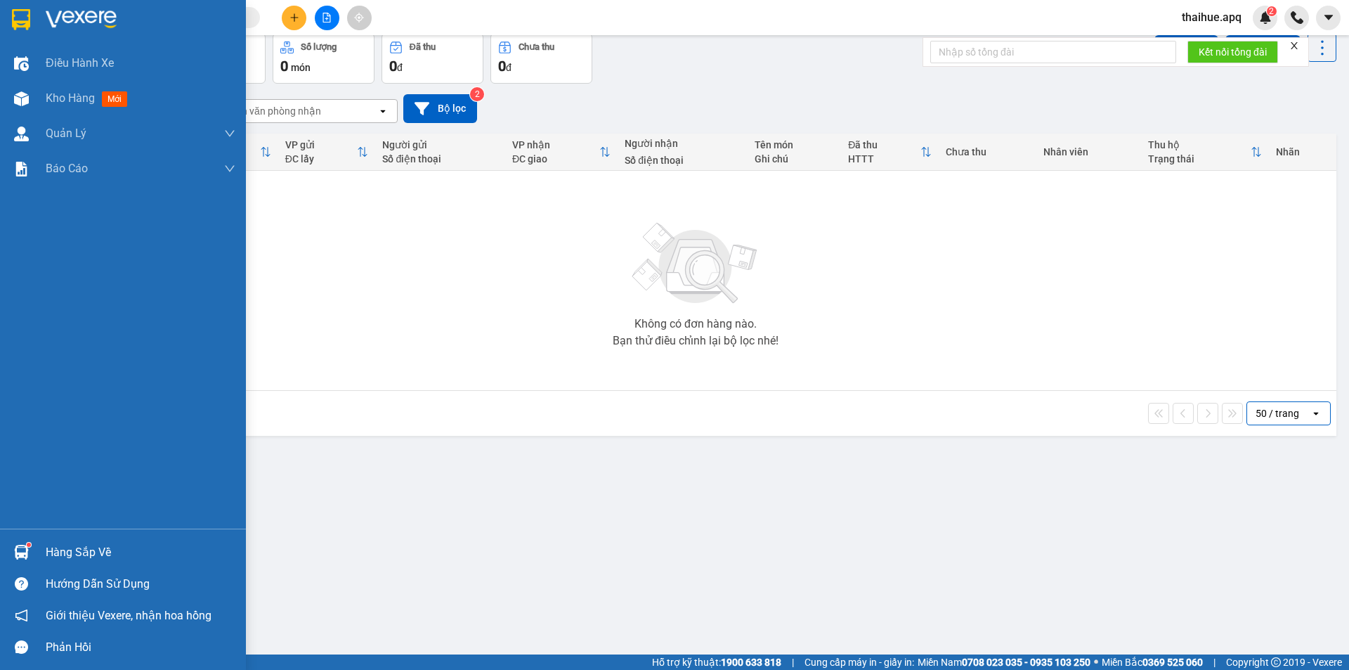
click at [44, 549] on div "Hàng sắp về" at bounding box center [123, 552] width 246 height 32
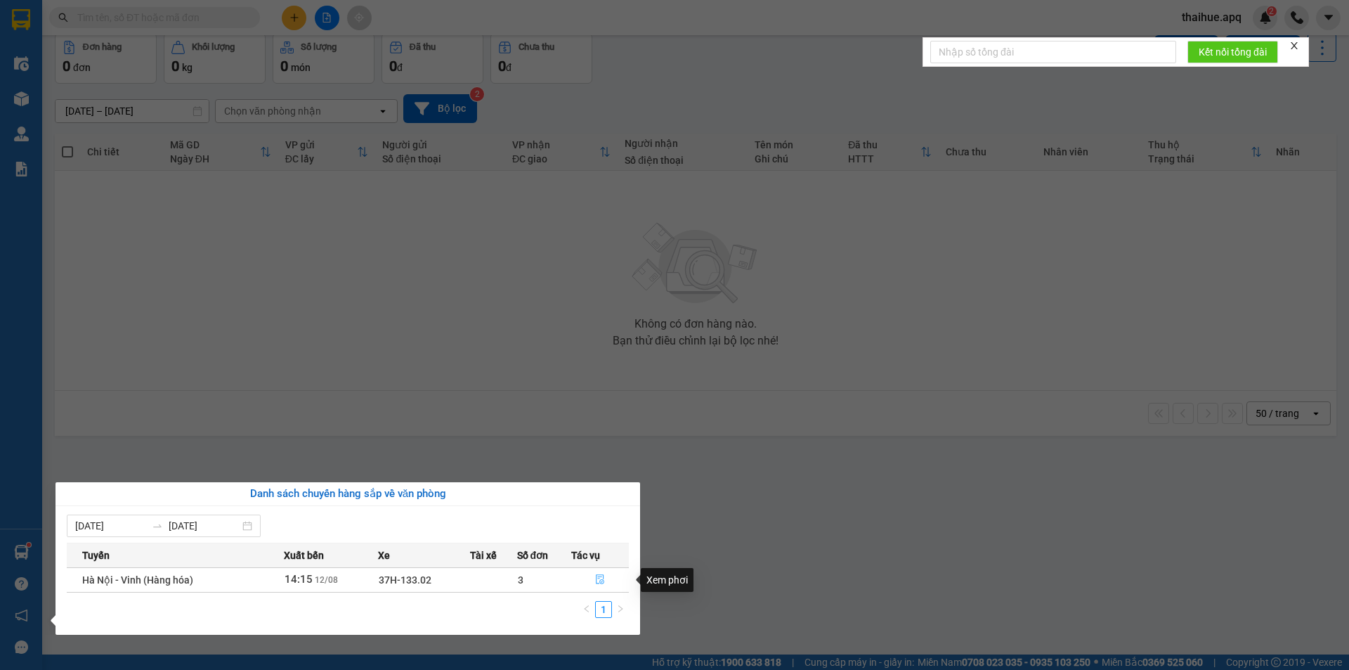
click at [599, 575] on icon "file-done" at bounding box center [600, 580] width 8 height 10
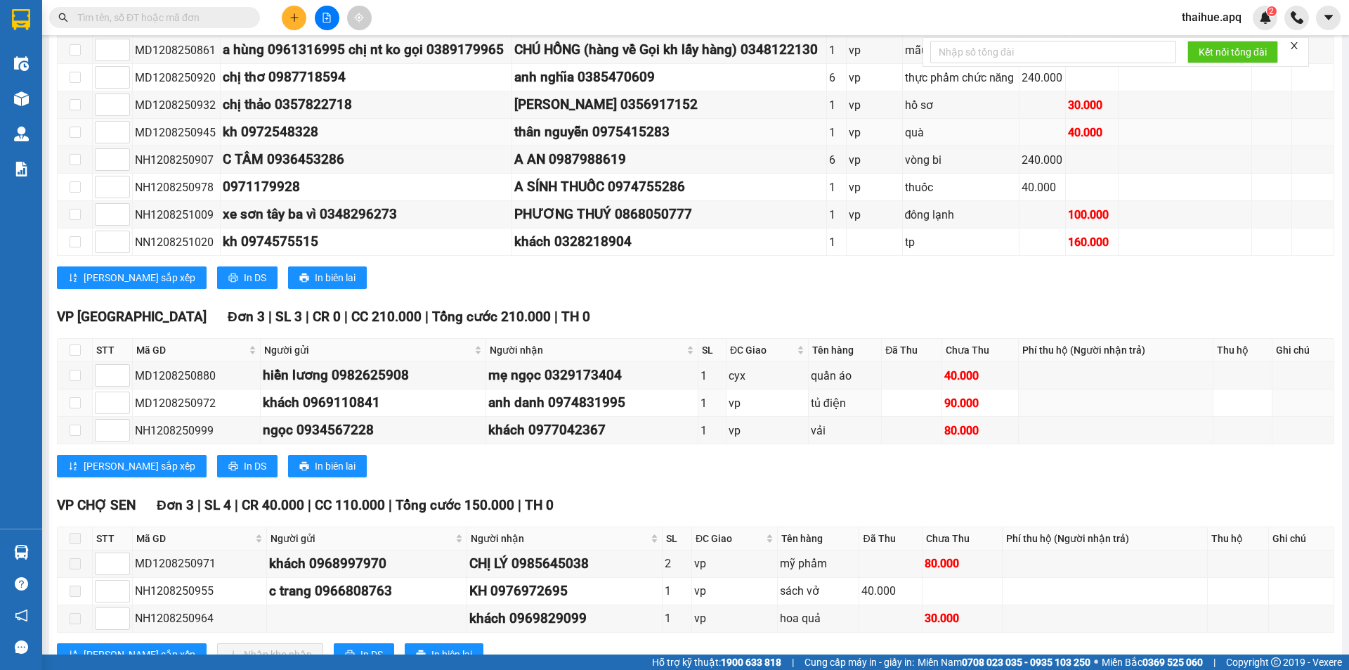
scroll to position [351, 0]
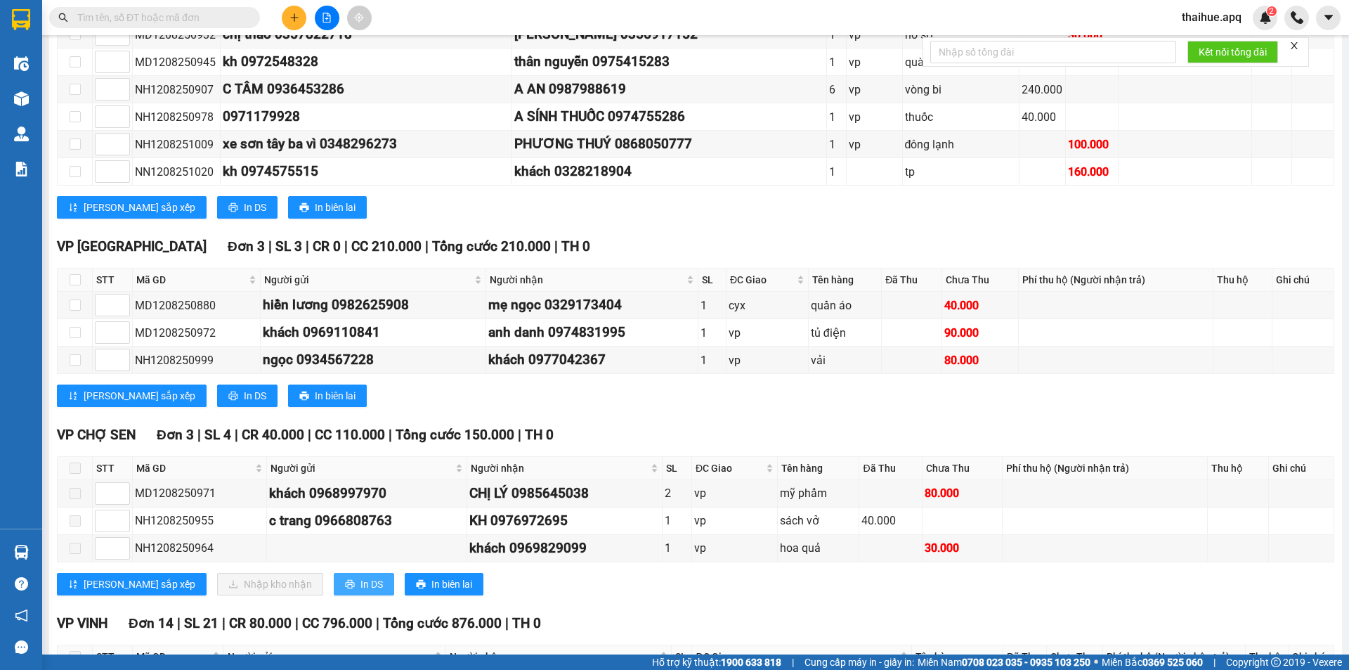
click at [360, 586] on span "In DS" at bounding box center [371, 583] width 22 height 15
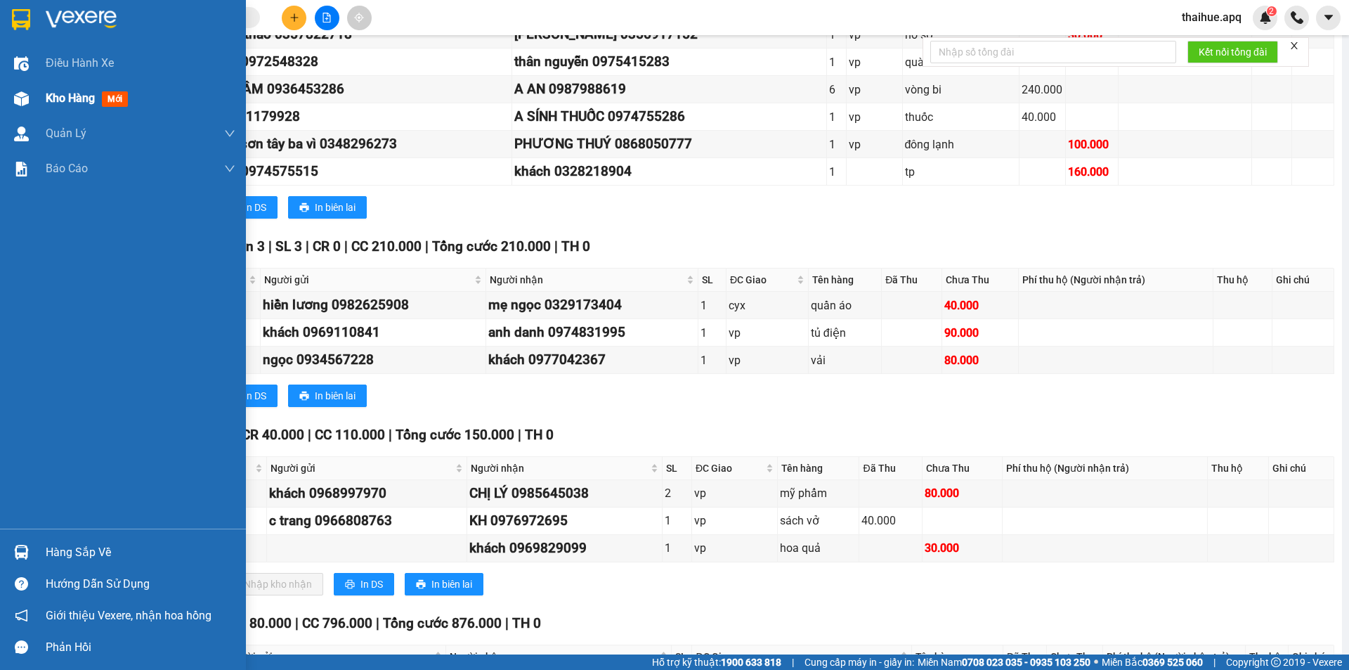
click at [67, 101] on span "Kho hàng" at bounding box center [70, 97] width 49 height 13
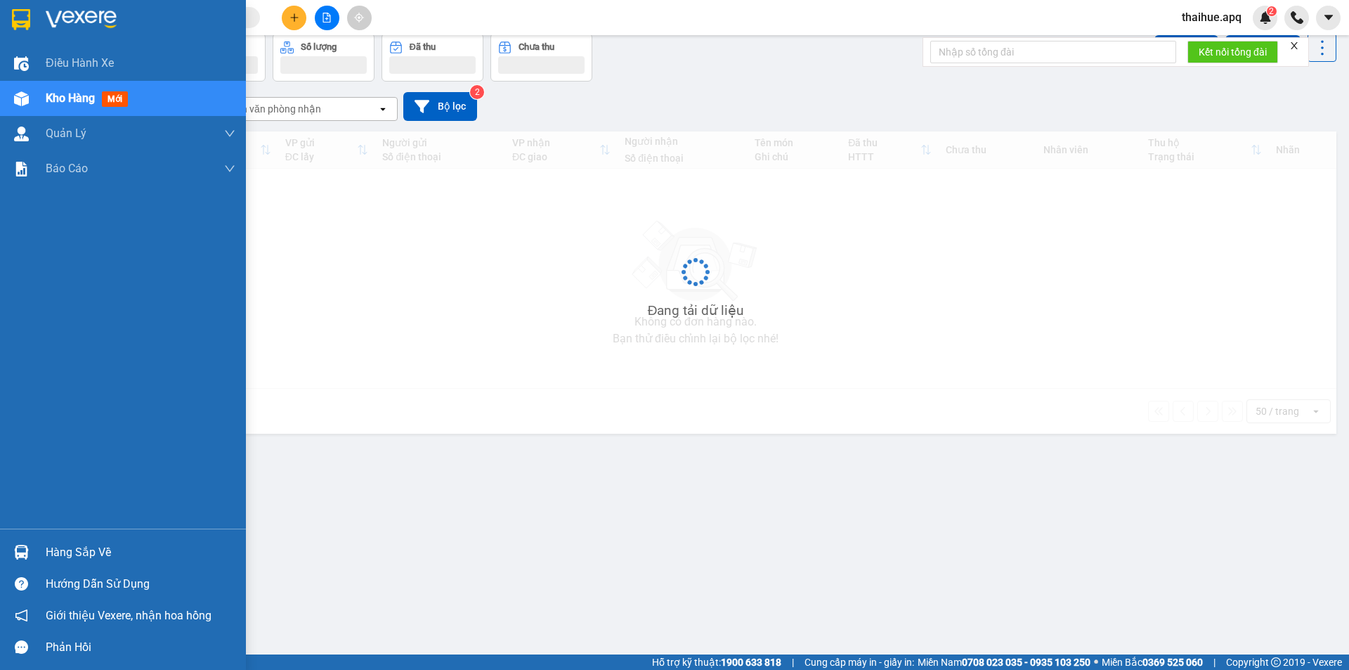
scroll to position [65, 0]
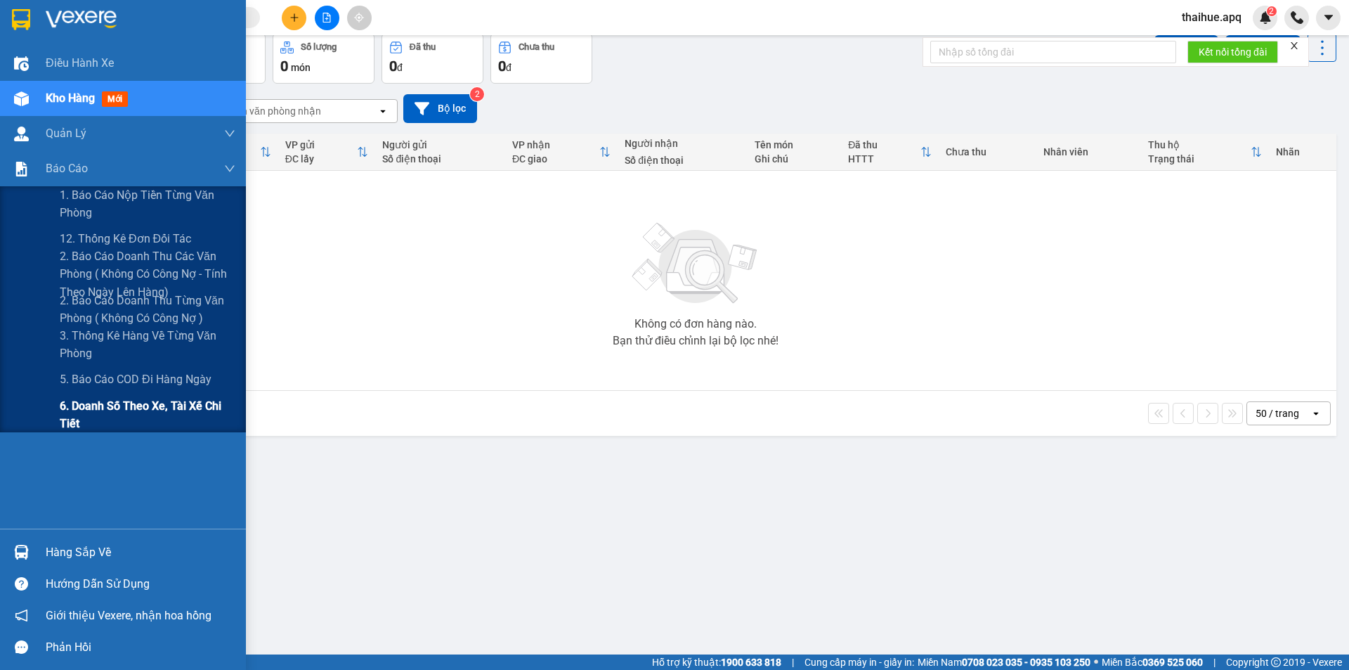
click at [90, 409] on span "6. Doanh số theo xe, tài xế chi tiết" at bounding box center [148, 414] width 176 height 35
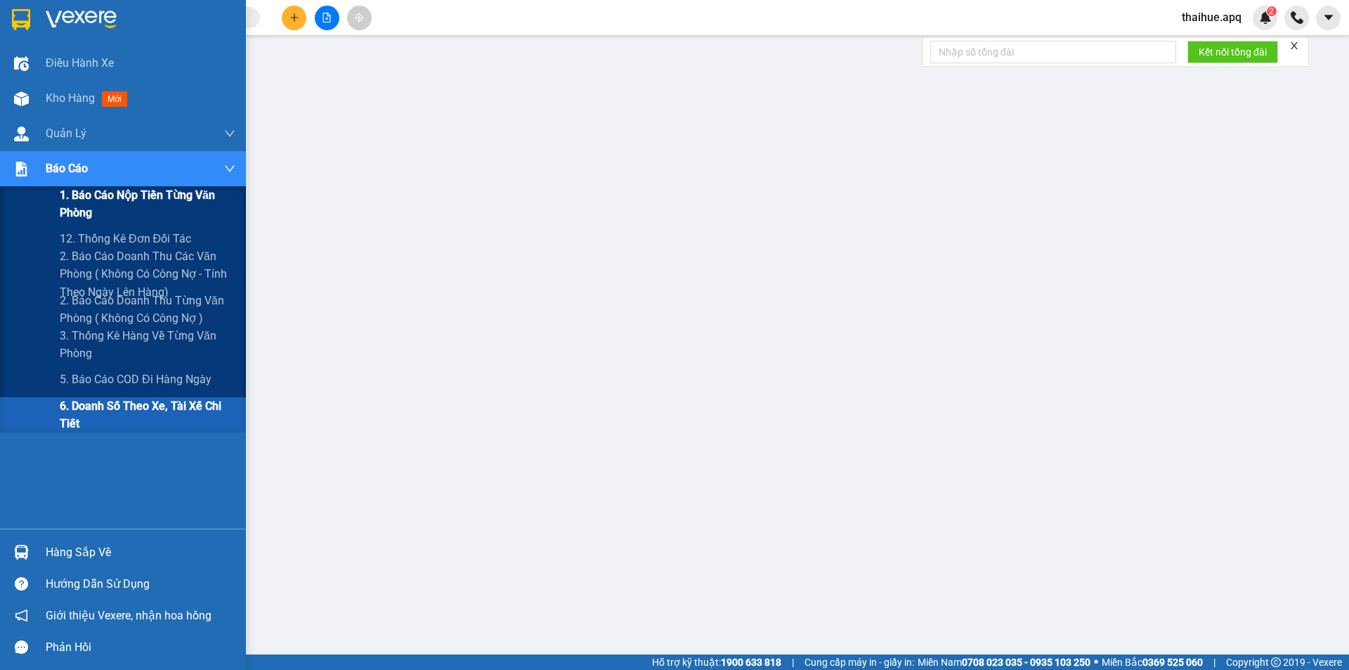
click at [67, 199] on span "1. Báo cáo nộp tiền từng văn phòng" at bounding box center [148, 203] width 176 height 35
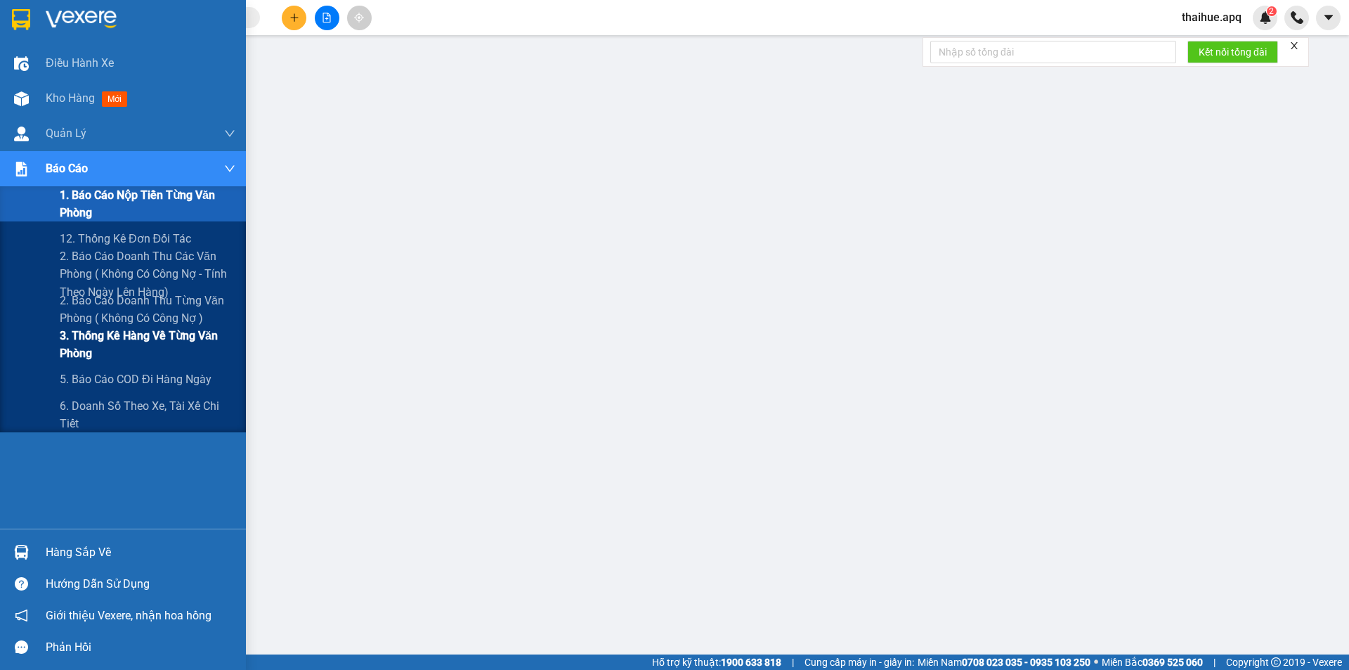
click at [73, 341] on span "3. Thống kê hàng về từng văn phòng" at bounding box center [148, 344] width 176 height 35
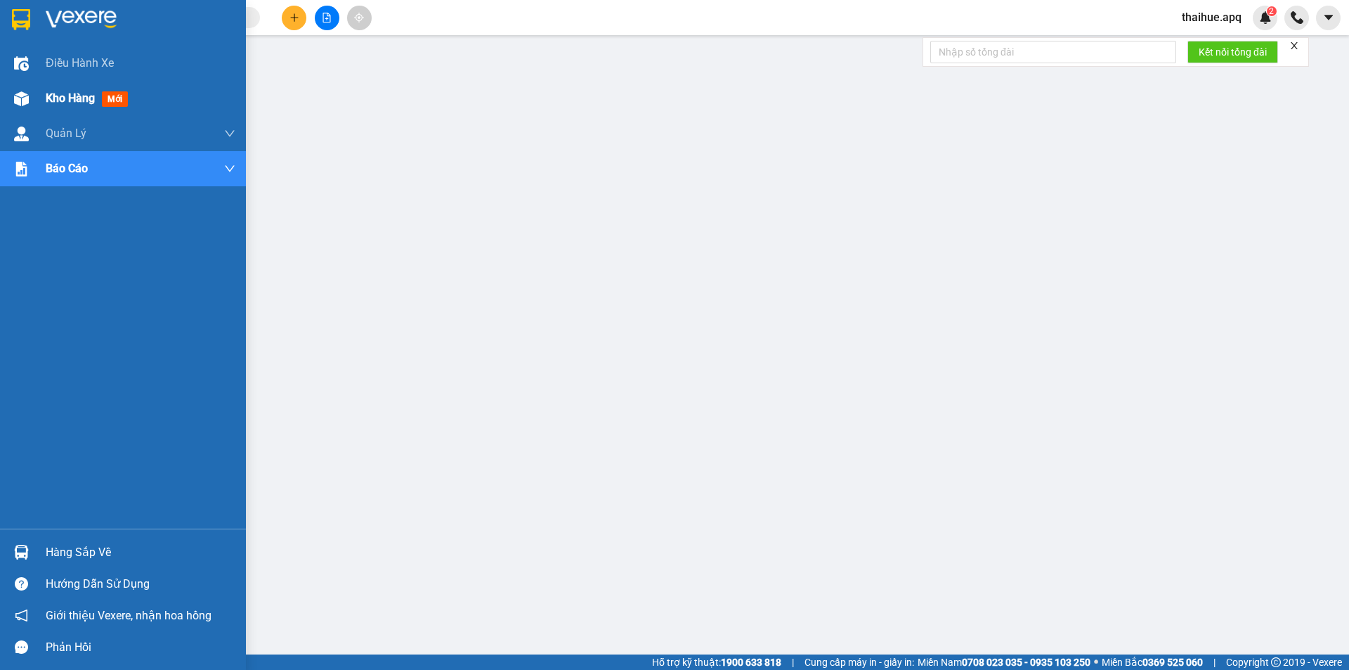
click at [69, 98] on span "Kho hàng" at bounding box center [70, 97] width 49 height 13
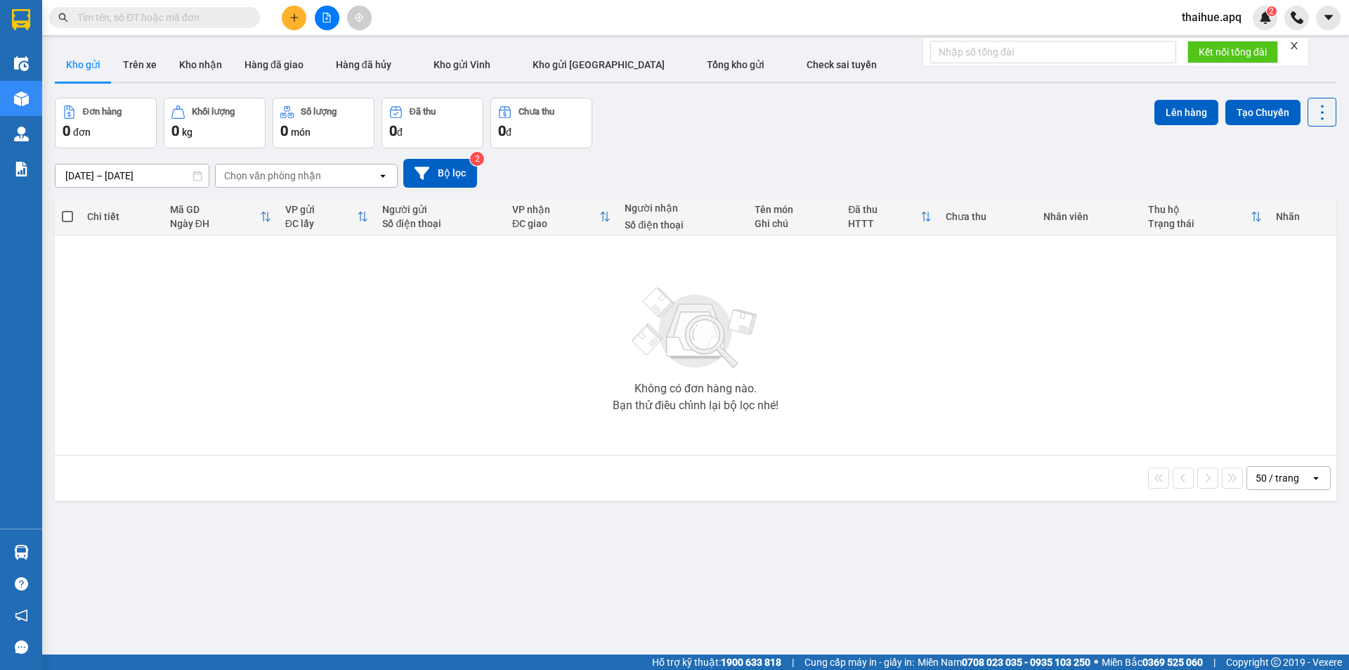
click at [287, 15] on button at bounding box center [294, 18] width 25 height 25
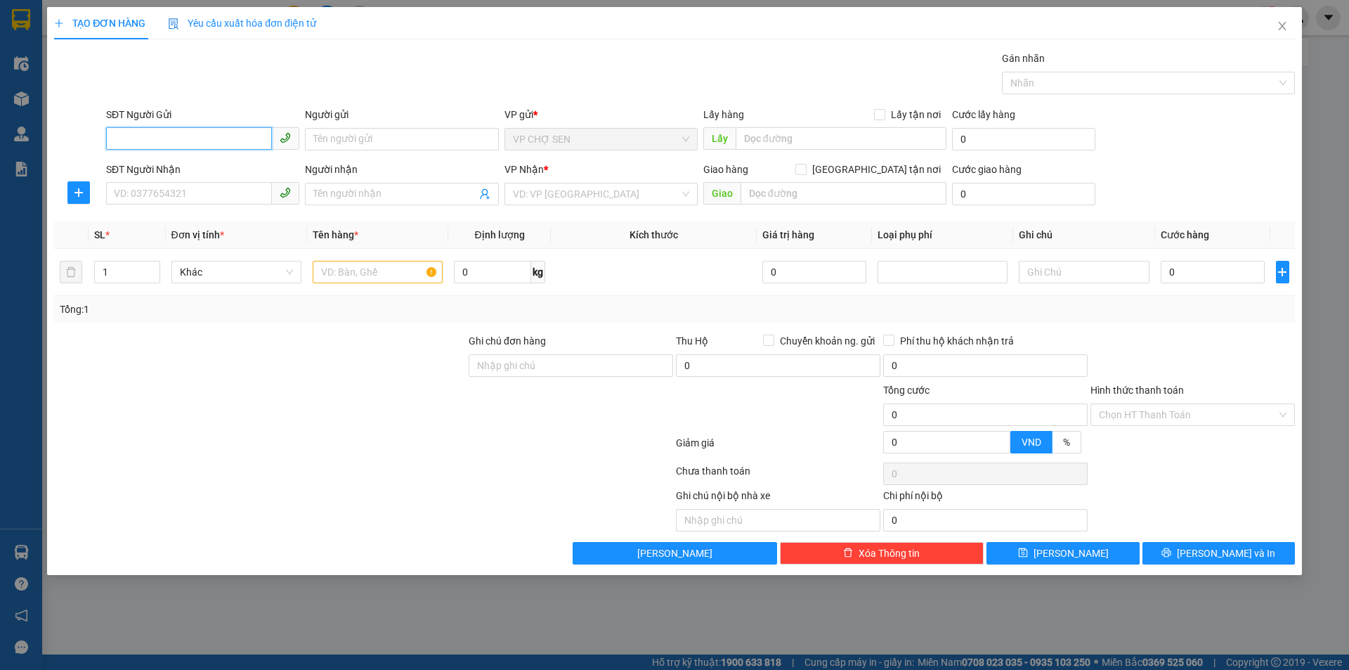
click at [207, 132] on input "SĐT Người Gửi" at bounding box center [189, 138] width 166 height 22
type input "0974454909"
click at [205, 168] on div "0974454909 - Anh thế" at bounding box center [203, 166] width 176 height 15
type input "Anh thế"
type input "0974454909"
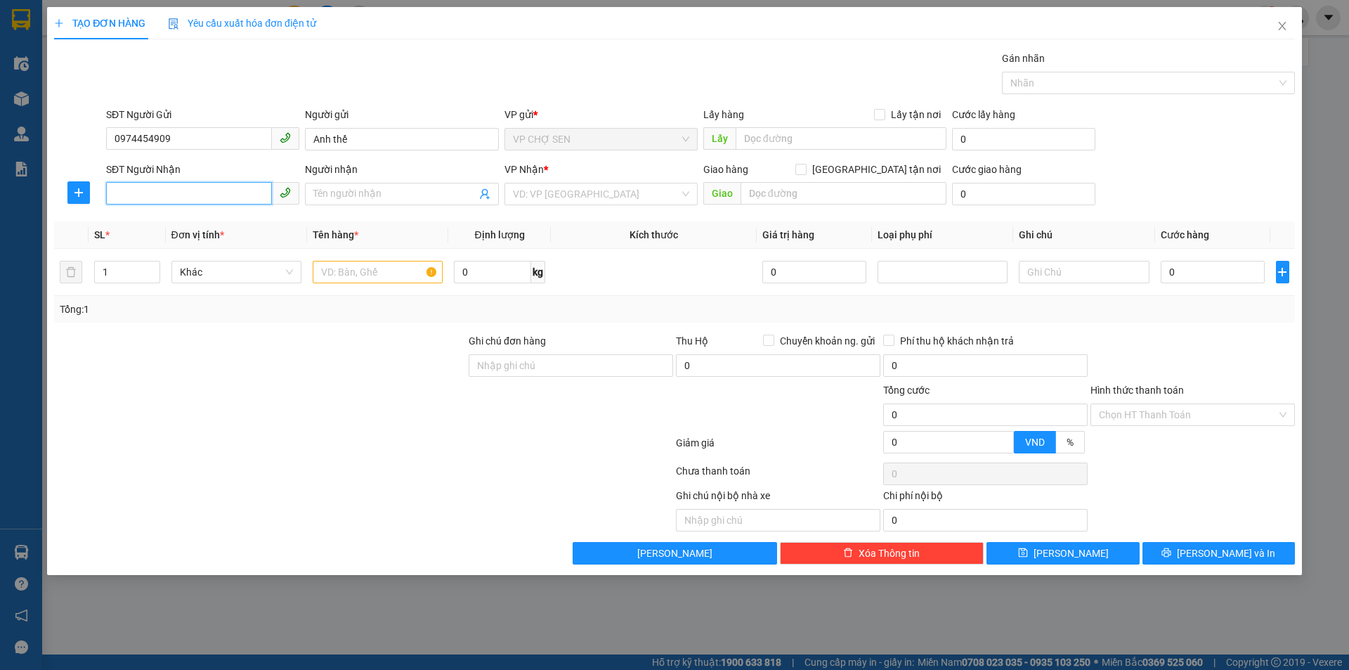
click at [200, 188] on input "SĐT Người Nhận" at bounding box center [189, 193] width 166 height 22
click at [213, 229] on div "0373956708 - A HÙNG" at bounding box center [203, 221] width 176 height 15
type input "0373956708"
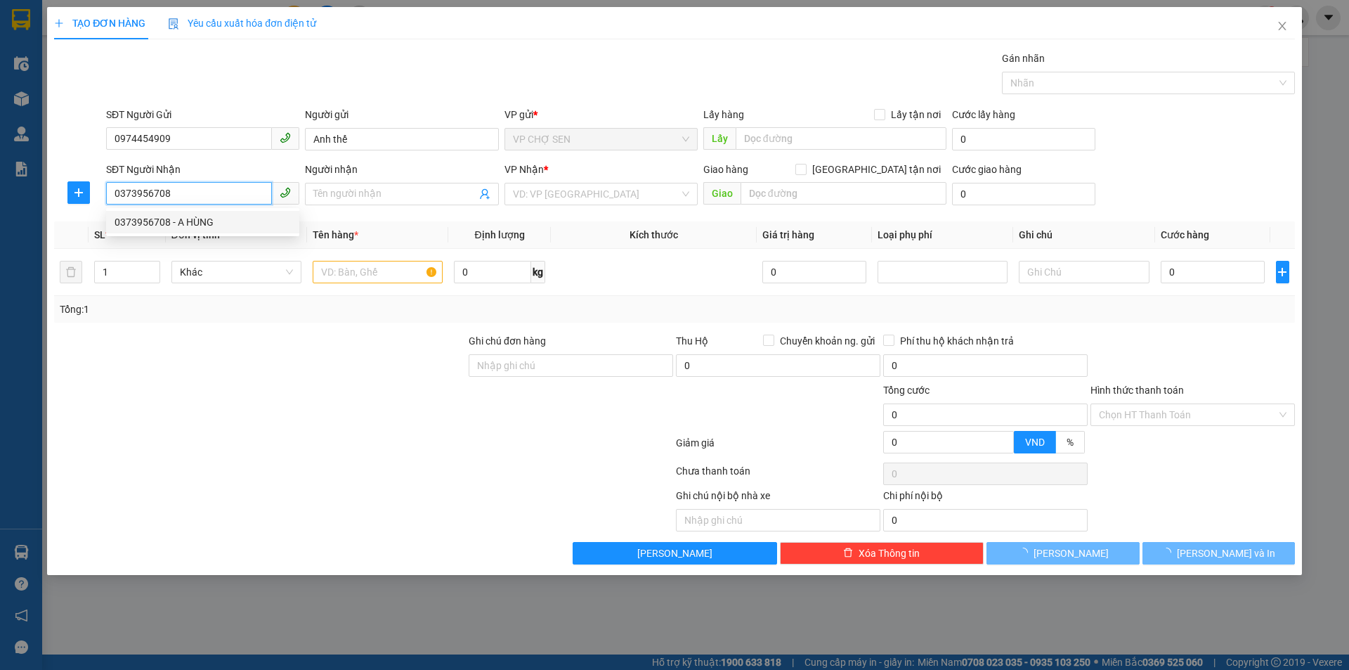
type input "A HÙNG"
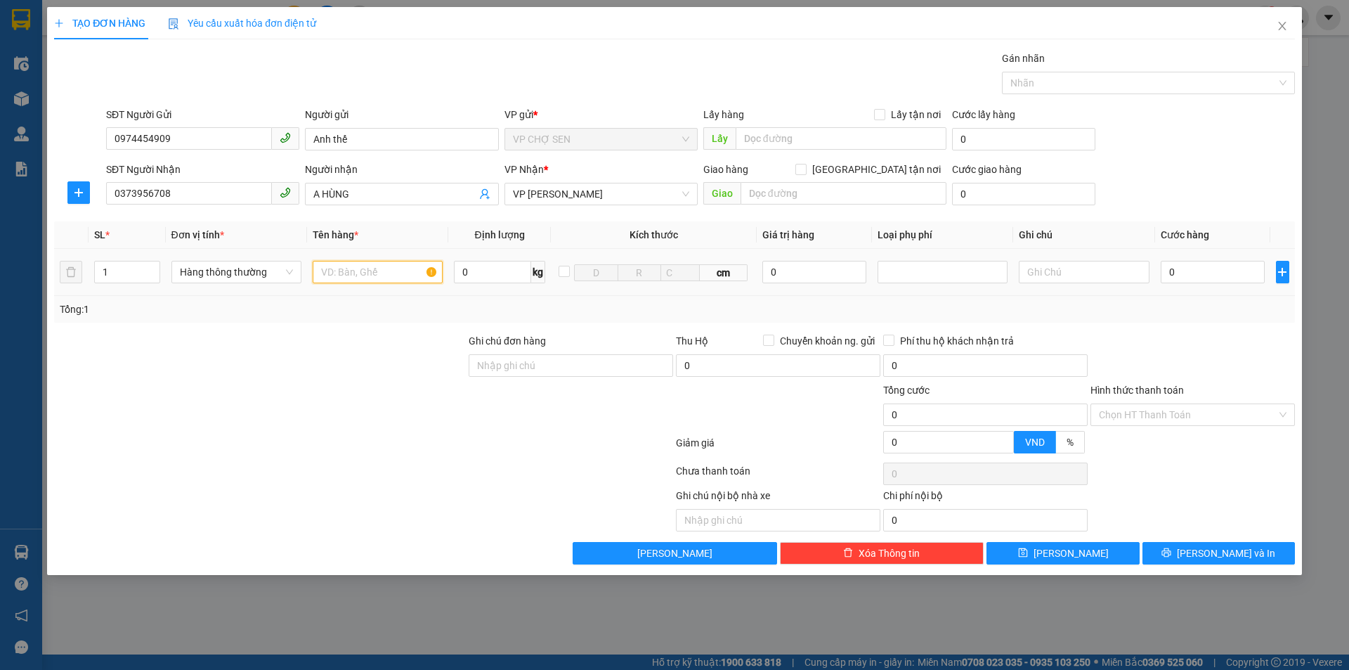
click at [360, 273] on input "text" at bounding box center [378, 272] width 130 height 22
type input "VẢI"
type input "2"
click at [145, 266] on span "Increase Value" at bounding box center [151, 267] width 15 height 13
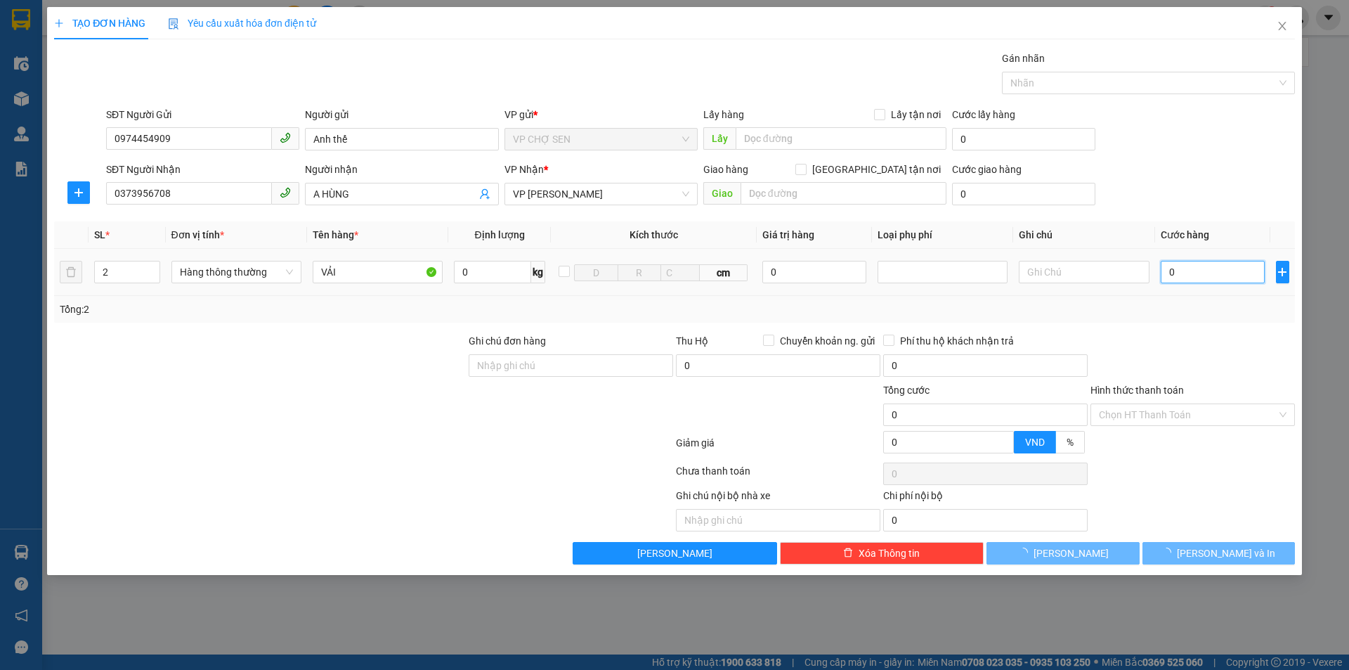
click at [1200, 269] on input "0" at bounding box center [1213, 272] width 105 height 22
type input "1"
type input "18"
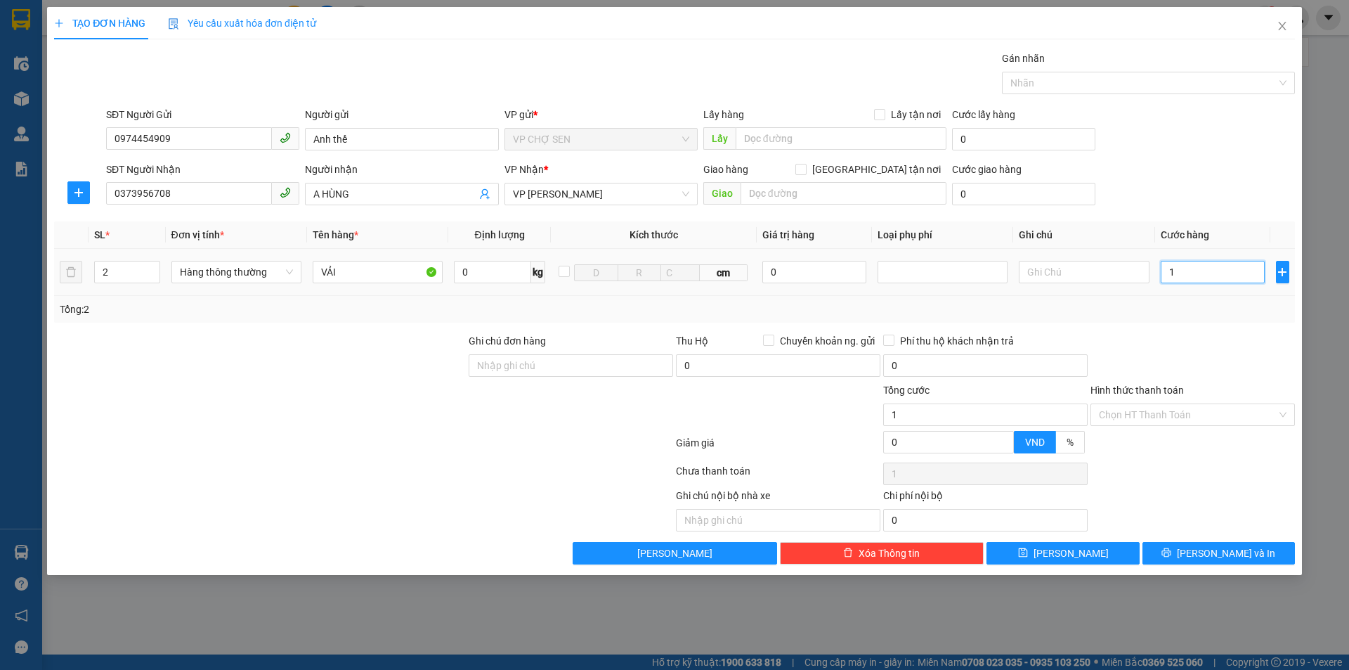
type input "18"
type input "180"
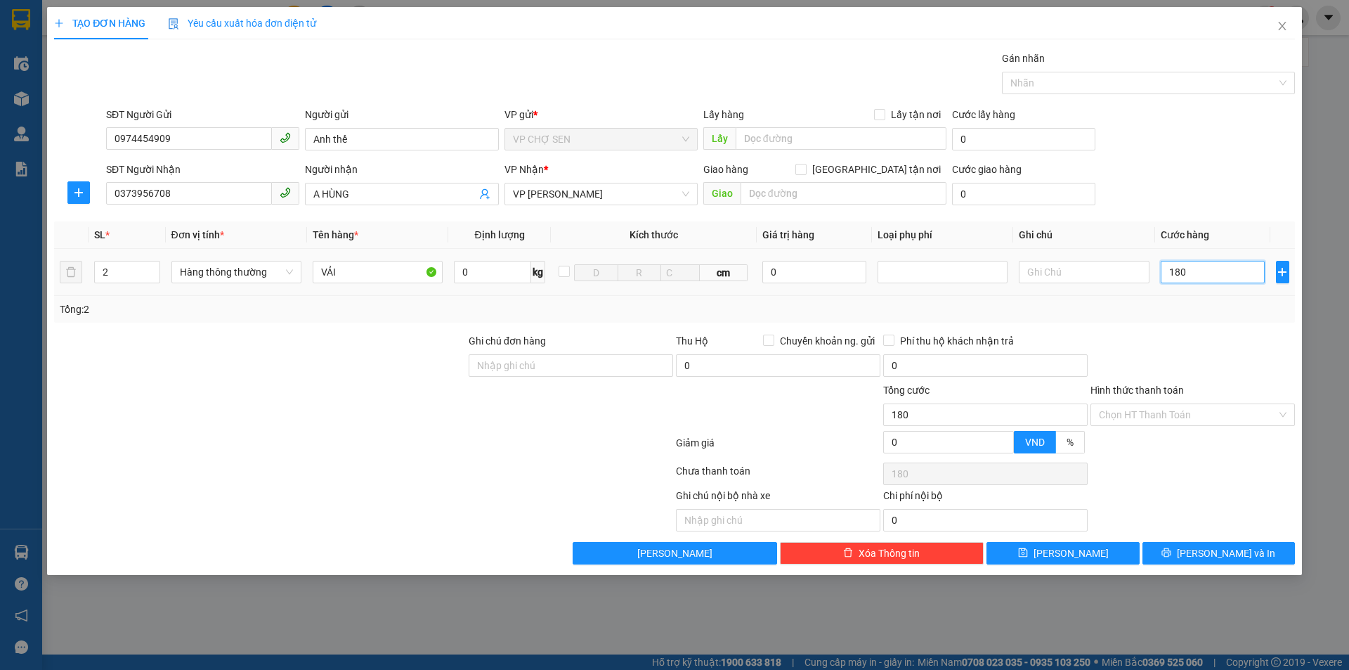
type input "1.800"
type input "18.000"
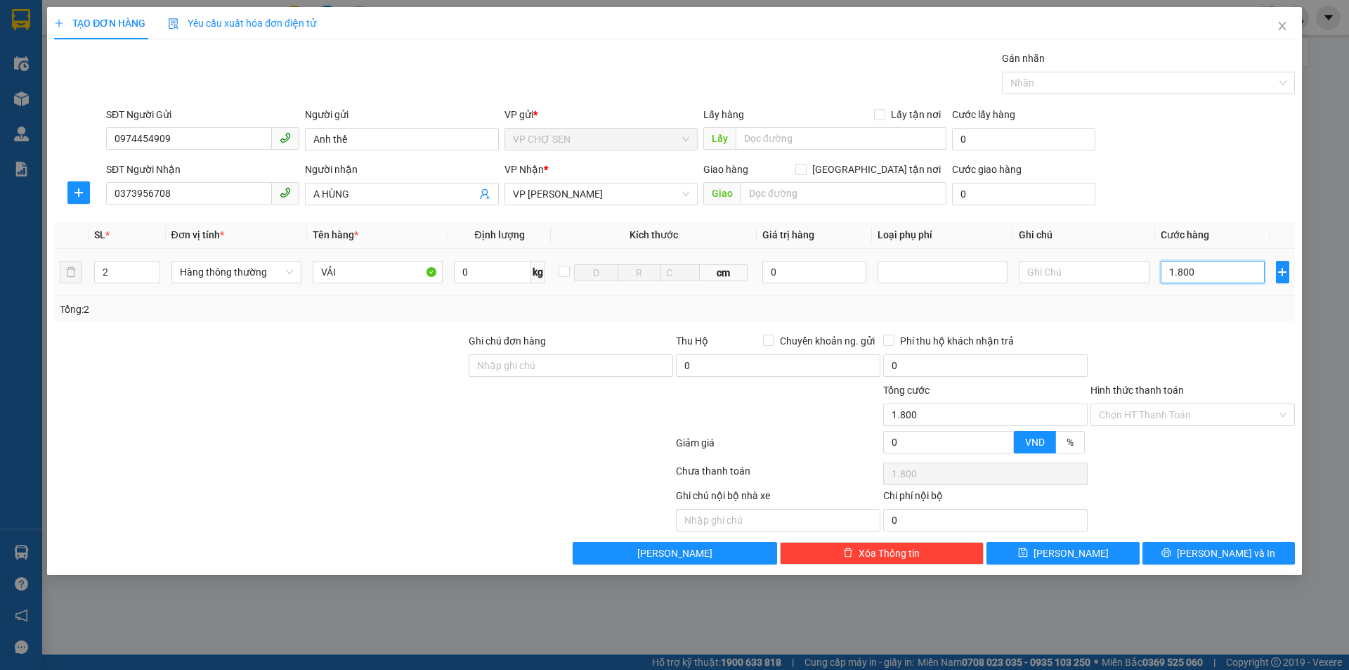
type input "18.000"
type input "180.000"
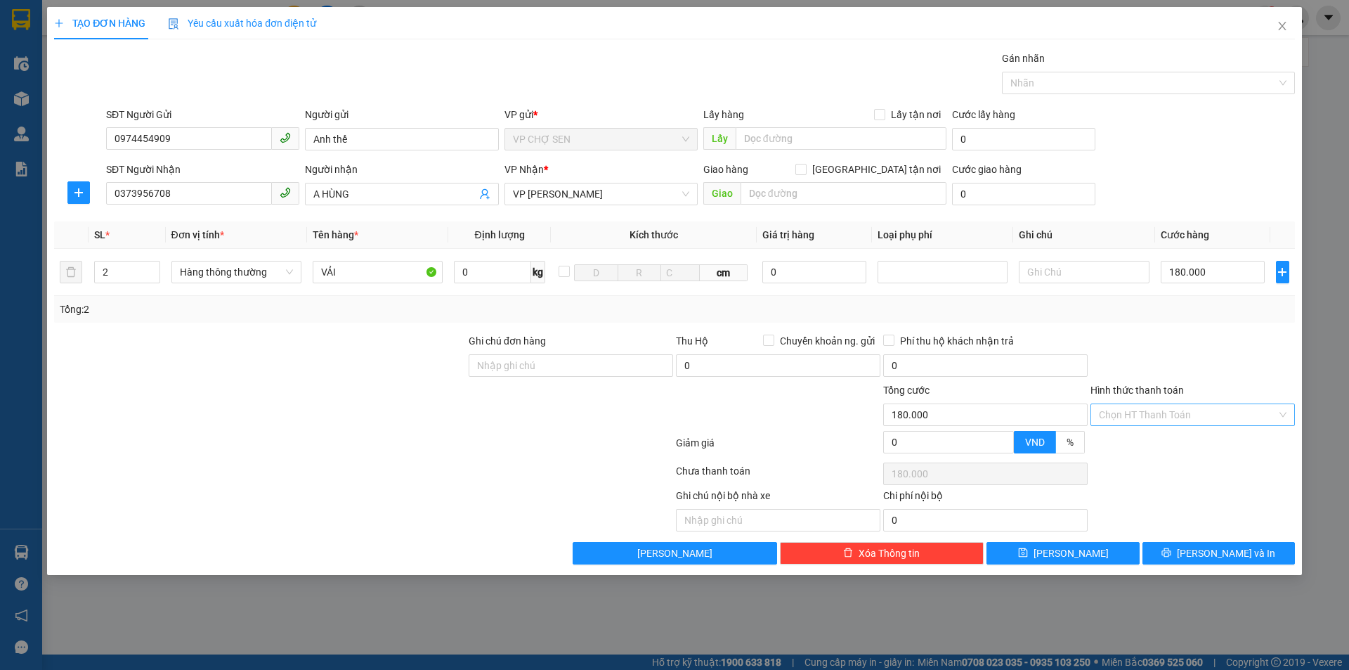
click at [1163, 415] on input "Hình thức thanh toán" at bounding box center [1188, 414] width 178 height 21
click at [1147, 448] on div "Tại văn phòng" at bounding box center [1193, 442] width 188 height 15
type input "0"
click at [1187, 558] on button "[PERSON_NAME] và In" at bounding box center [1218, 553] width 152 height 22
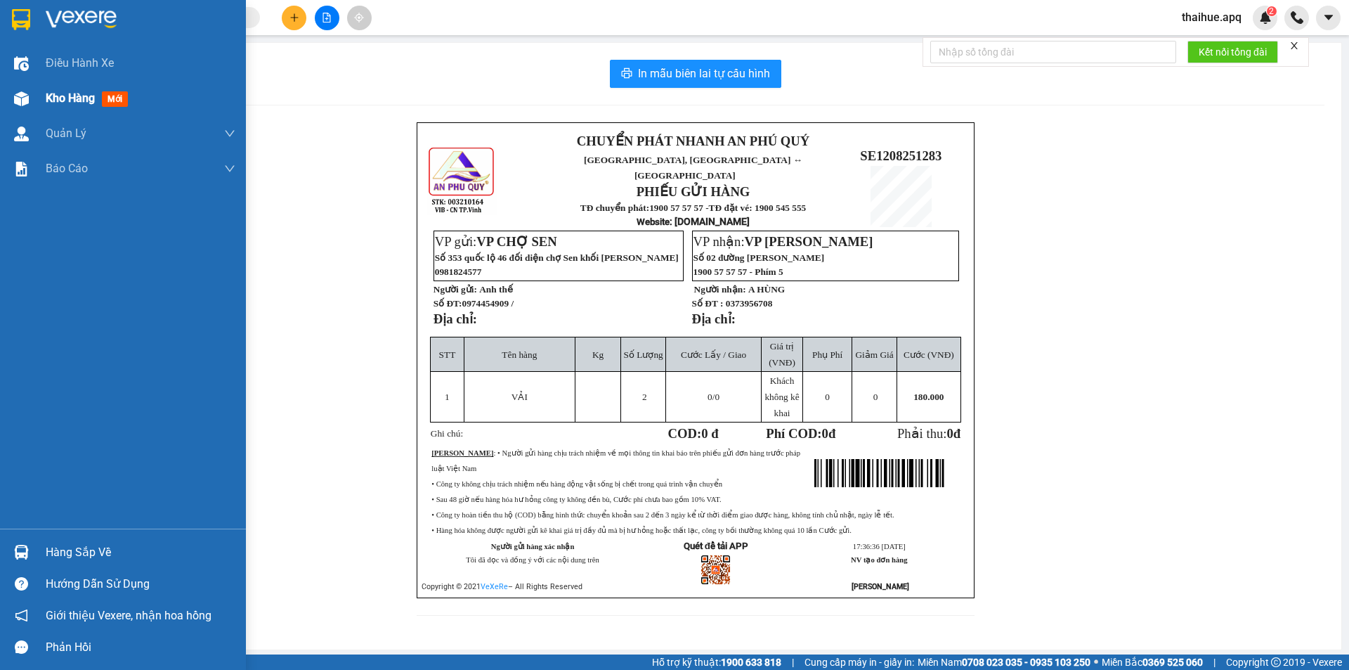
click at [11, 103] on div at bounding box center [21, 98] width 25 height 25
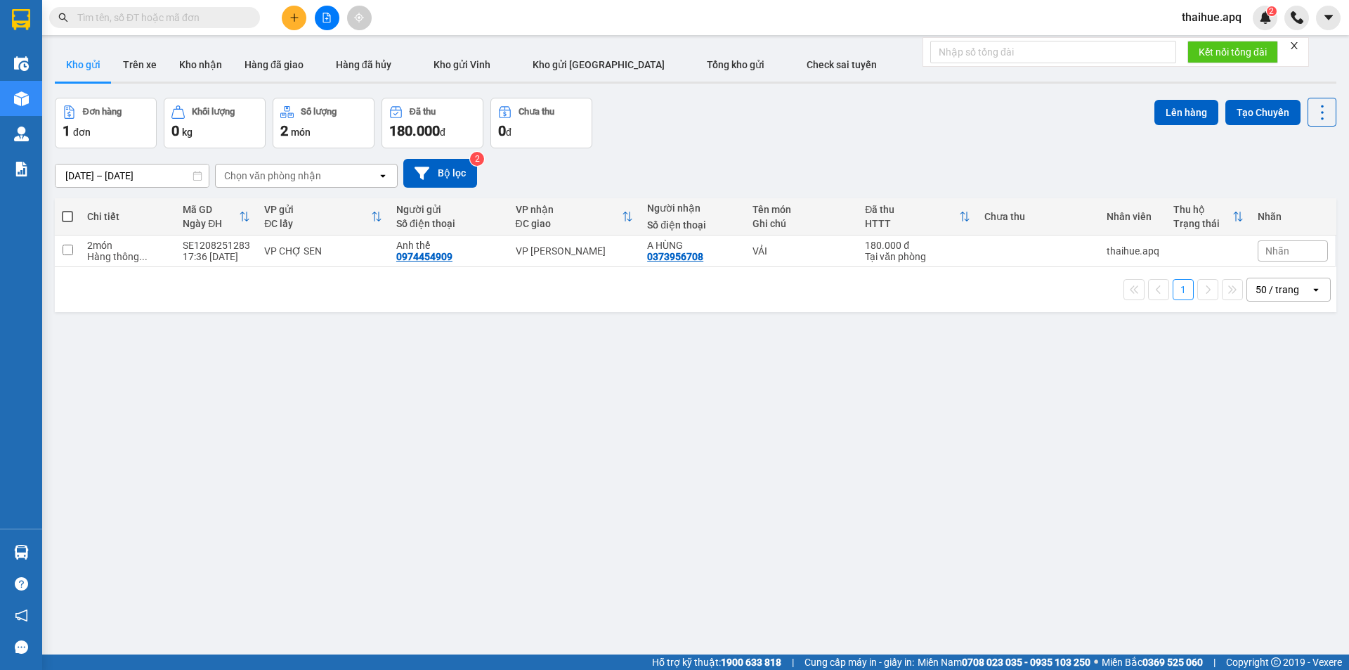
click at [93, 17] on input "text" at bounding box center [160, 17] width 166 height 15
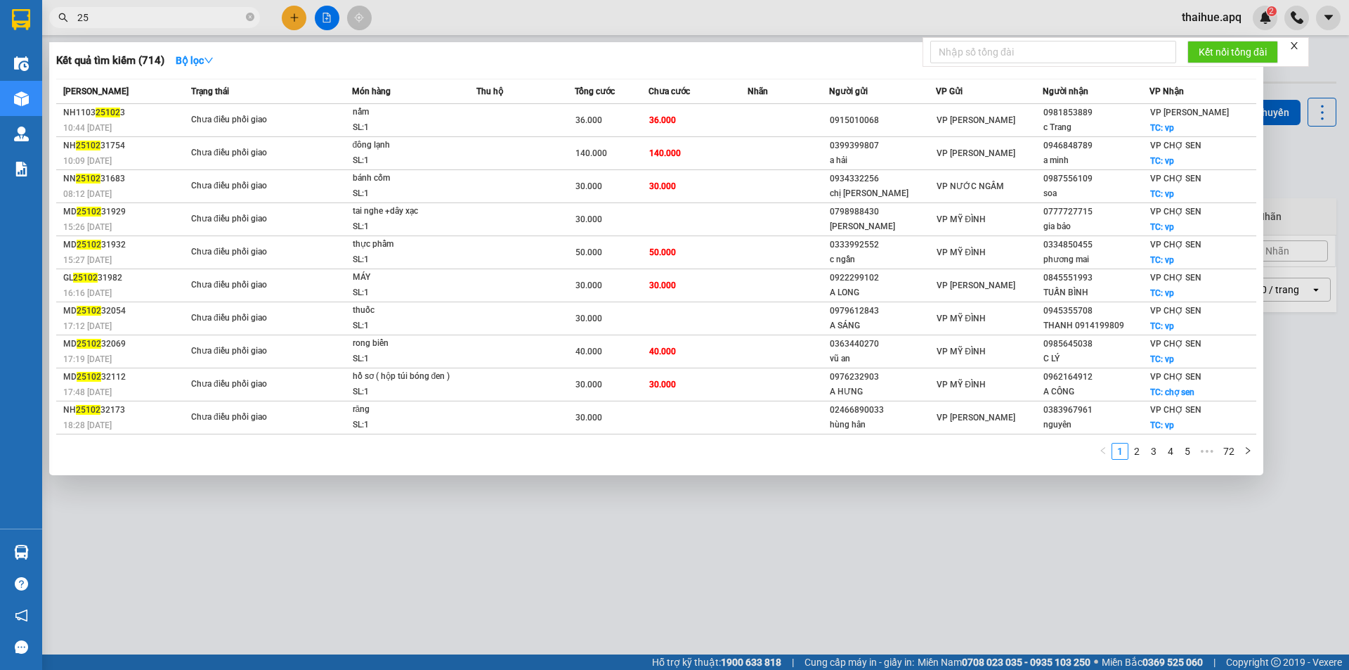
type input "2"
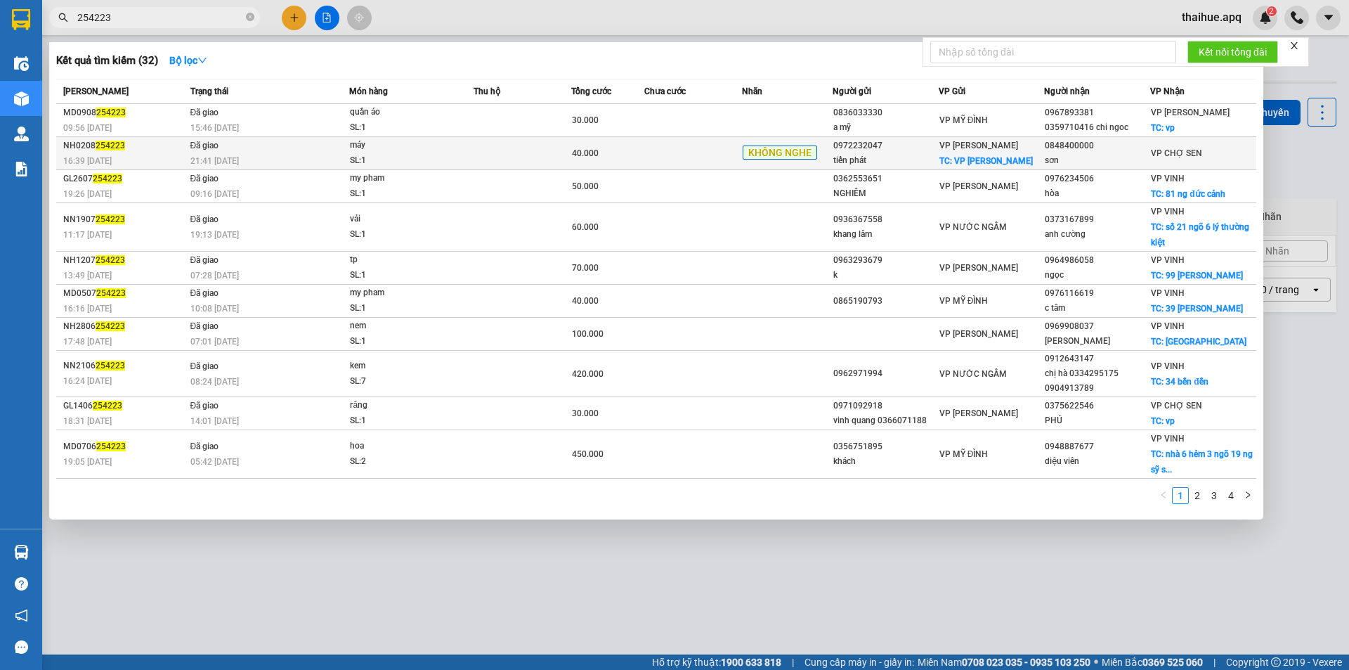
type input "254223"
click at [532, 155] on td at bounding box center [523, 153] width 98 height 33
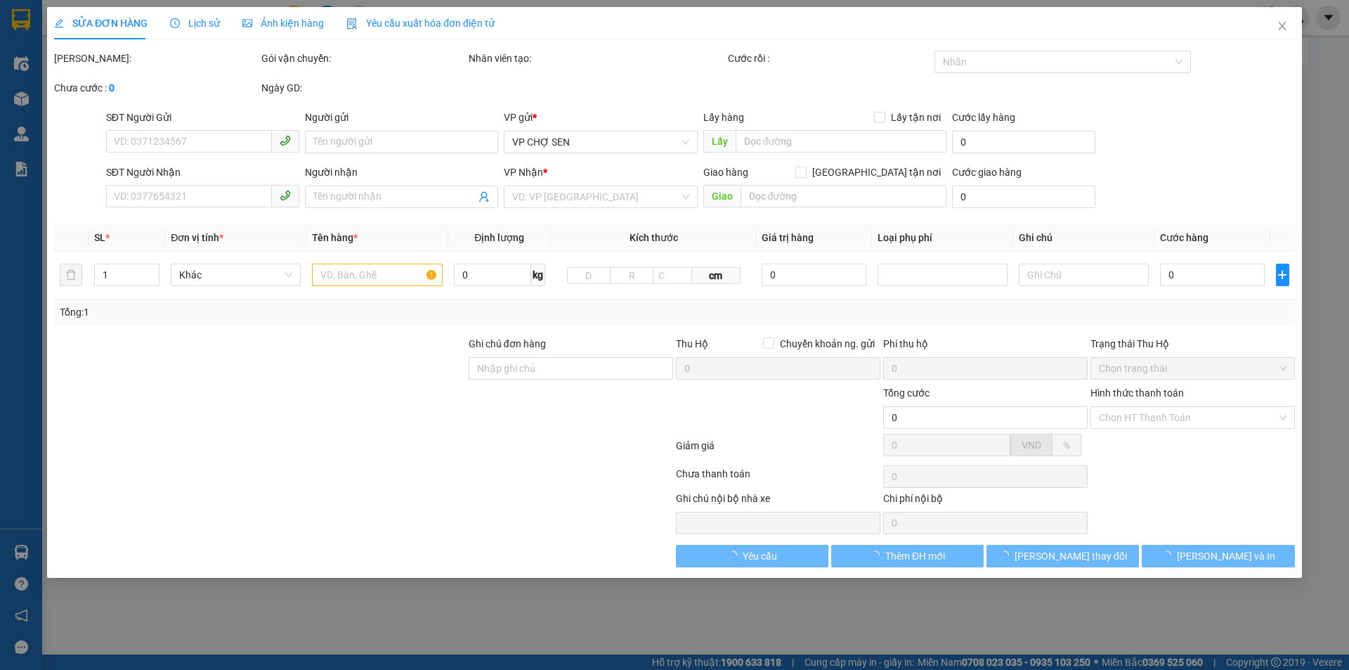
type input "0972232047"
type input "tiến phát"
checkbox input "true"
type input "VP Ngọc Hồi"
type input "0848400000"
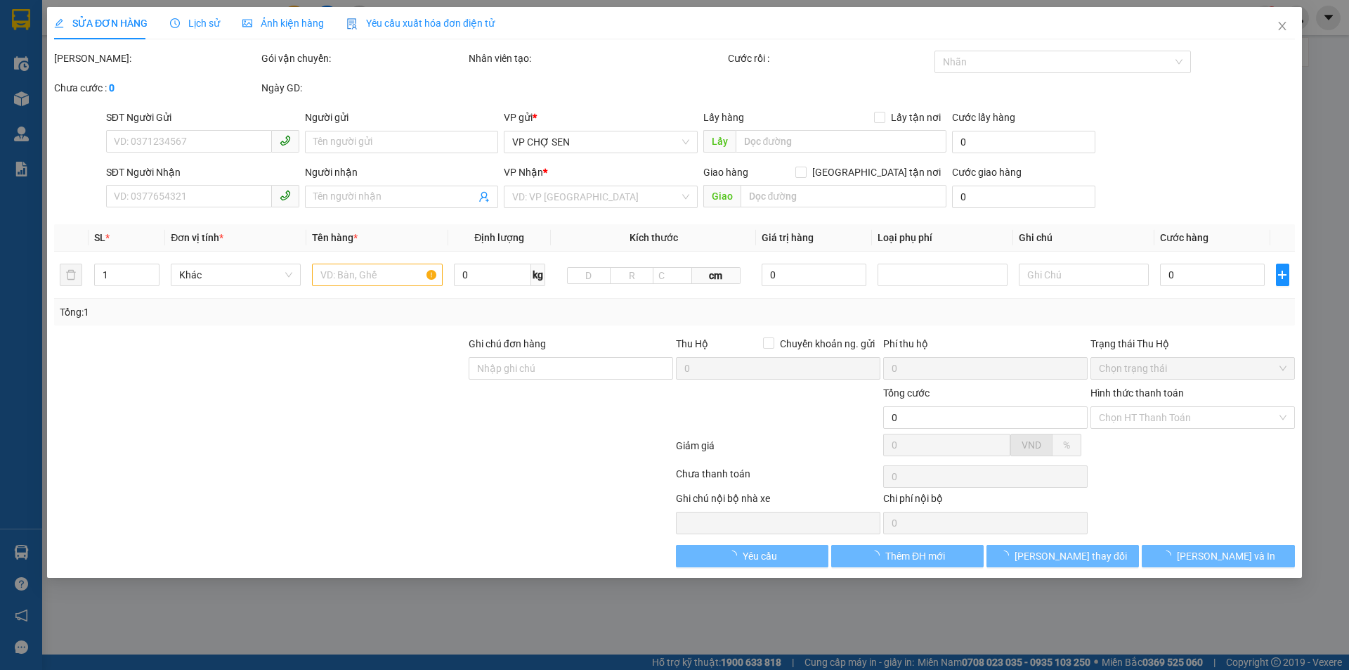
type input "sơn"
type input "40.000"
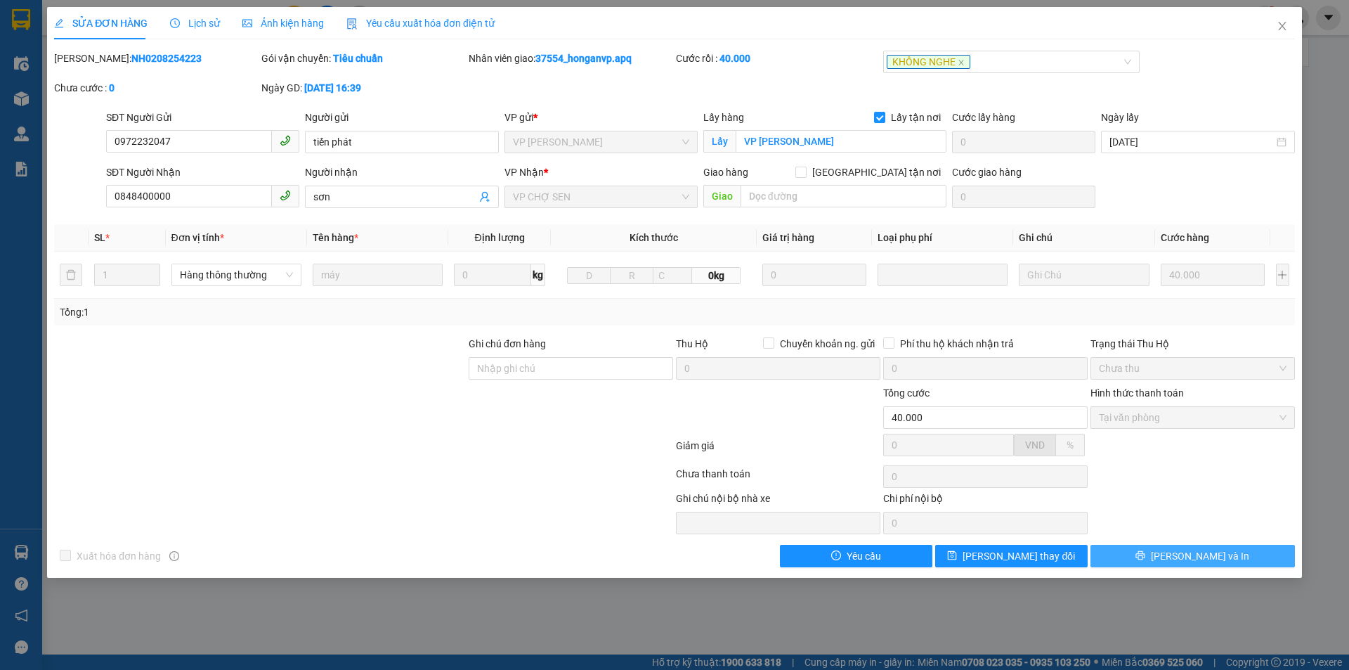
click at [1185, 552] on span "[PERSON_NAME] và In" at bounding box center [1200, 555] width 98 height 15
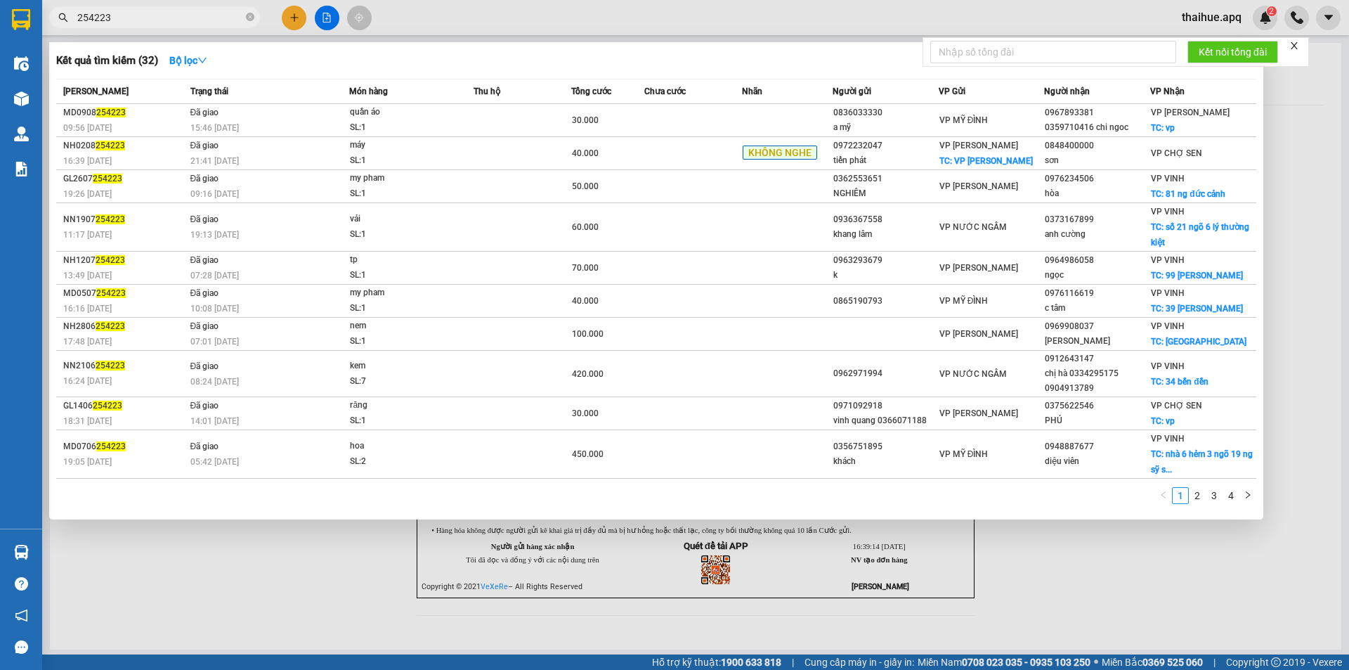
click at [140, 17] on input "254223" at bounding box center [160, 17] width 166 height 15
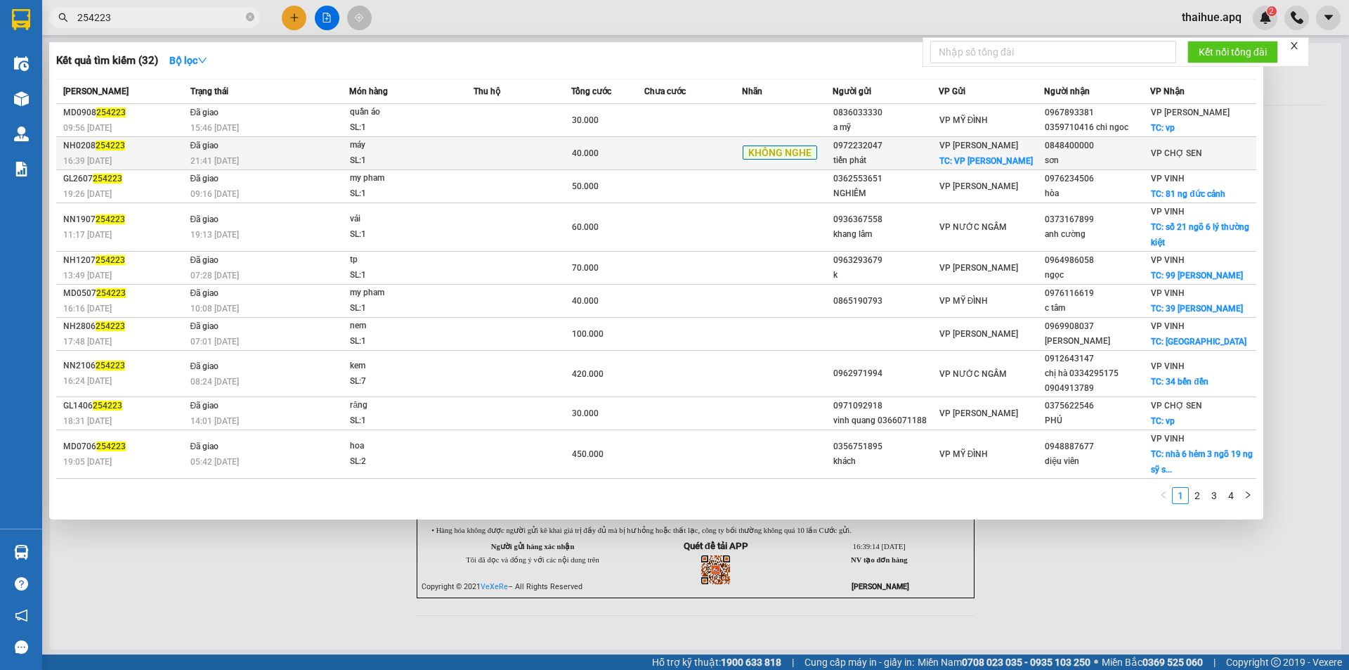
click at [405, 152] on div "máy" at bounding box center [402, 145] width 105 height 15
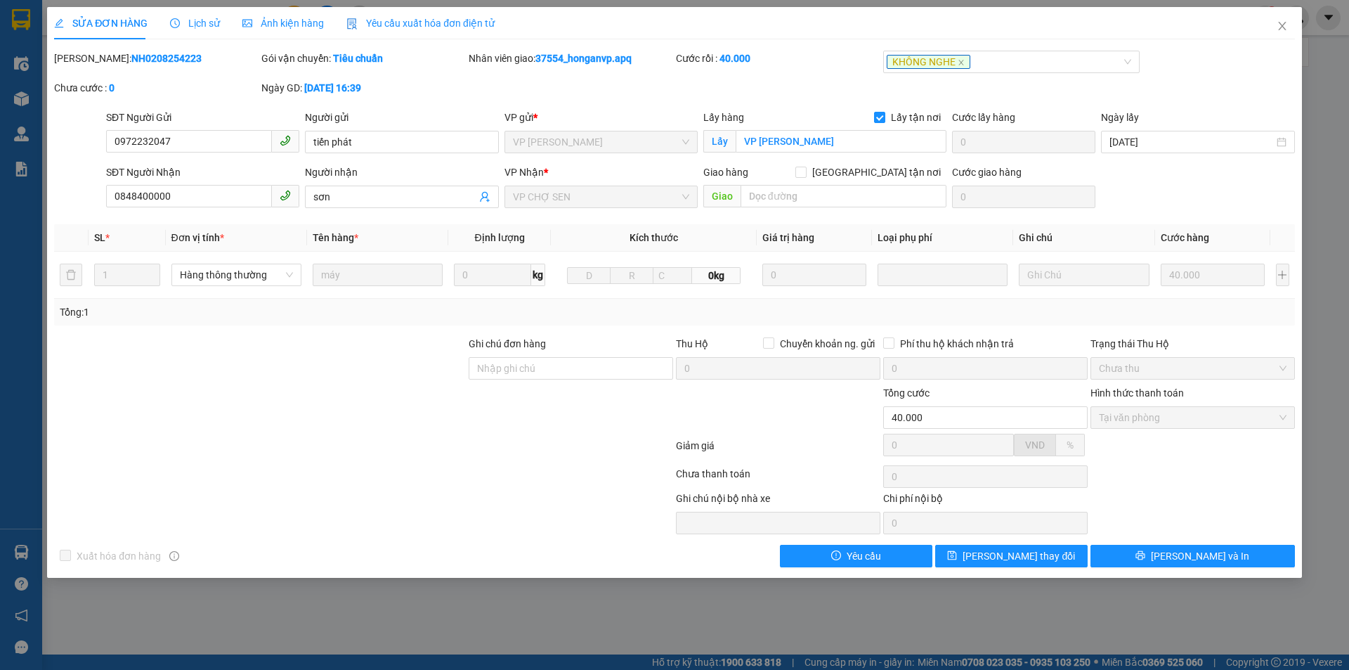
click at [204, 24] on span "Lịch sử" at bounding box center [195, 23] width 50 height 11
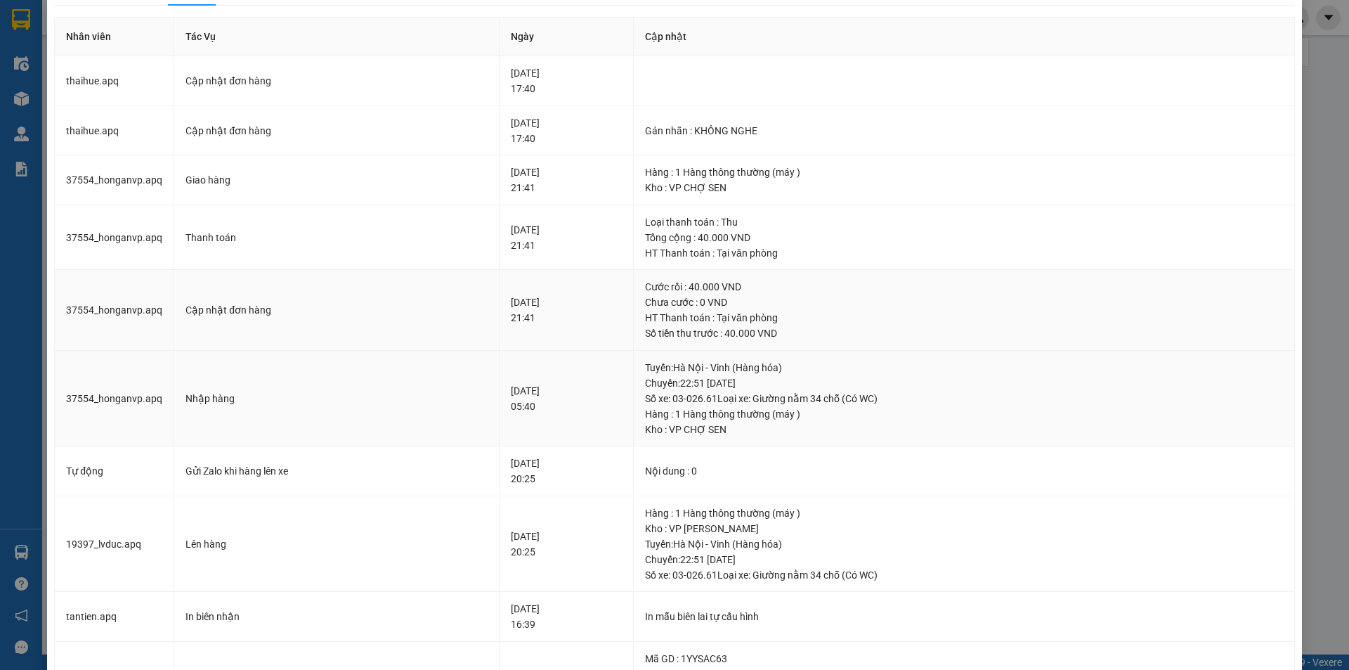
scroll to position [9, 0]
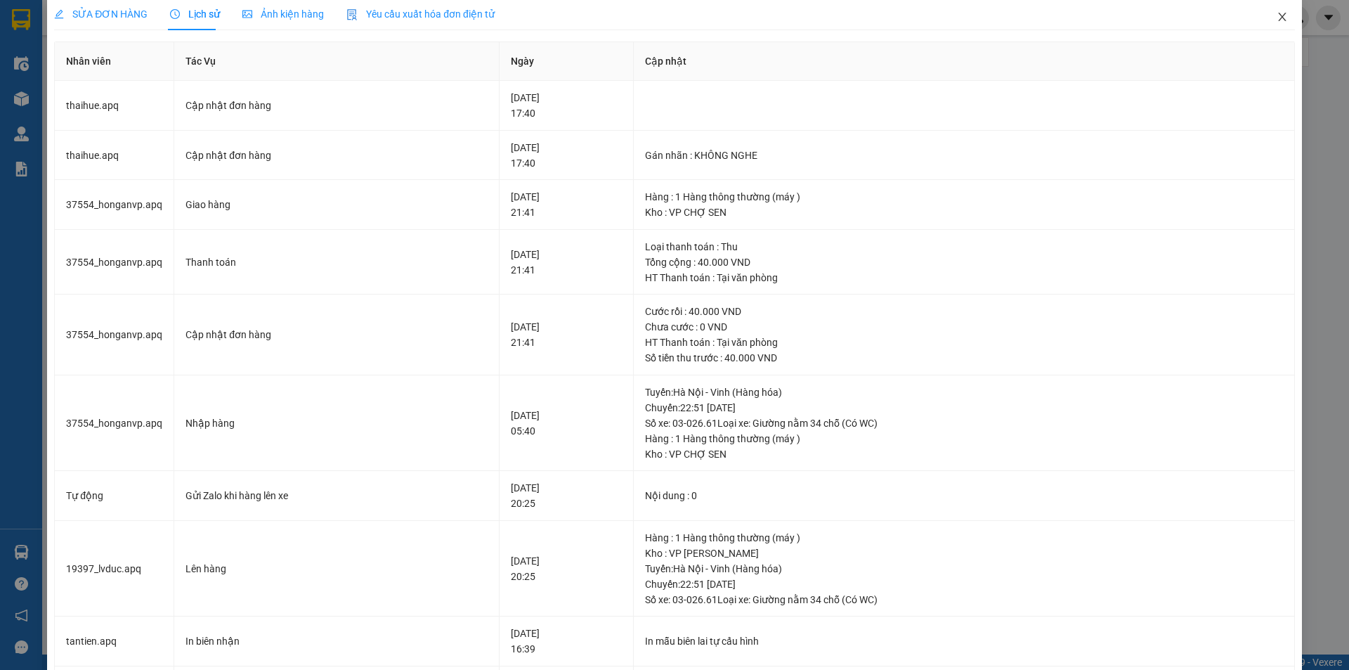
drag, startPoint x: 1274, startPoint y: 17, endPoint x: 1100, endPoint y: 36, distance: 174.6
click at [1277, 17] on icon "close" at bounding box center [1282, 16] width 11 height 11
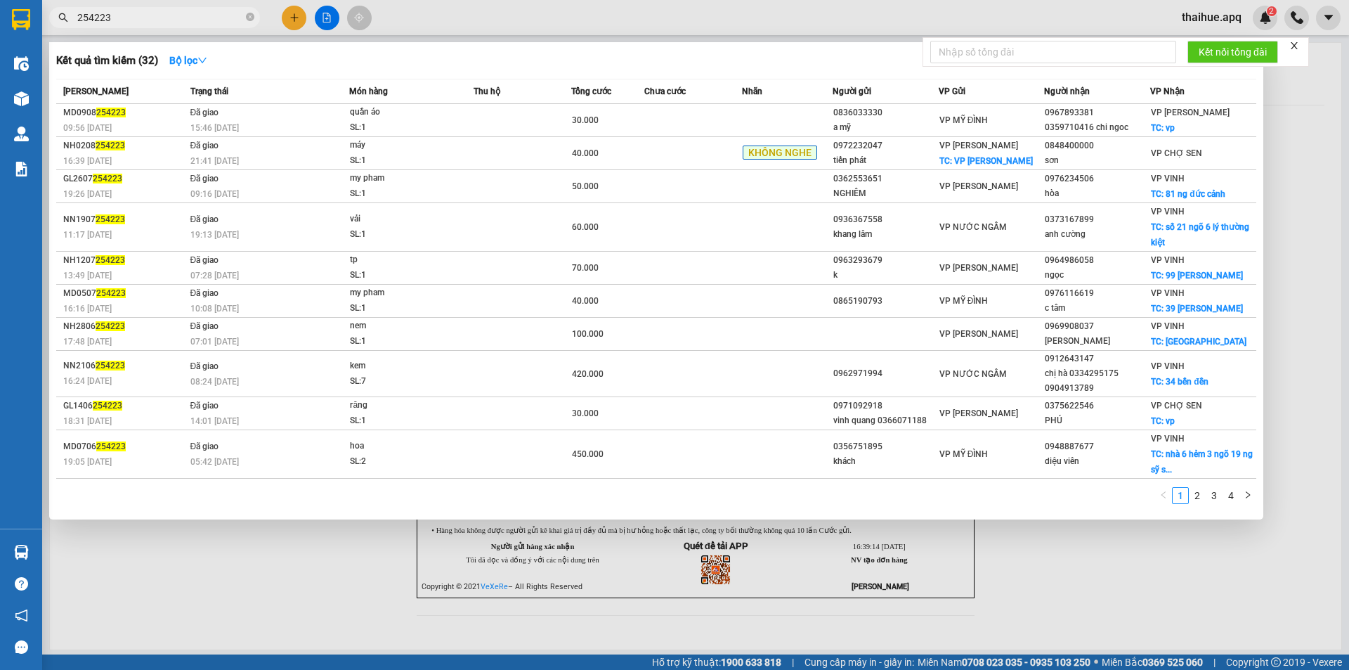
click at [124, 20] on input "254223" at bounding box center [160, 17] width 166 height 15
type input "2"
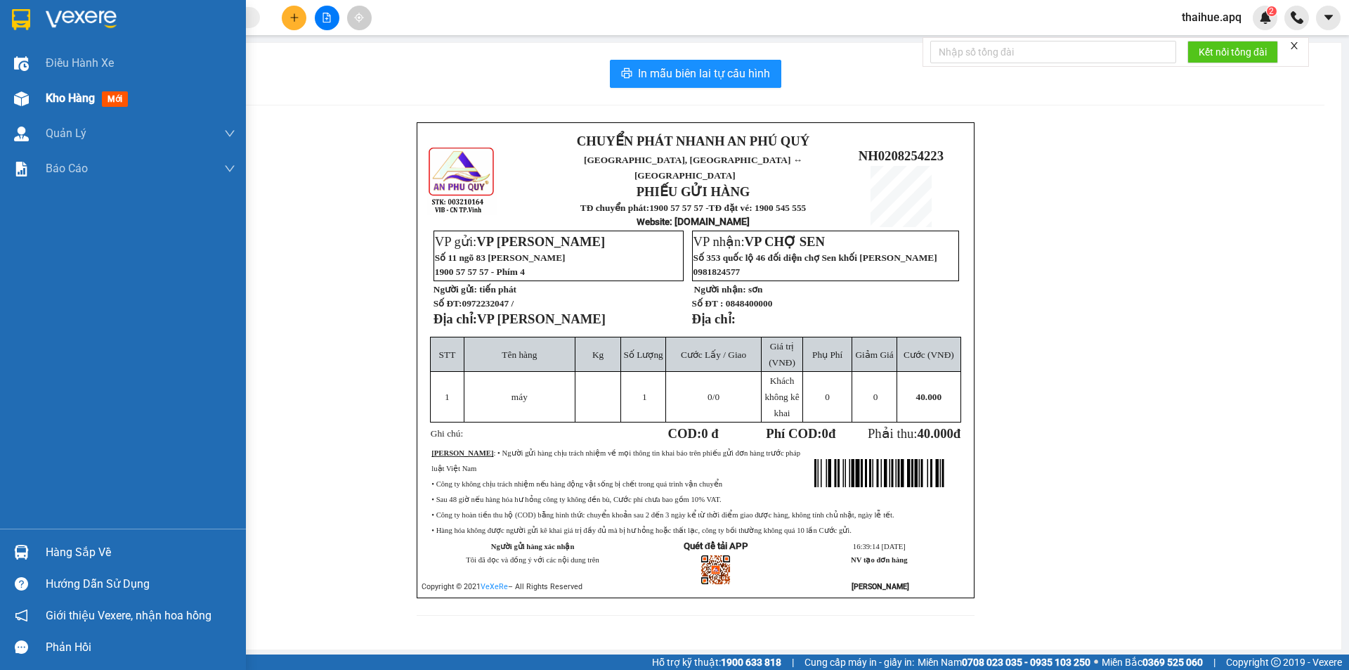
click at [88, 102] on span "Kho hàng" at bounding box center [70, 97] width 49 height 13
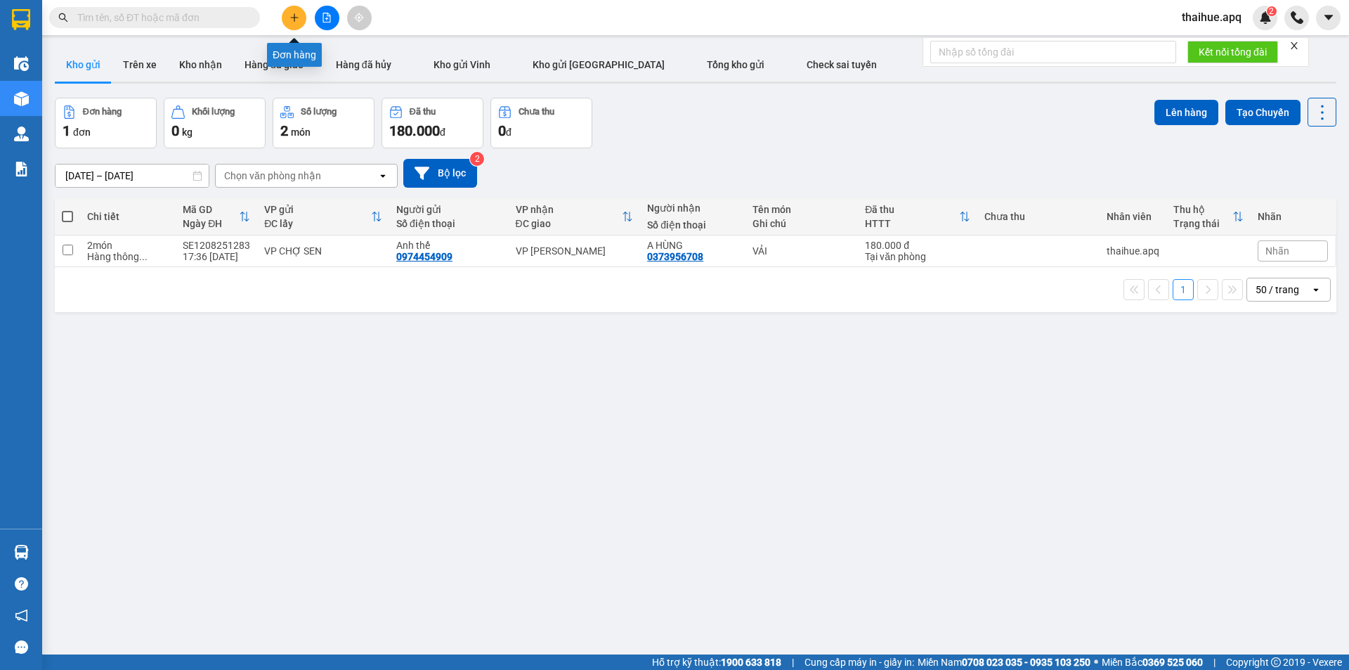
click at [294, 20] on icon "plus" at bounding box center [294, 18] width 10 height 10
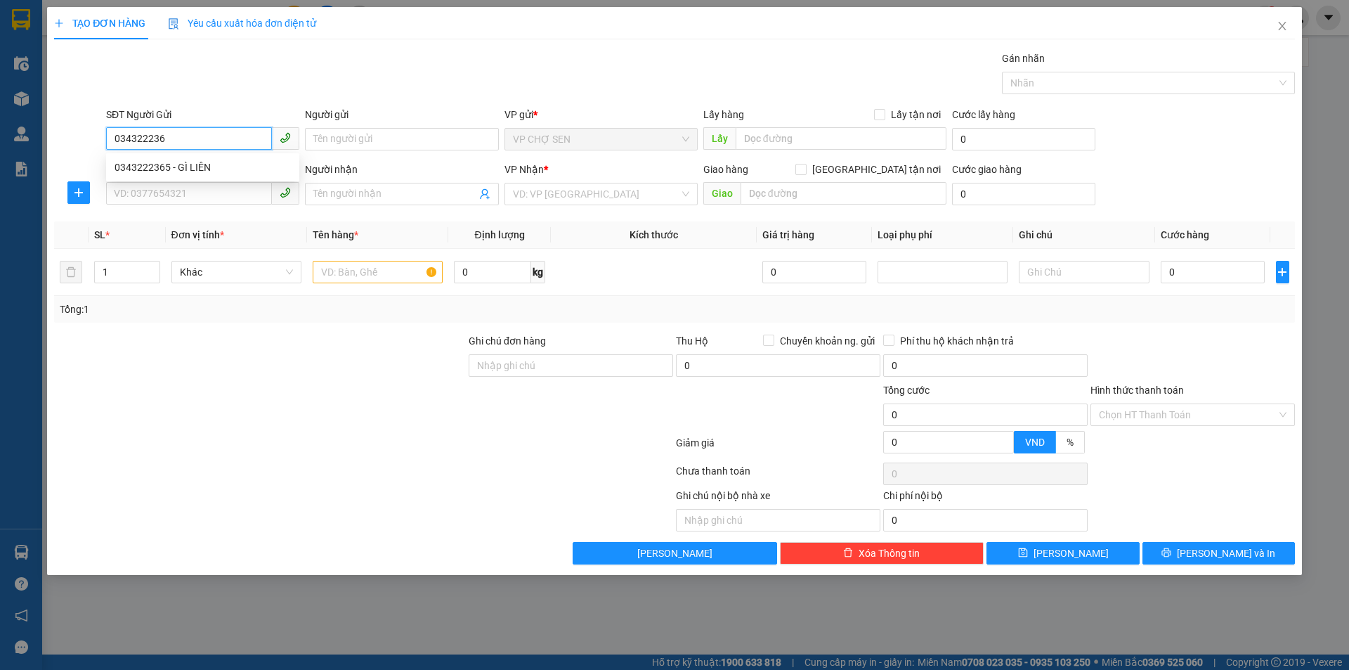
type input "0343222365"
click at [177, 170] on div "0343222365 - GÌ LIÊN" at bounding box center [203, 166] width 176 height 15
type input "GÌ LIÊN"
type input "0343222365"
click at [214, 189] on input "SĐT Người Nhận" at bounding box center [189, 193] width 166 height 22
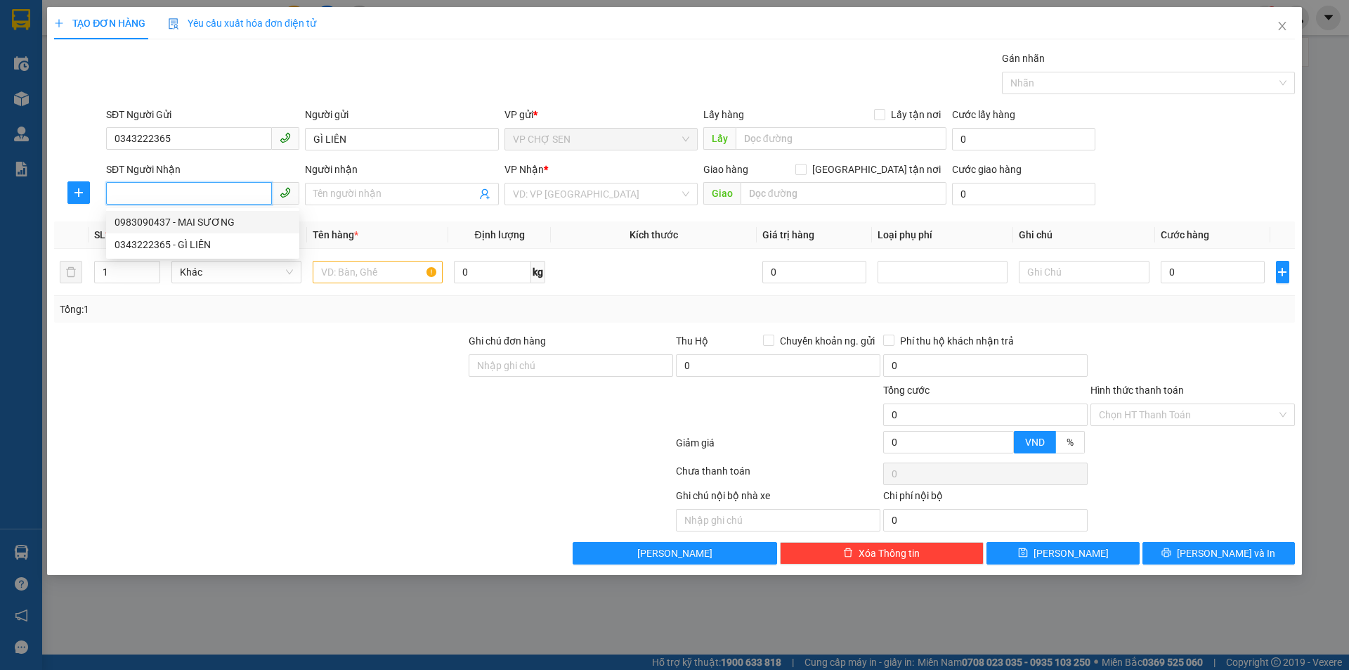
click at [207, 223] on div "0983090437 - MAI SƯƠNG" at bounding box center [203, 221] width 176 height 15
type input "0983090437"
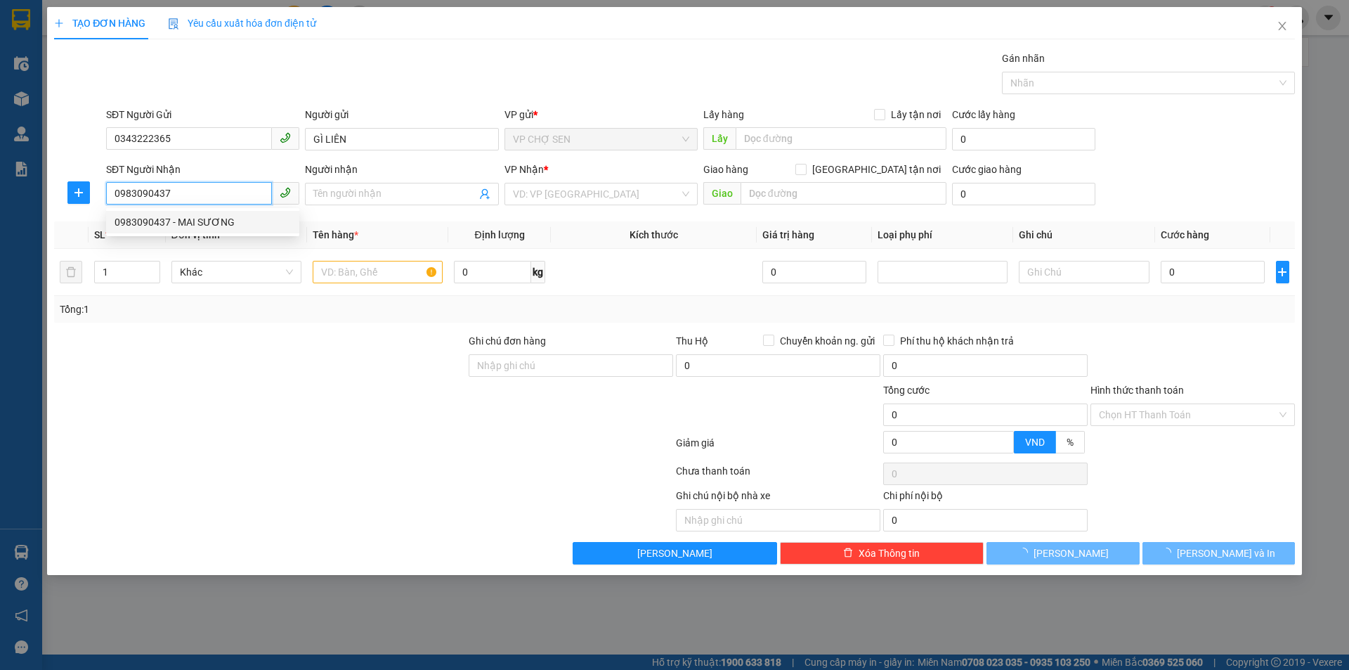
type input "MAI SƯƠNG"
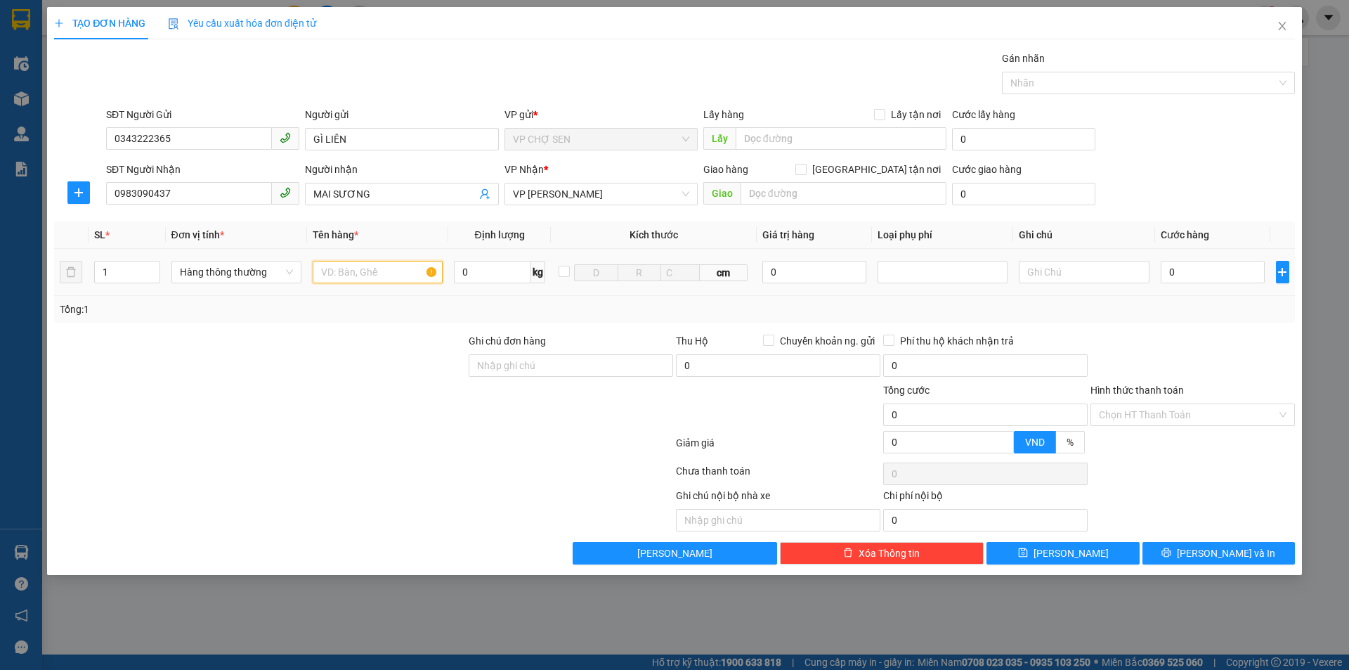
click at [360, 274] on input "text" at bounding box center [378, 272] width 130 height 22
type input "TP"
click at [1168, 273] on input "0" at bounding box center [1213, 272] width 105 height 22
type input "5"
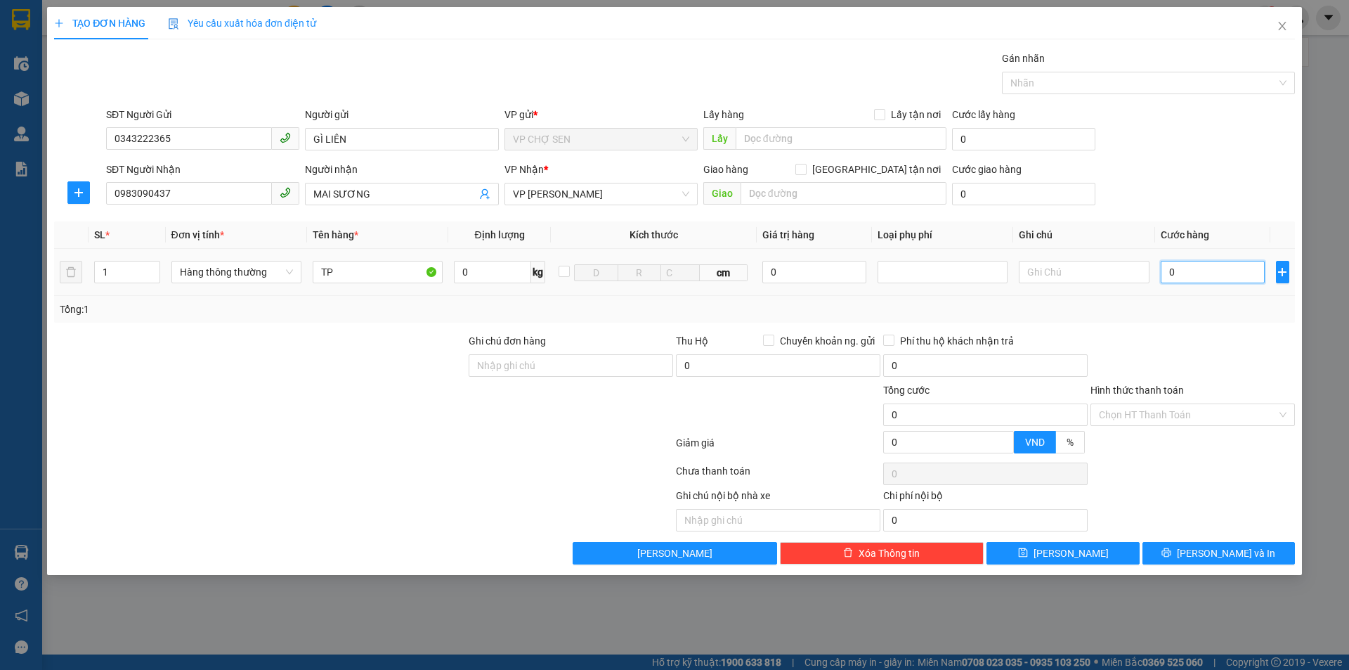
type input "5"
type input "50"
type input "500"
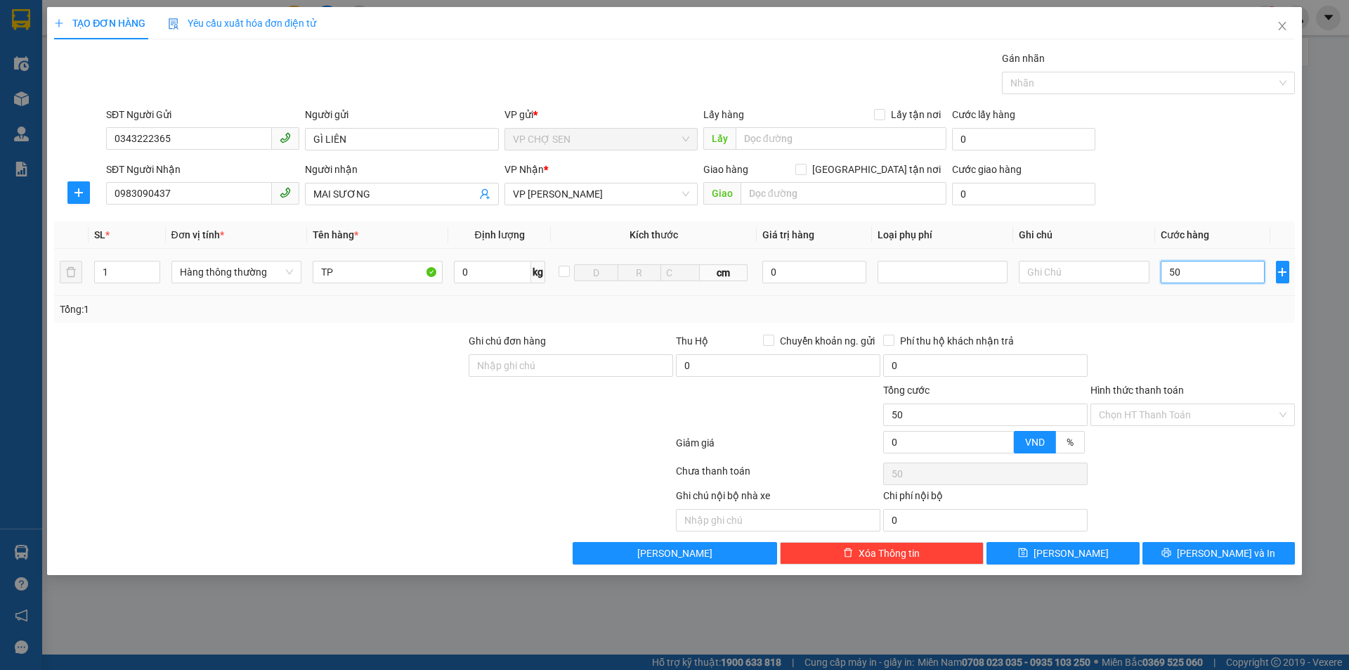
type input "500"
type input "5.000"
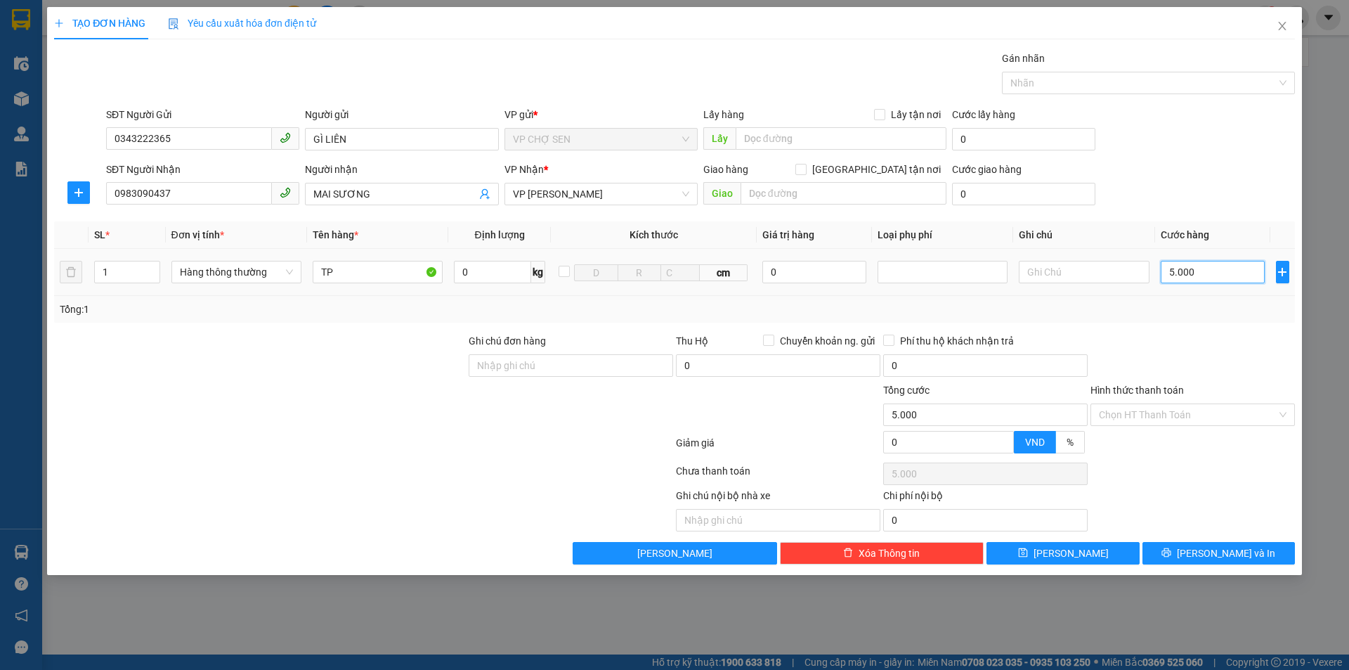
type input "50.000"
click at [1181, 417] on input "Hình thức thanh toán" at bounding box center [1188, 414] width 178 height 21
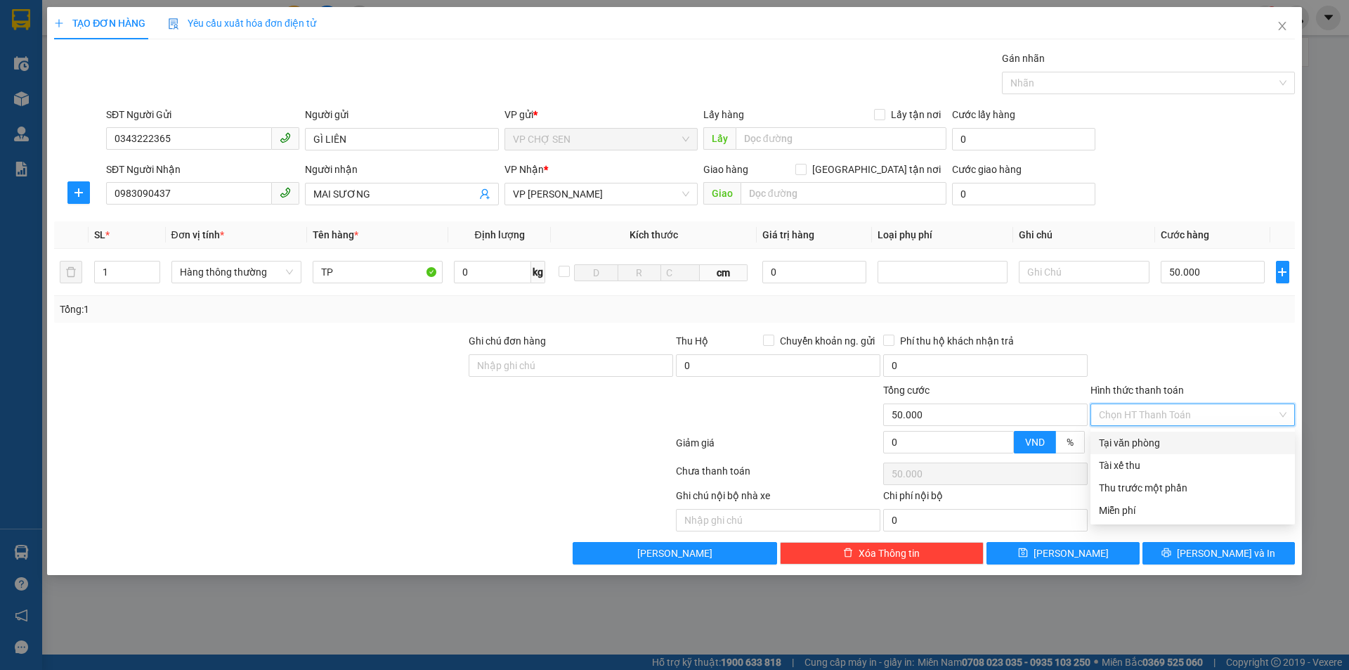
click at [1135, 442] on div "Tại văn phòng" at bounding box center [1193, 442] width 188 height 15
type input "0"
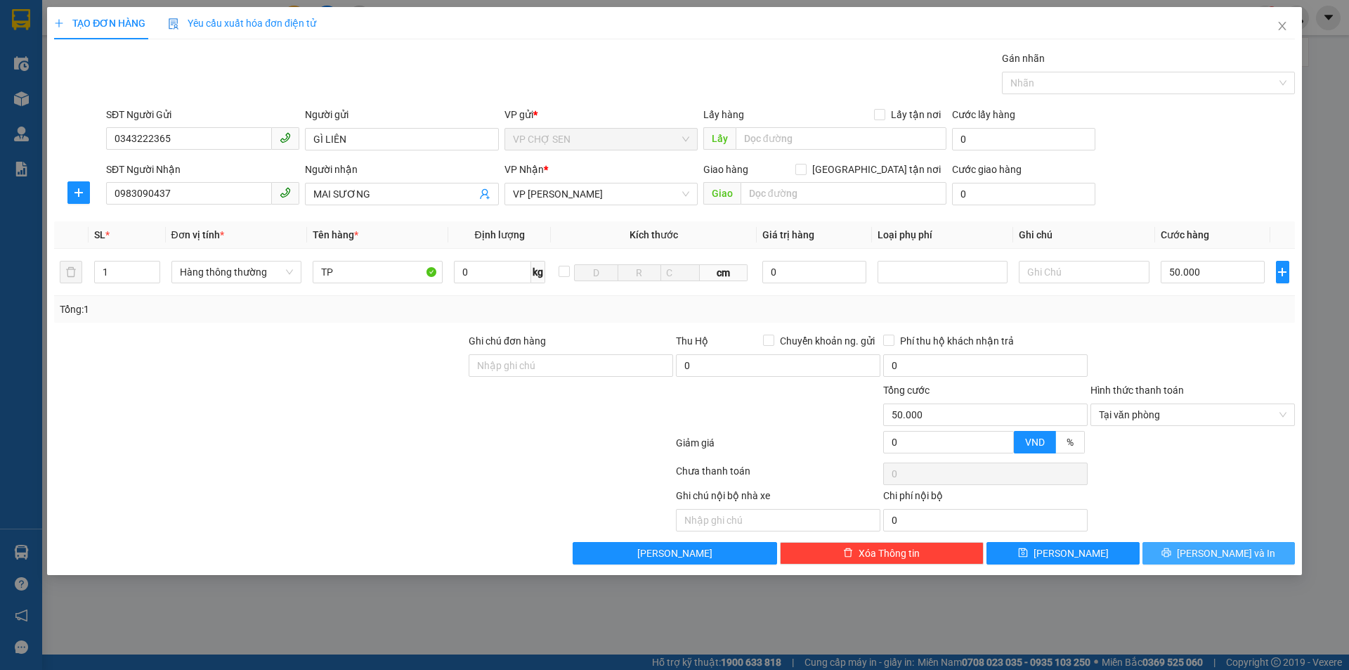
click at [1171, 549] on icon "printer" at bounding box center [1166, 552] width 9 height 9
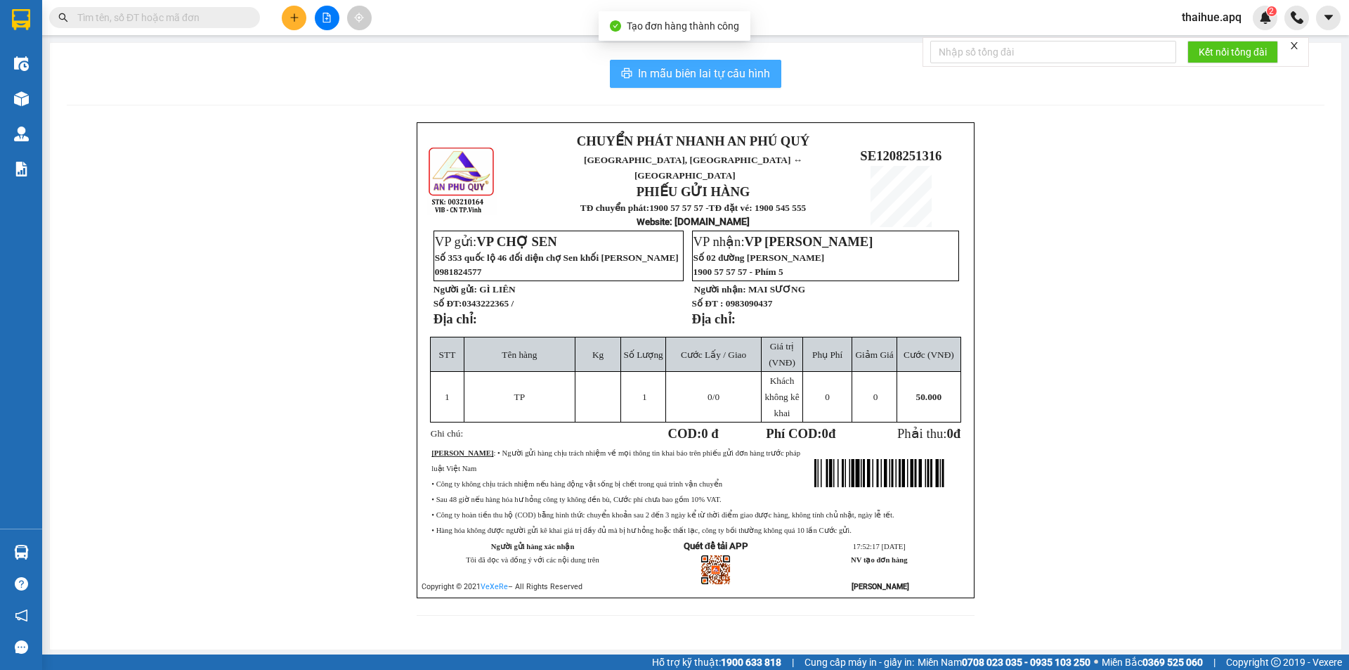
click at [689, 70] on span "In mẫu biên lai tự cấu hình" at bounding box center [704, 74] width 132 height 18
